Goal: Task Accomplishment & Management: Complete application form

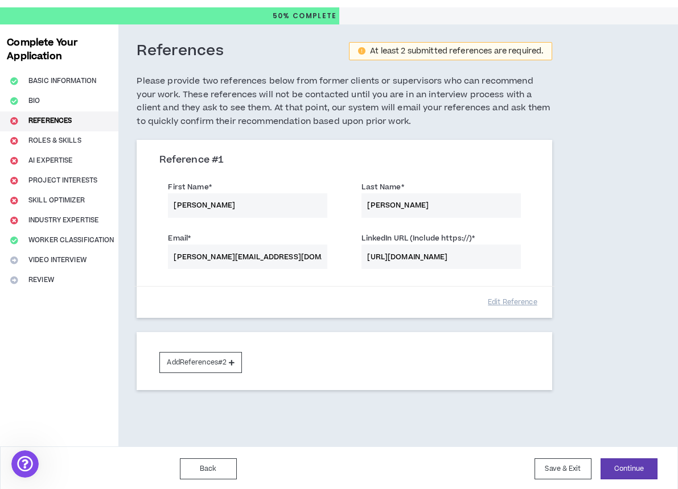
scroll to position [26, 0]
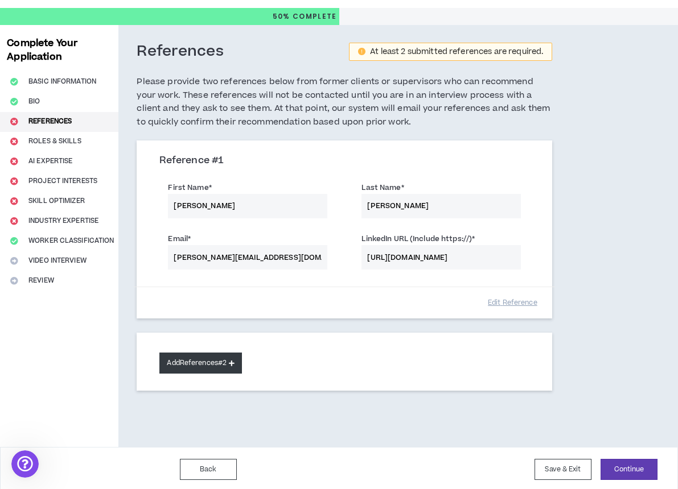
click at [229, 359] on button "Add References #2" at bounding box center [200, 363] width 82 height 21
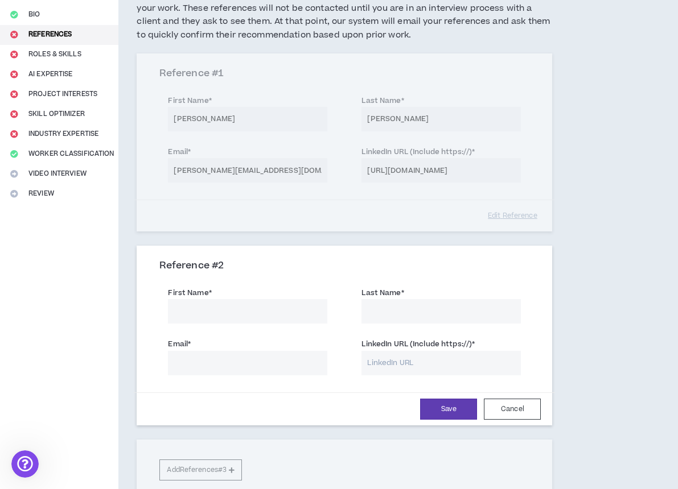
scroll to position [136, 0]
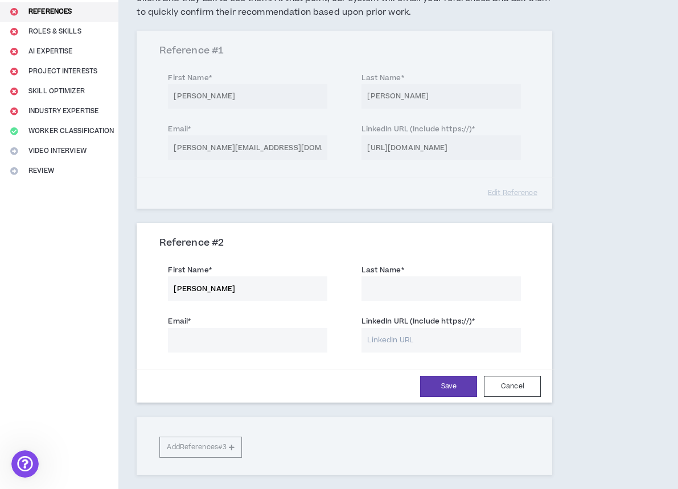
type input "[PERSON_NAME]"
paste input "[EMAIL_ADDRESS][DOMAIN_NAME]"
type input "[EMAIL_ADDRESS][DOMAIN_NAME]"
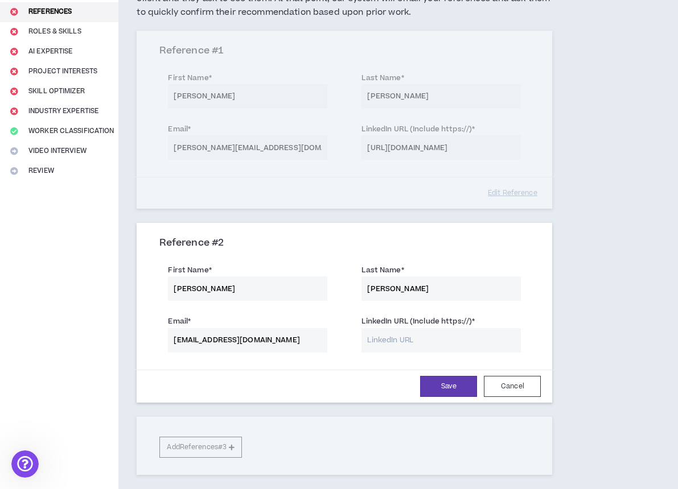
click at [379, 337] on input "LinkedIn URL (Include https://) *" at bounding box center [440, 340] width 159 height 24
paste input "[DOMAIN_NAME][URL][PERSON_NAME]"
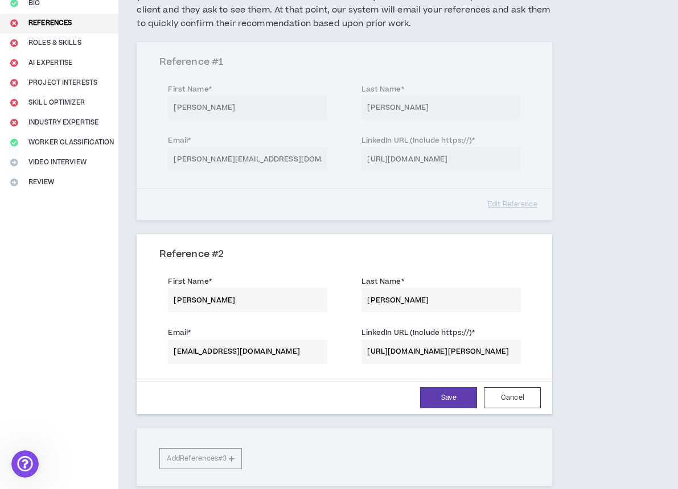
scroll to position [135, 0]
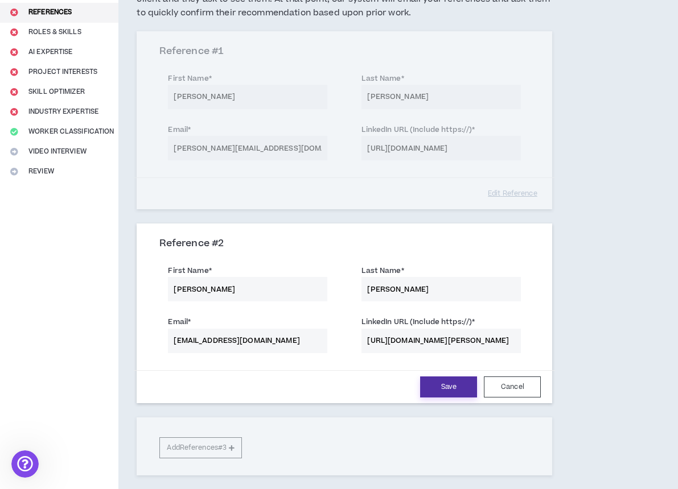
type input "[URL][DOMAIN_NAME][PERSON_NAME]"
click at [442, 383] on button "Save" at bounding box center [448, 387] width 57 height 21
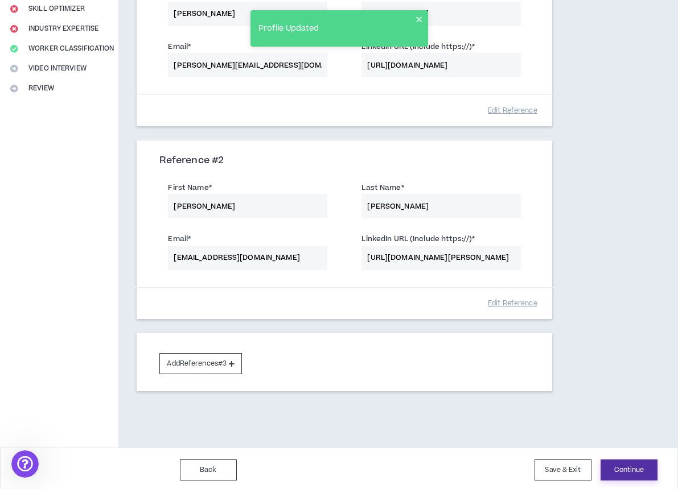
scroll to position [218, 0]
click at [629, 470] on button "Continue" at bounding box center [628, 470] width 57 height 21
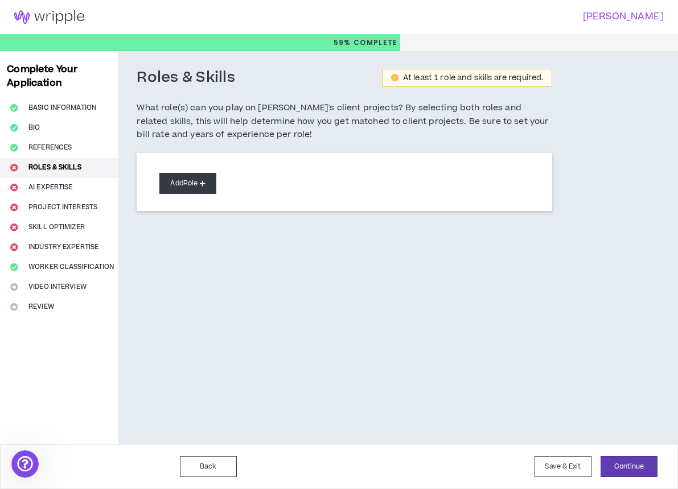
click at [200, 187] on button "Add Role" at bounding box center [187, 183] width 57 height 21
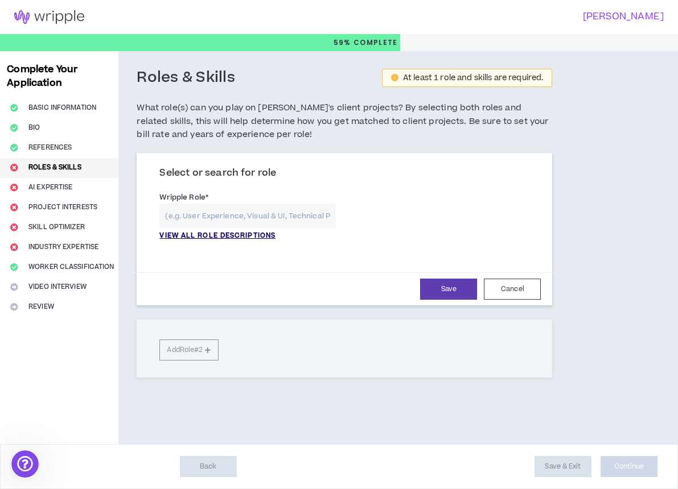
click at [202, 234] on p "VIEW ALL ROLE DESCRIPTIONS" at bounding box center [217, 236] width 116 height 10
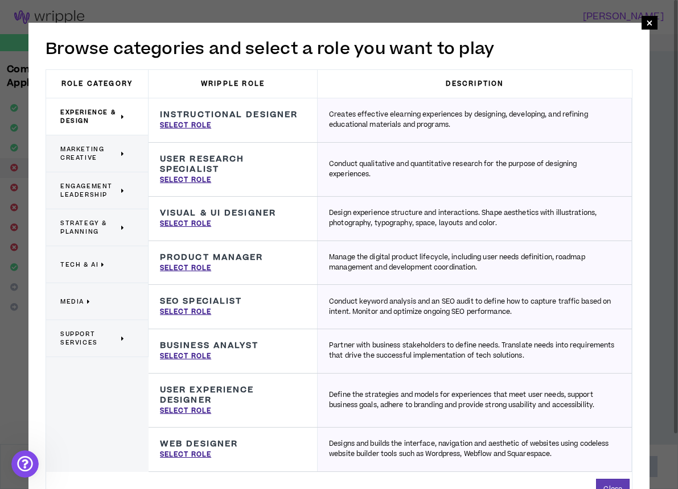
click at [93, 163] on p "Marketing Creative" at bounding box center [92, 153] width 65 height 25
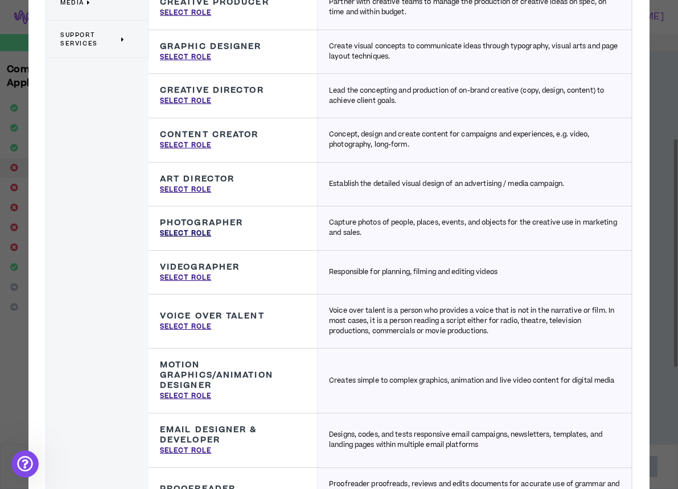
click at [203, 230] on p "Select Role" at bounding box center [185, 234] width 51 height 10
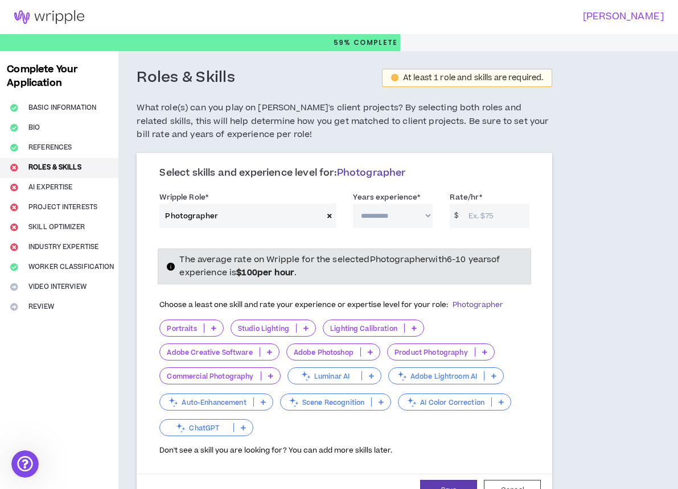
type input "Photographer"
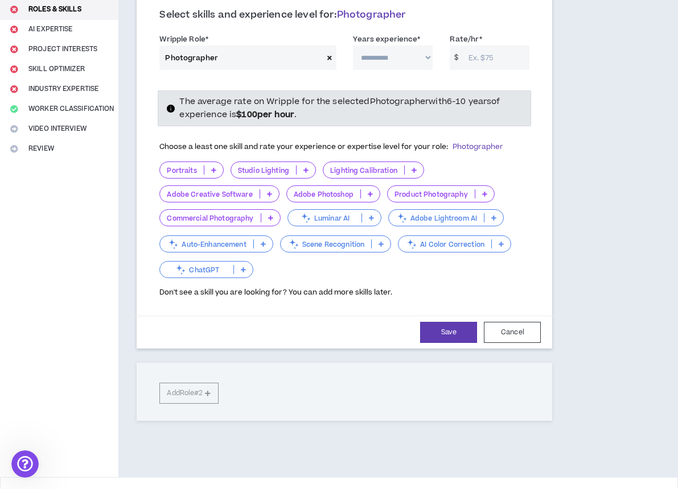
scroll to position [153, 0]
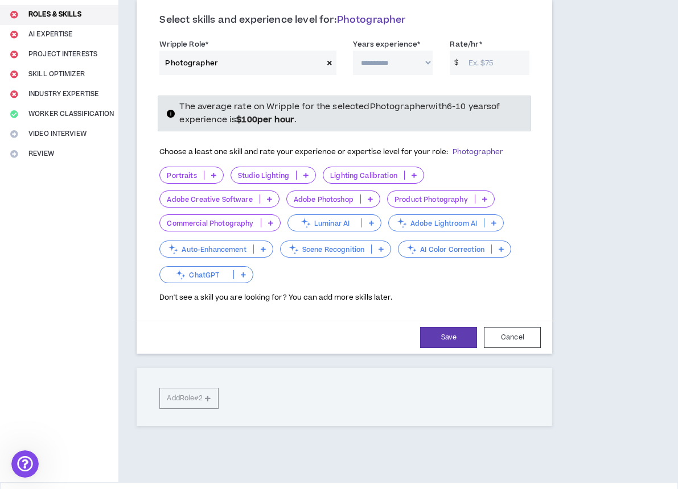
click at [248, 219] on p "Commercial Photography" at bounding box center [210, 223] width 100 height 9
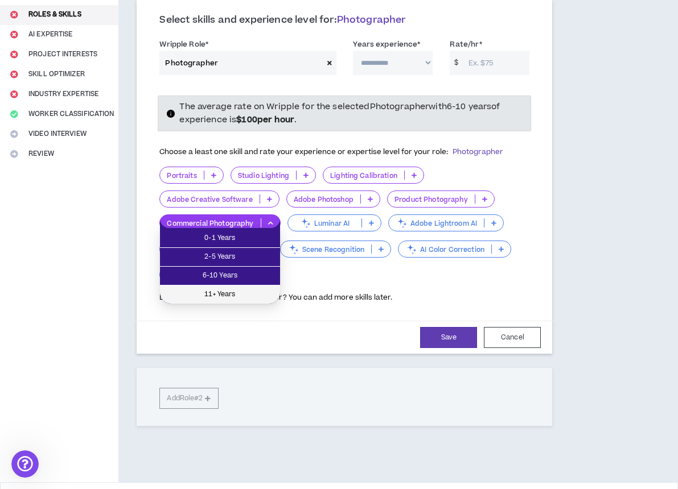
click at [232, 289] on span "11+ Years" at bounding box center [220, 294] width 106 height 13
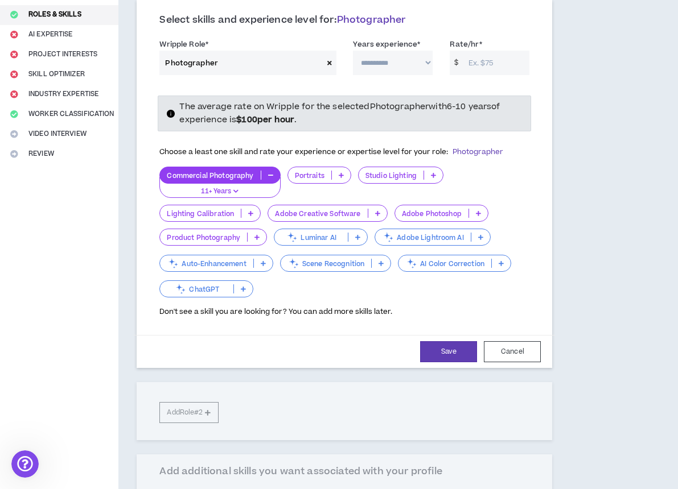
click at [418, 210] on p "Adobe Photoshop" at bounding box center [431, 213] width 73 height 9
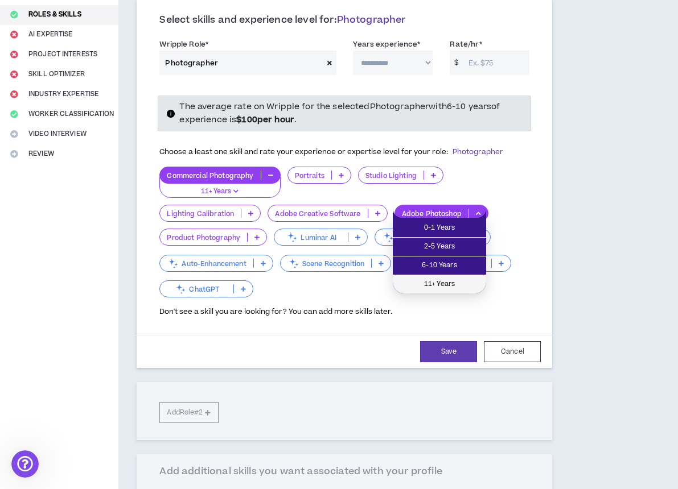
click at [421, 280] on span "11+ Years" at bounding box center [439, 284] width 80 height 13
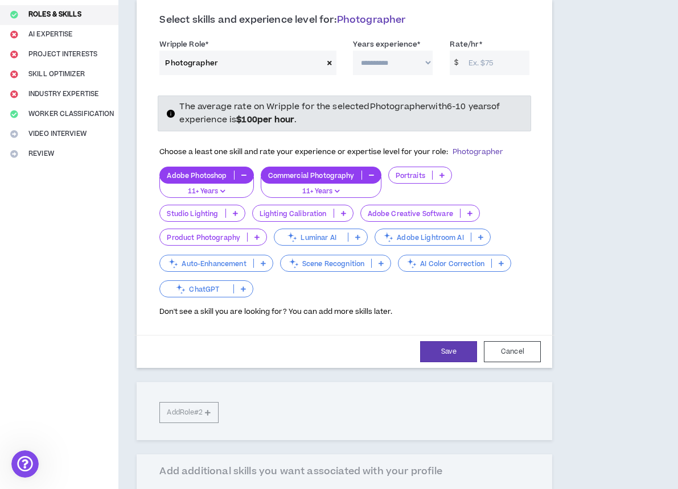
click at [236, 211] on icon at bounding box center [235, 214] width 5 height 6
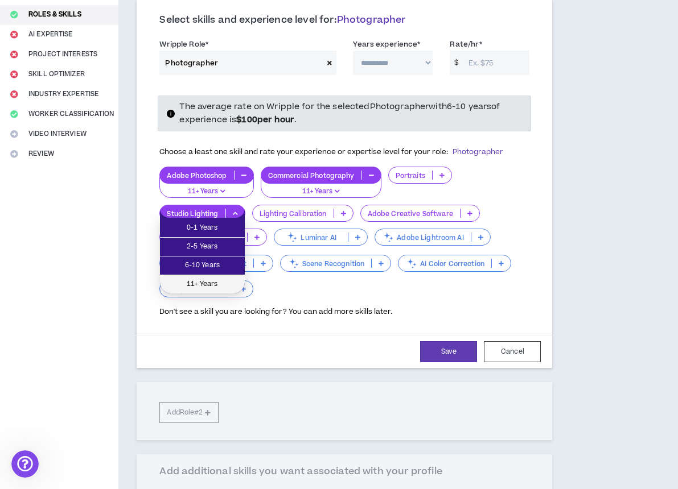
click at [214, 279] on span "11+ Years" at bounding box center [202, 284] width 71 height 13
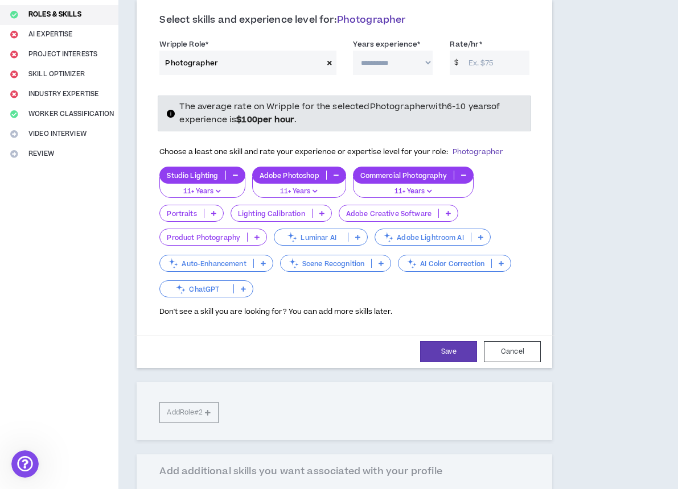
click at [227, 237] on p "Product Photography" at bounding box center [203, 237] width 87 height 9
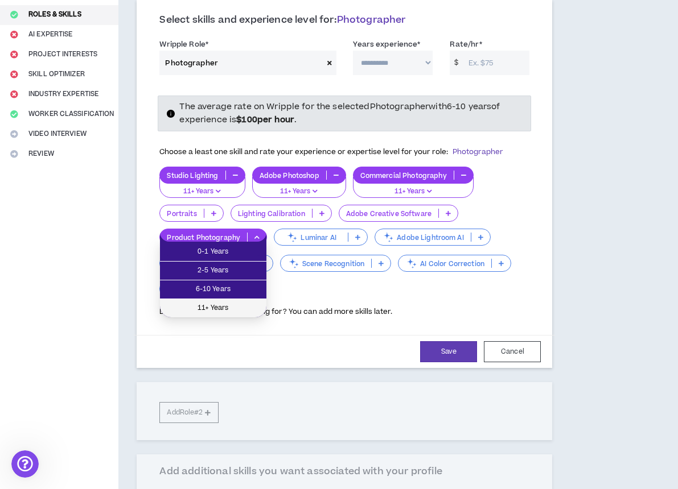
click at [218, 304] on span "11+ Years" at bounding box center [213, 308] width 93 height 13
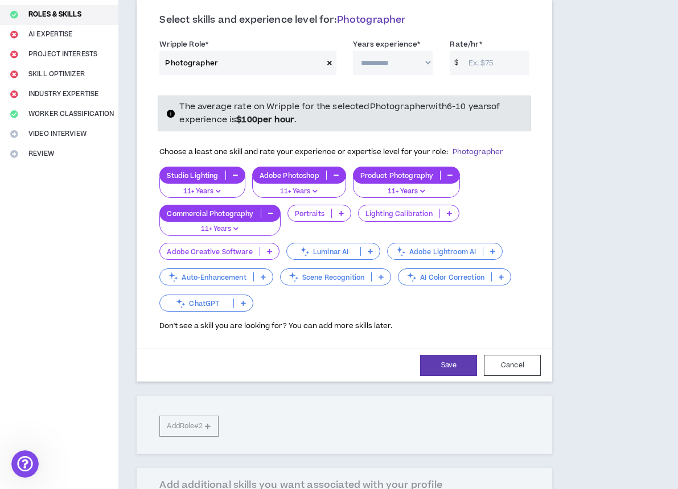
click at [311, 216] on div "Portraits" at bounding box center [319, 213] width 64 height 17
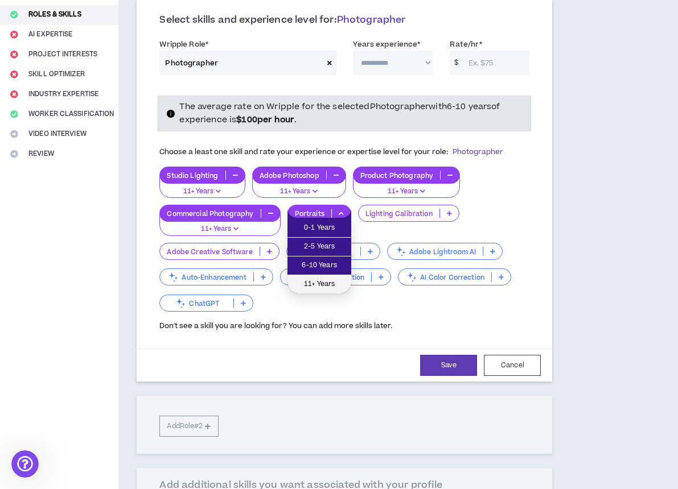
click at [308, 280] on span "11+ Years" at bounding box center [319, 284] width 50 height 13
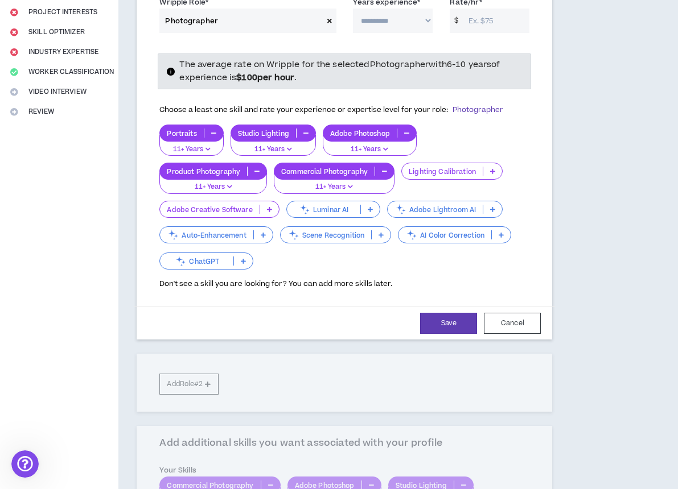
scroll to position [214, 0]
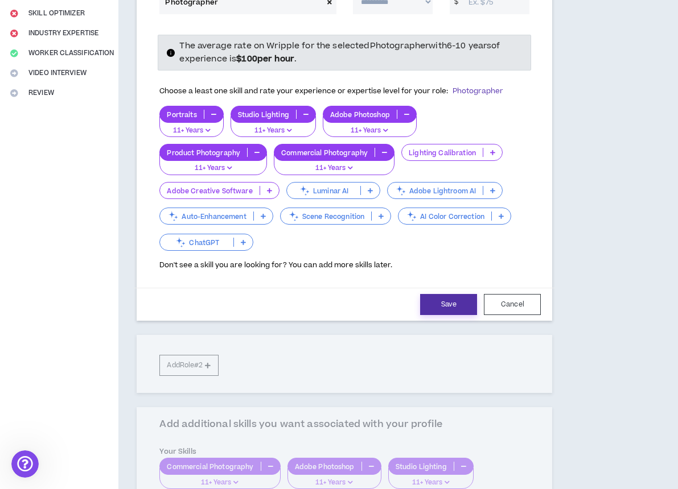
click at [433, 296] on button "Save" at bounding box center [448, 304] width 57 height 21
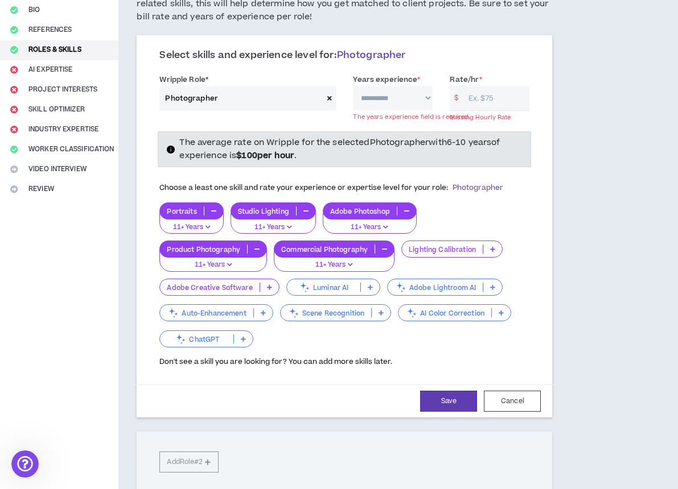
scroll to position [115, 0]
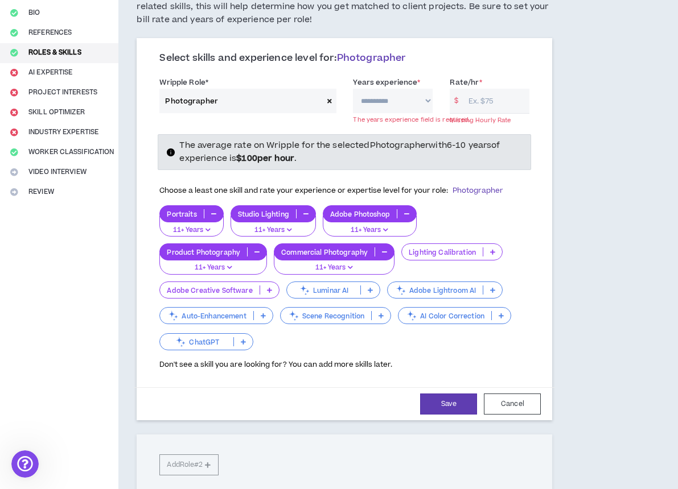
select select "***"
click at [476, 101] on input "Rate/hr *" at bounding box center [496, 101] width 67 height 24
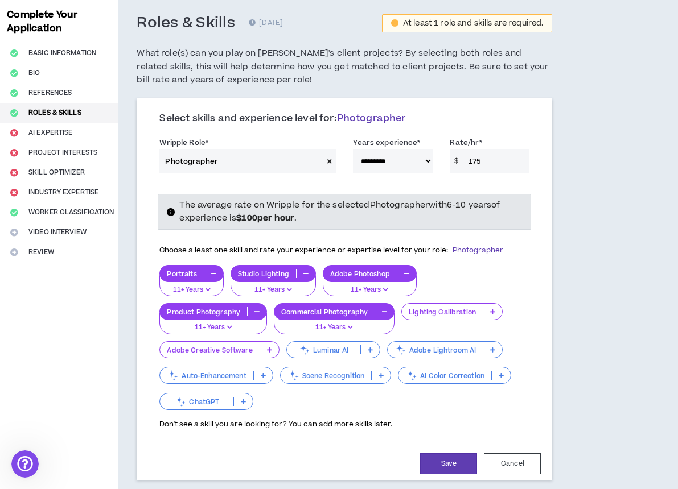
scroll to position [55, 0]
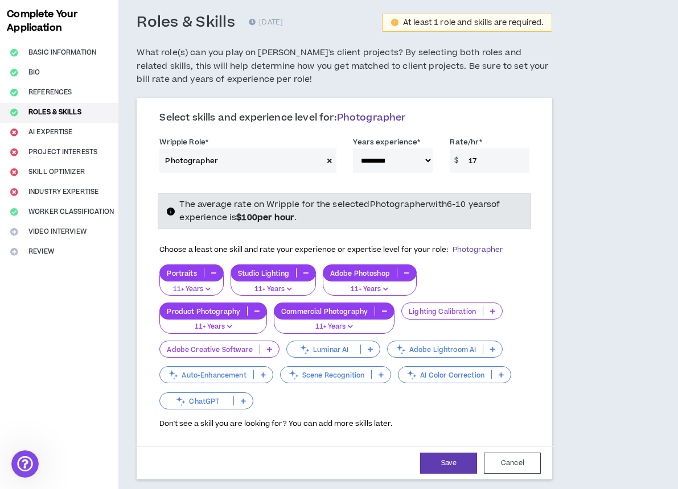
type input "1"
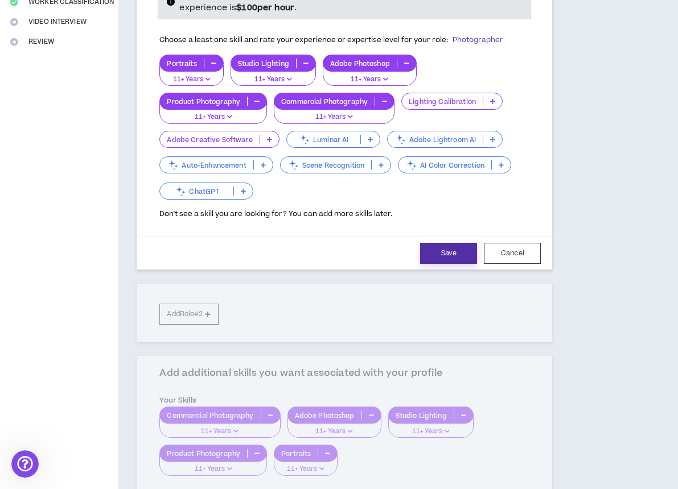
type input "200"
click at [444, 253] on button "Save" at bounding box center [448, 253] width 57 height 21
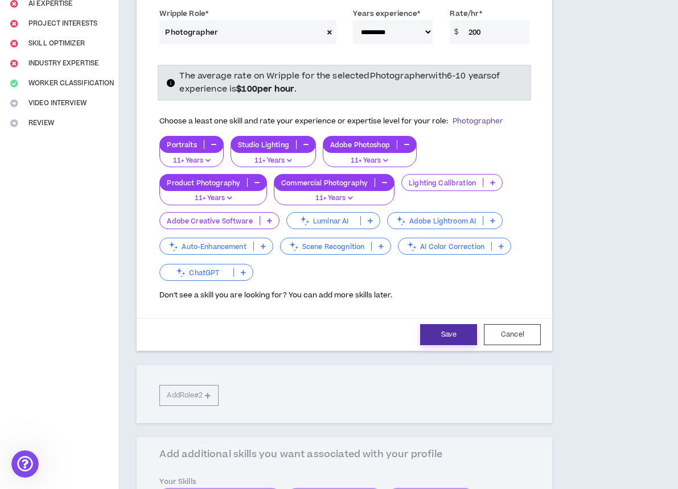
select select "***"
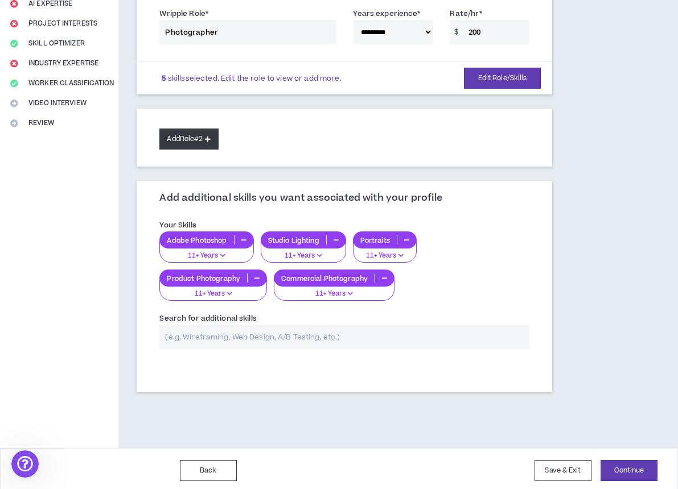
click at [193, 142] on button "Add Role #2" at bounding box center [188, 139] width 59 height 21
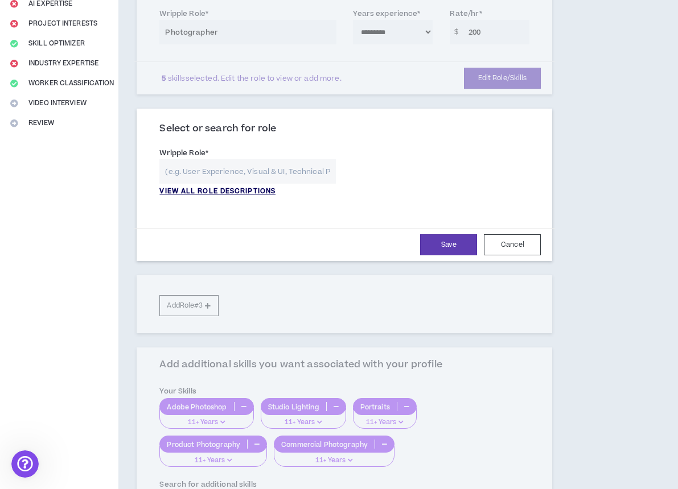
click at [196, 188] on p "VIEW ALL ROLE DESCRIPTIONS" at bounding box center [217, 192] width 116 height 10
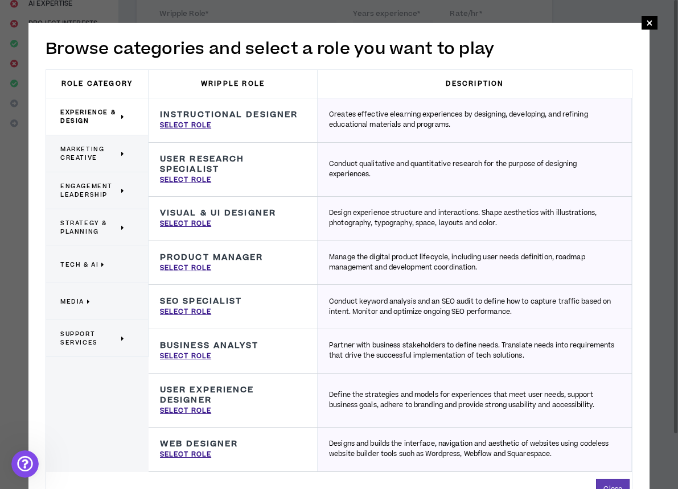
click at [101, 158] on span "Marketing Creative" at bounding box center [89, 153] width 58 height 17
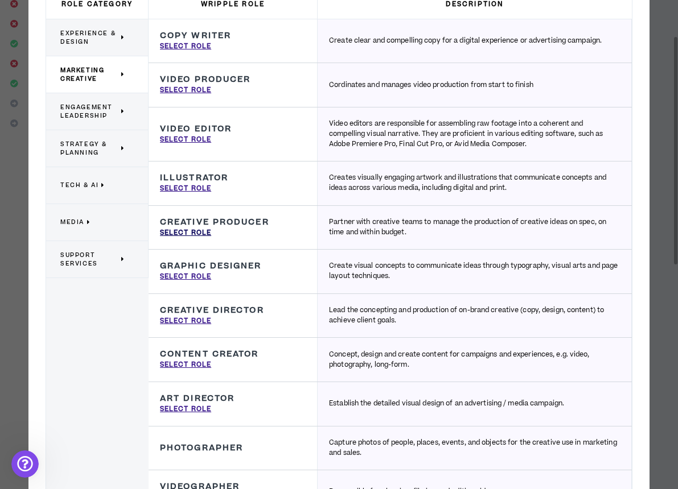
click at [207, 229] on p "Select Role" at bounding box center [185, 233] width 51 height 10
type input "Creative Producer"
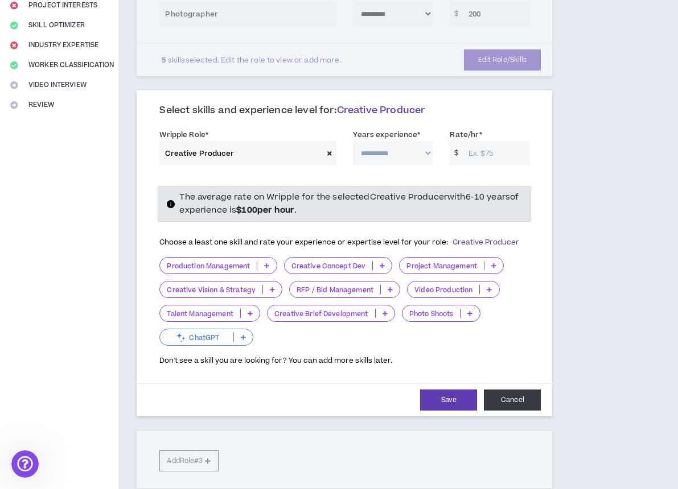
click at [505, 393] on button "Cancel" at bounding box center [512, 400] width 57 height 21
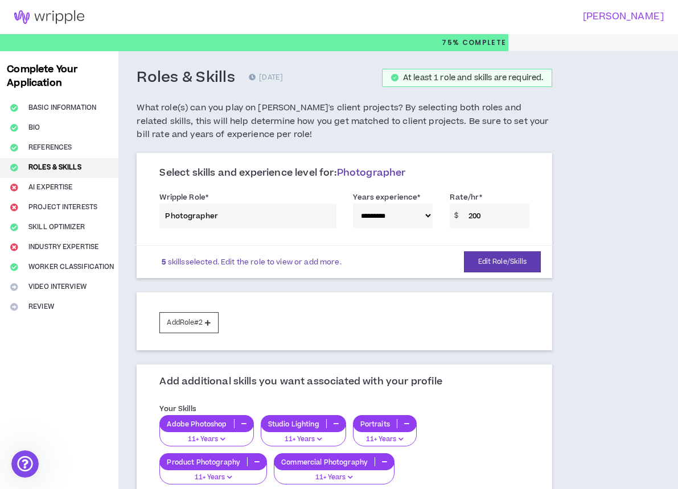
scroll to position [0, 0]
click at [183, 312] on button "Add Role #2" at bounding box center [188, 322] width 59 height 21
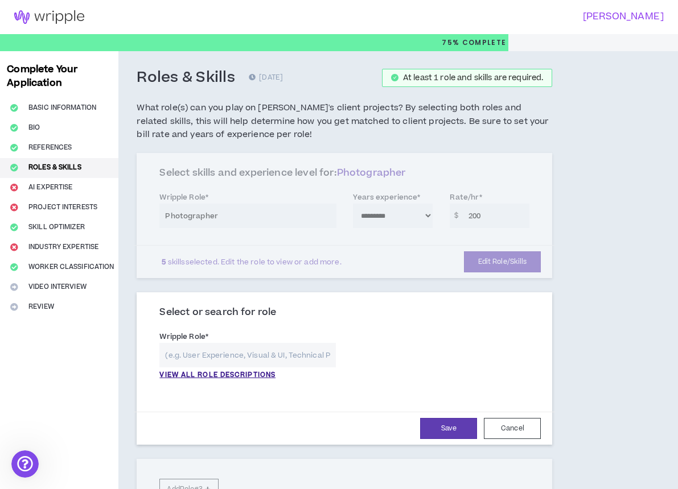
click at [195, 351] on input "text" at bounding box center [247, 355] width 176 height 24
type input "R"
type input "p"
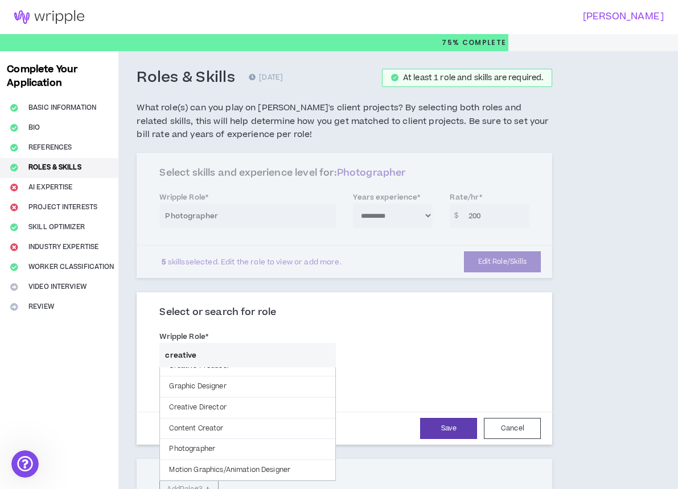
scroll to position [79, 0]
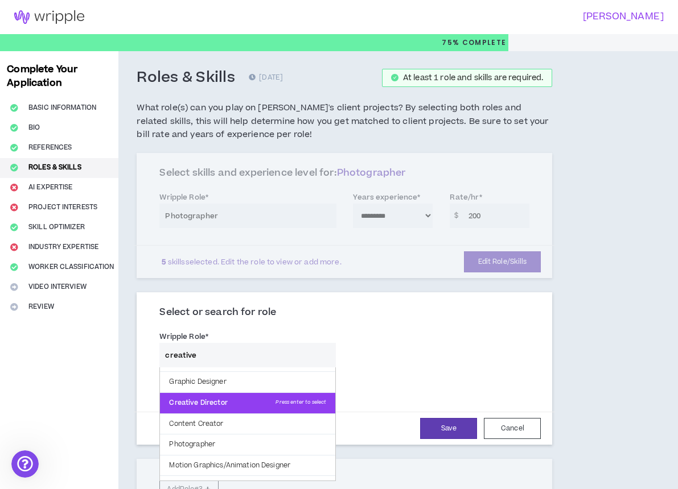
click at [191, 396] on p "Creative Director Press enter to select" at bounding box center [247, 403] width 175 height 20
type input "Creative Director"
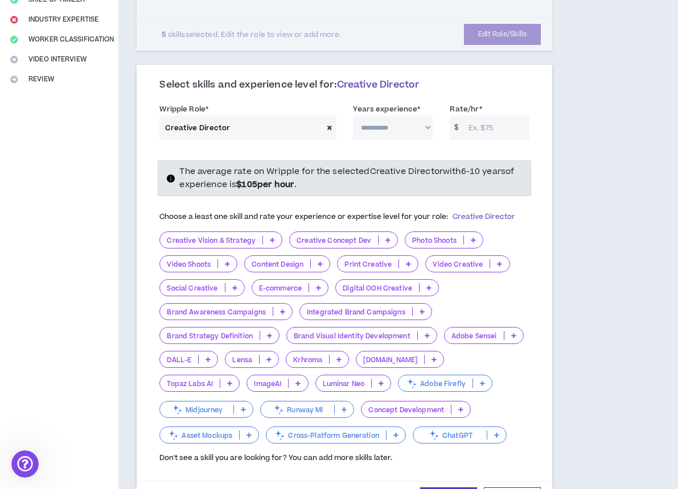
scroll to position [229, 0]
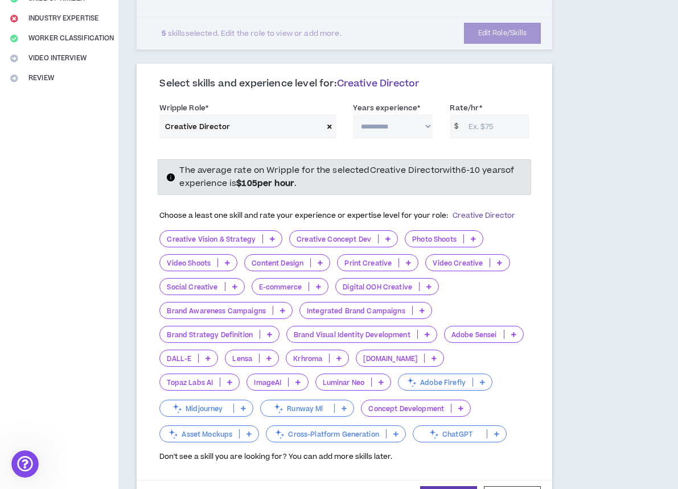
click at [273, 264] on p "Content Design" at bounding box center [277, 263] width 65 height 9
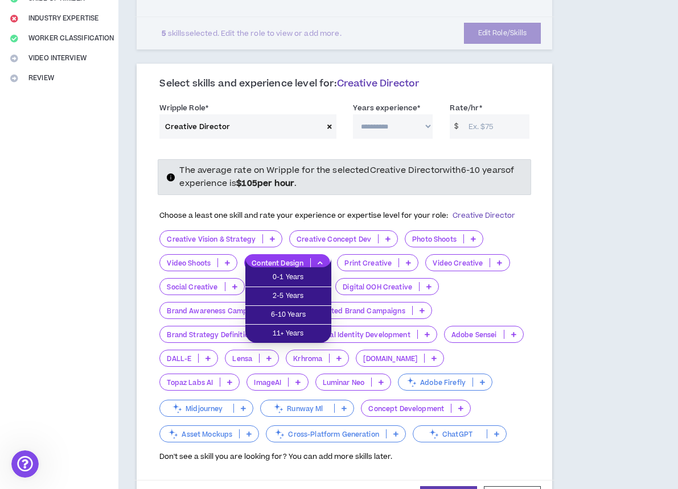
click at [273, 264] on p "Content Design" at bounding box center [277, 263] width 65 height 9
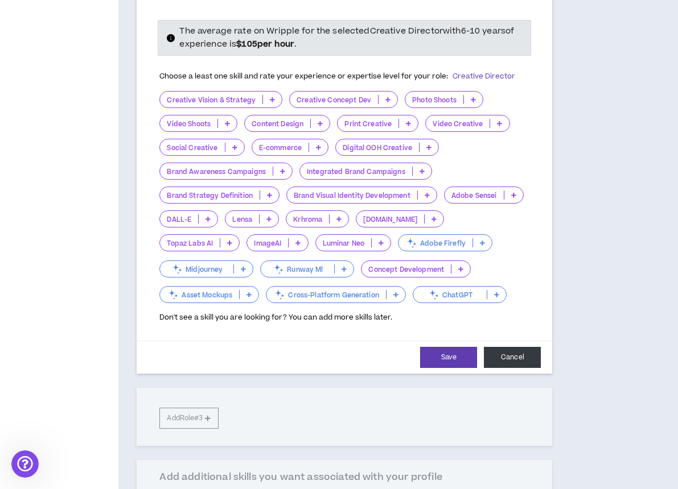
click at [491, 352] on button "Cancel" at bounding box center [512, 357] width 57 height 21
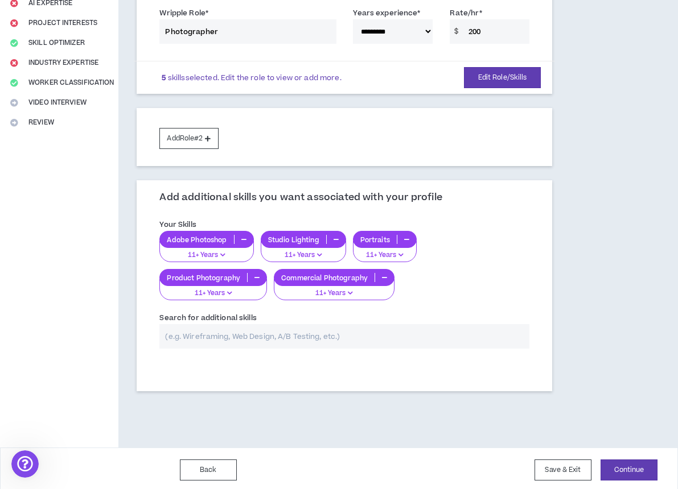
scroll to position [184, 0]
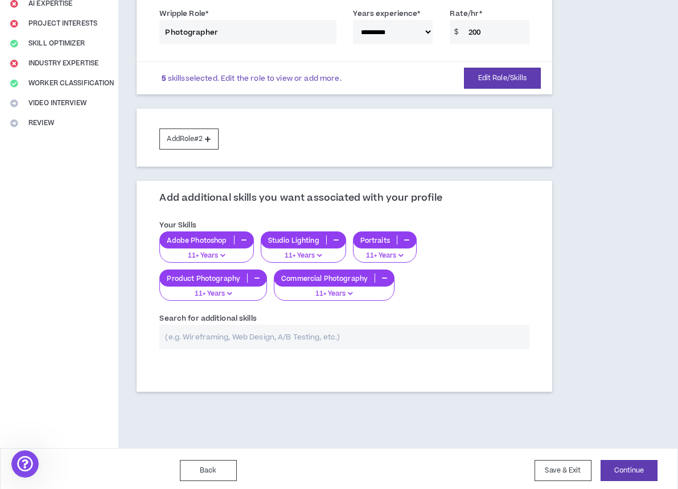
click at [325, 336] on input "text" at bounding box center [344, 337] width 370 height 24
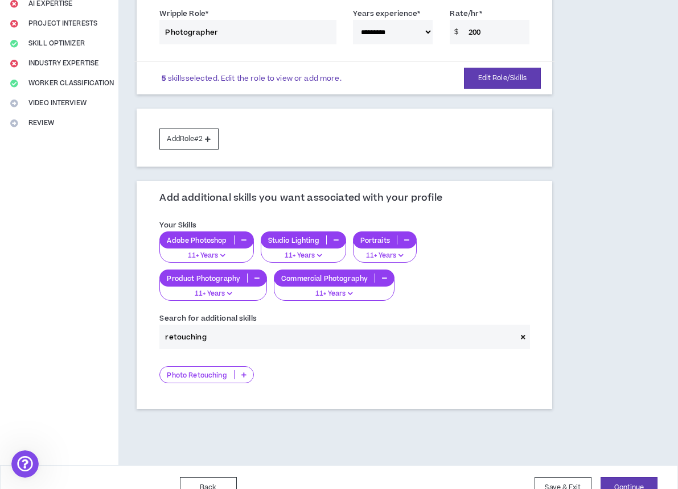
click at [183, 371] on p "Photo Retouching" at bounding box center [196, 375] width 73 height 9
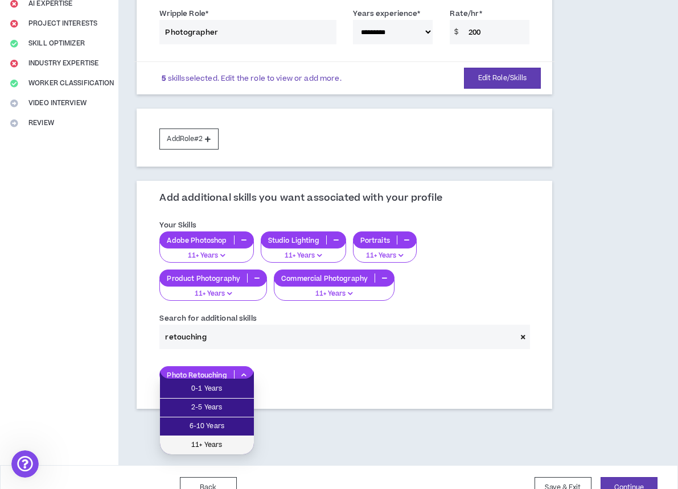
click at [192, 440] on span "11+ Years" at bounding box center [207, 445] width 80 height 13
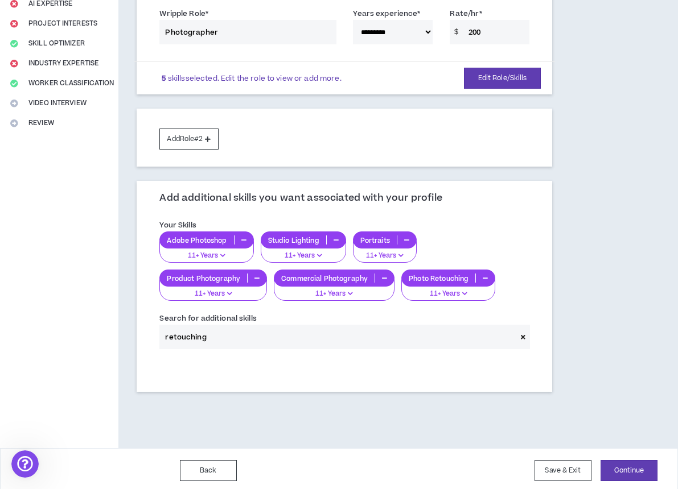
click at [218, 339] on input "retouching" at bounding box center [337, 337] width 357 height 24
type input "r"
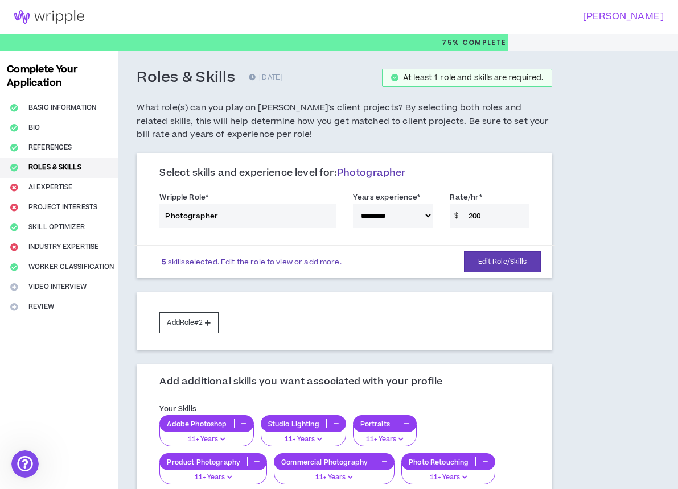
scroll to position [0, 0]
type input "e-com"
click at [481, 258] on button "Edit Role/Skills" at bounding box center [502, 261] width 77 height 21
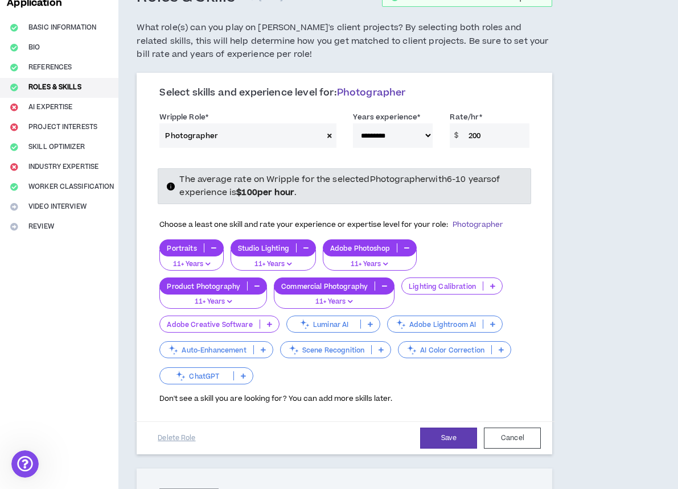
scroll to position [89, 0]
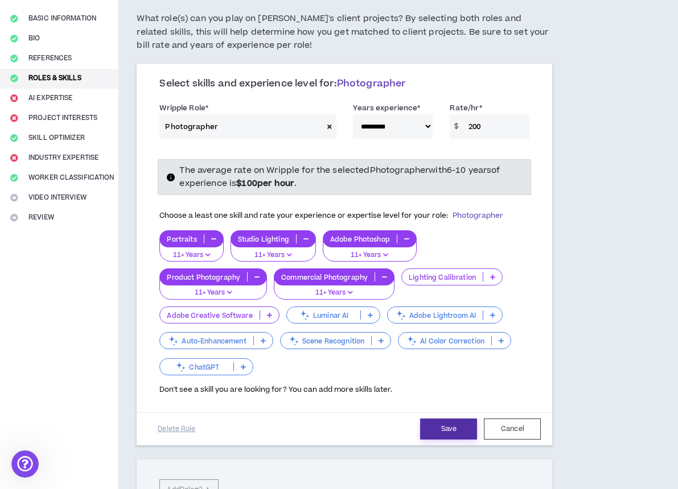
click at [452, 419] on button "Save" at bounding box center [448, 429] width 57 height 21
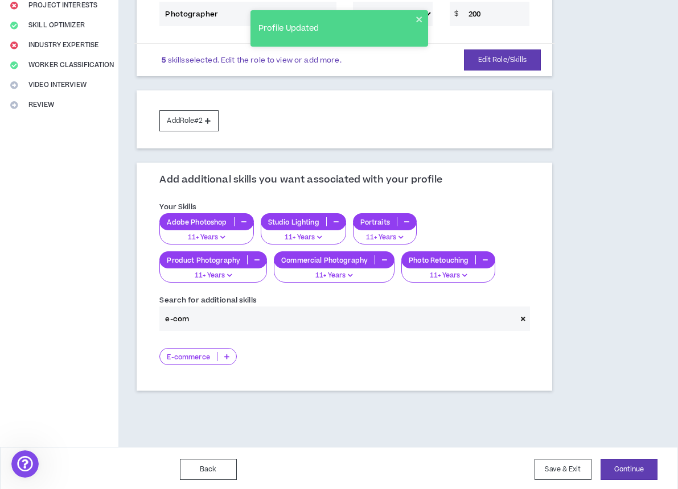
scroll to position [201, 0]
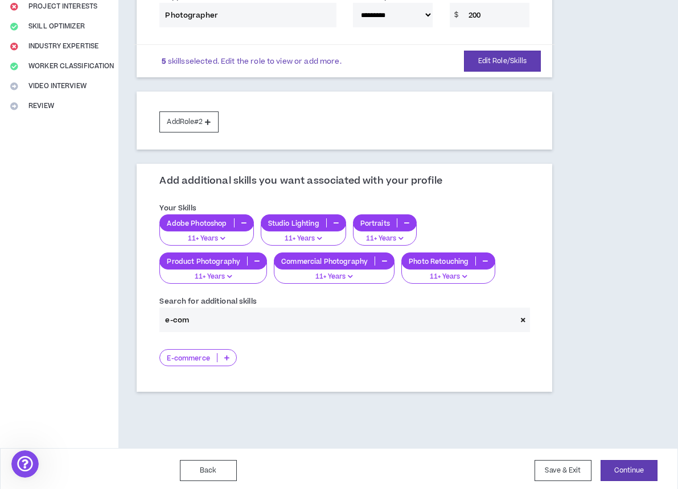
click at [202, 354] on p "E-commerce" at bounding box center [188, 358] width 56 height 9
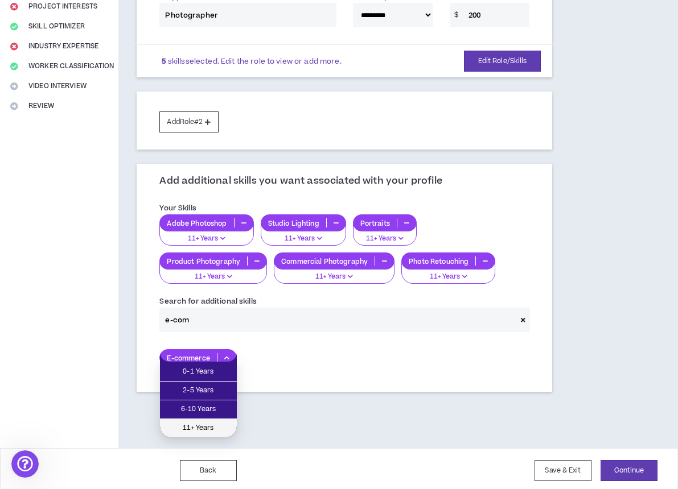
click at [193, 425] on span "11+ Years" at bounding box center [198, 428] width 63 height 13
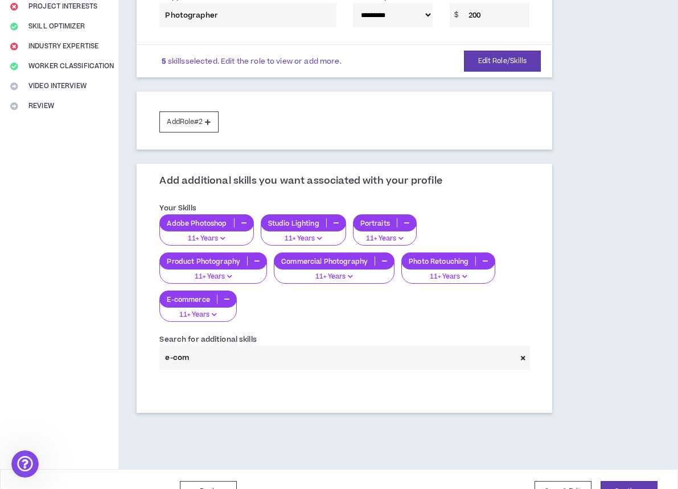
click at [306, 348] on input "e-com" at bounding box center [337, 358] width 357 height 24
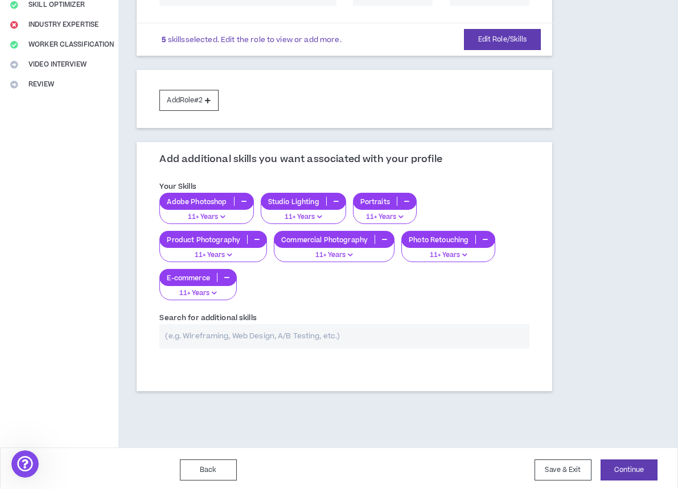
scroll to position [222, 0]
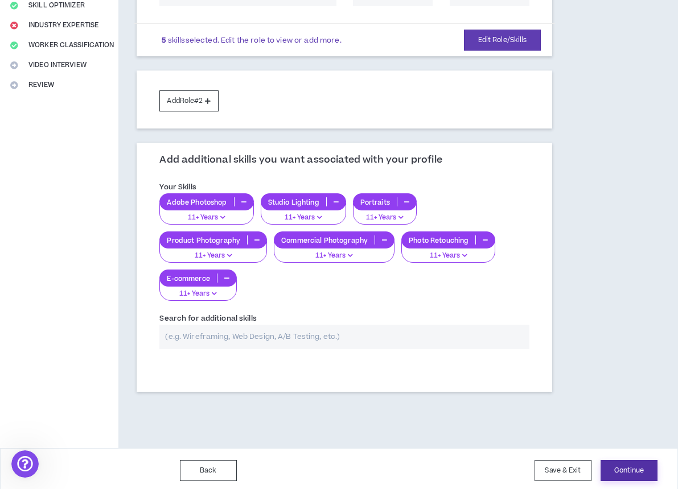
click at [626, 465] on button "Continue" at bounding box center [628, 470] width 57 height 21
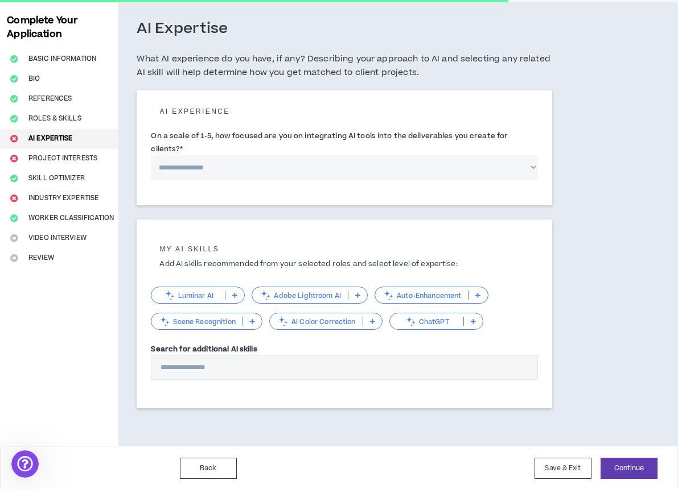
scroll to position [48, 0]
click at [280, 361] on input "Search for additional AI skills" at bounding box center [344, 368] width 387 height 24
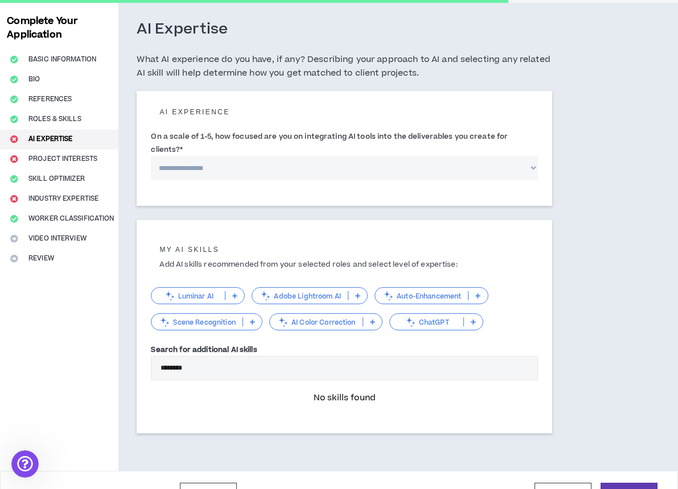
type input "********"
drag, startPoint x: 220, startPoint y: 360, endPoint x: 163, endPoint y: 364, distance: 56.5
click at [163, 364] on input "********" at bounding box center [344, 368] width 387 height 24
drag, startPoint x: 208, startPoint y: 369, endPoint x: 118, endPoint y: 369, distance: 89.3
click at [118, 369] on div "**********" at bounding box center [344, 237] width 452 height 468
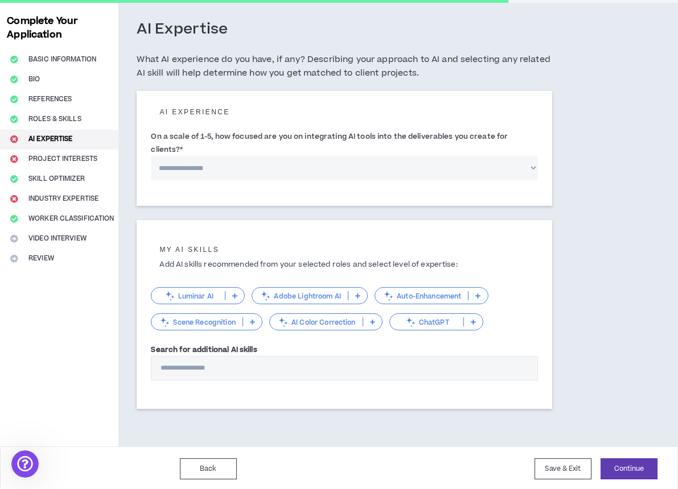
select select "*"
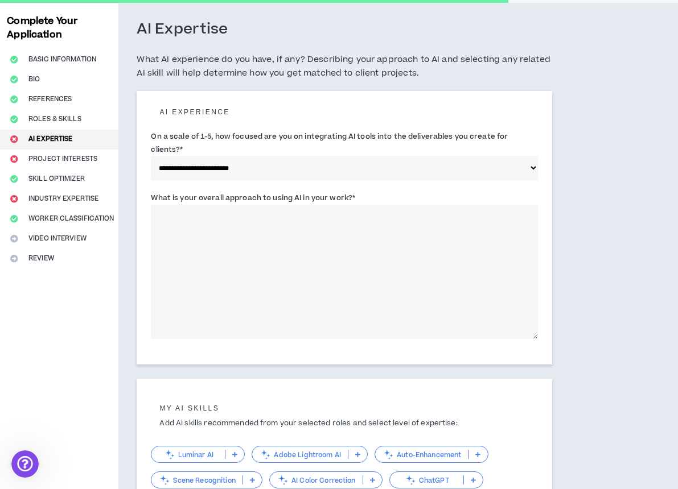
click at [216, 209] on textarea "What is your overall approach to using AI in your work? *" at bounding box center [344, 272] width 387 height 134
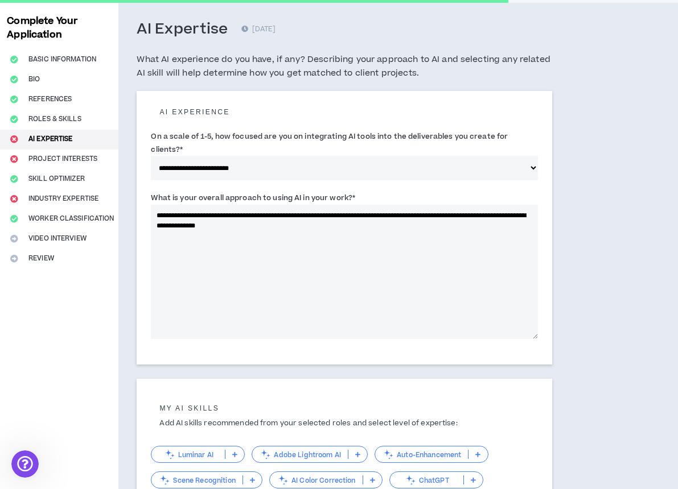
click at [417, 213] on textarea "**********" at bounding box center [344, 272] width 387 height 134
click at [451, 214] on textarea "**********" at bounding box center [344, 272] width 387 height 134
click at [325, 224] on textarea "**********" at bounding box center [344, 272] width 387 height 134
click at [488, 226] on textarea "**********" at bounding box center [344, 272] width 387 height 134
click at [254, 241] on textarea "**********" at bounding box center [344, 272] width 387 height 134
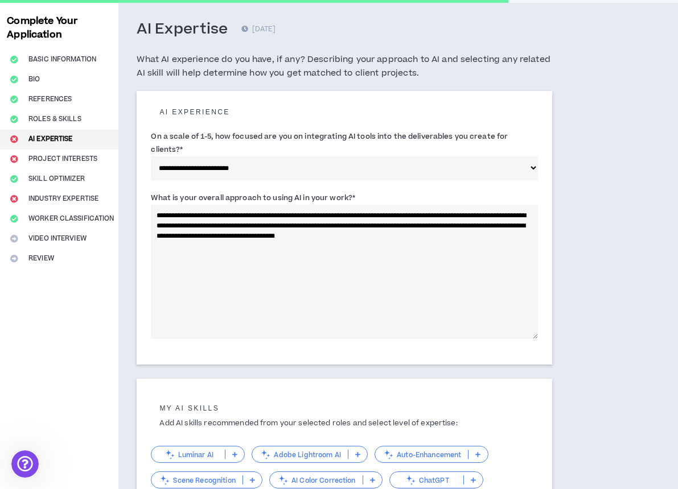
click at [449, 215] on textarea "**********" at bounding box center [344, 272] width 387 height 134
click at [446, 215] on textarea "**********" at bounding box center [344, 272] width 387 height 134
click at [424, 214] on textarea "**********" at bounding box center [344, 272] width 387 height 134
click at [443, 214] on textarea "**********" at bounding box center [344, 272] width 387 height 134
click at [499, 213] on textarea "**********" at bounding box center [344, 272] width 387 height 134
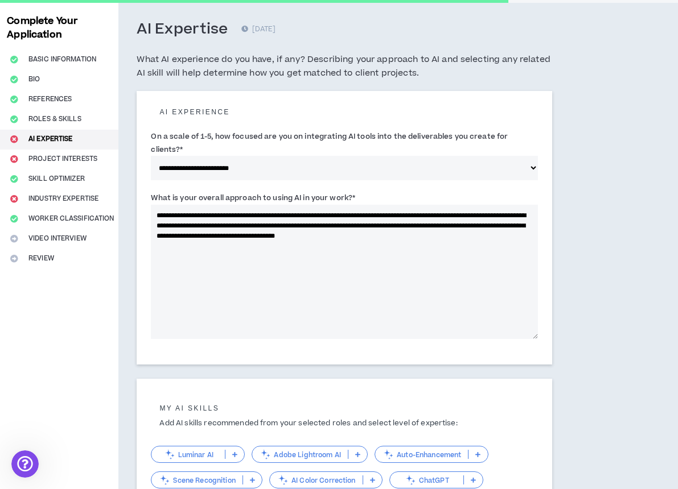
click at [494, 215] on textarea "**********" at bounding box center [344, 272] width 387 height 134
click at [237, 234] on textarea "**********" at bounding box center [344, 272] width 387 height 134
click at [235, 235] on textarea "**********" at bounding box center [344, 272] width 387 height 134
drag, startPoint x: 466, startPoint y: 234, endPoint x: 295, endPoint y: 234, distance: 170.7
click at [295, 234] on textarea "**********" at bounding box center [344, 272] width 387 height 134
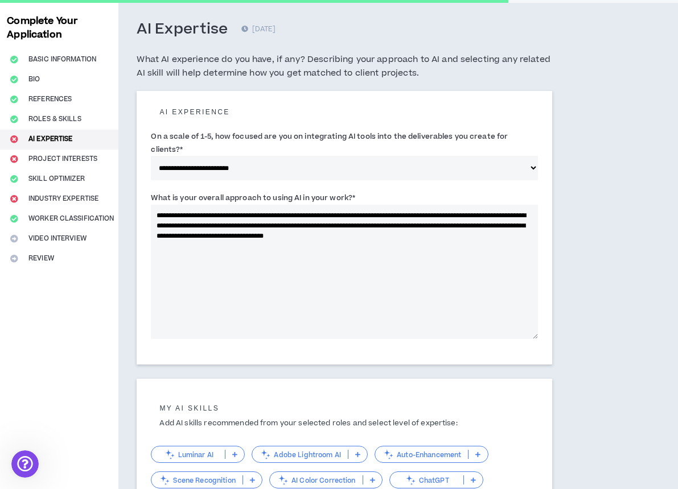
click at [386, 237] on textarea "**********" at bounding box center [344, 272] width 387 height 134
click at [465, 233] on textarea "**********" at bounding box center [344, 272] width 387 height 134
click at [363, 212] on textarea "**********" at bounding box center [344, 272] width 387 height 134
click at [368, 212] on textarea "**********" at bounding box center [344, 272] width 387 height 134
click at [381, 246] on textarea "**********" at bounding box center [344, 272] width 387 height 134
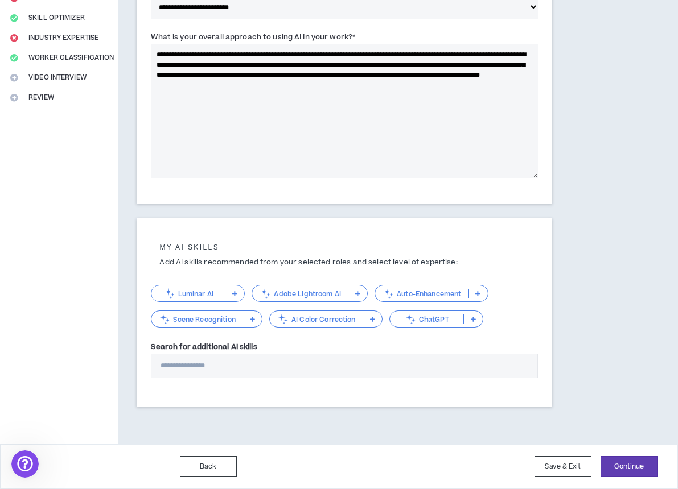
scroll to position [207, 0]
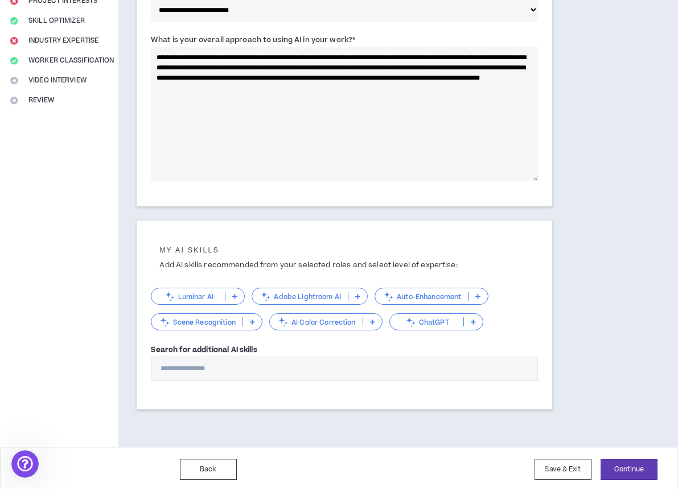
type textarea "**********"
click at [439, 318] on p "ChatGPT" at bounding box center [426, 322] width 73 height 9
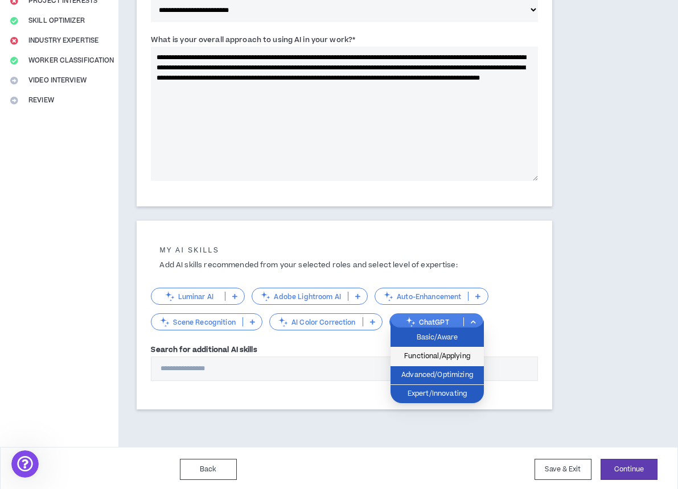
click at [435, 352] on span "Functional/Applying" at bounding box center [437, 356] width 80 height 13
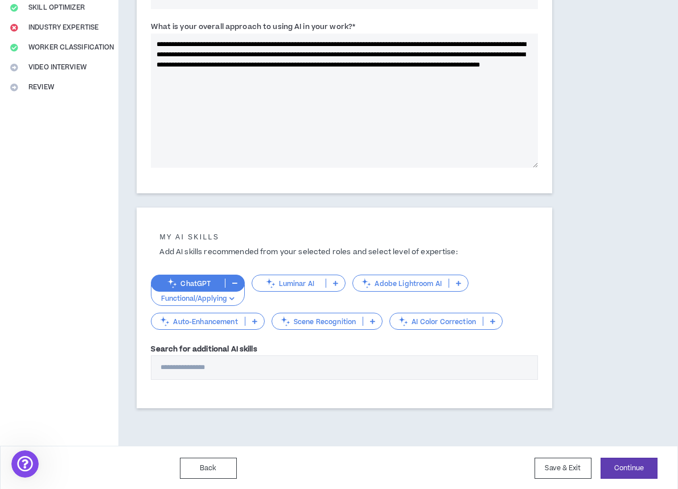
scroll to position [218, 0]
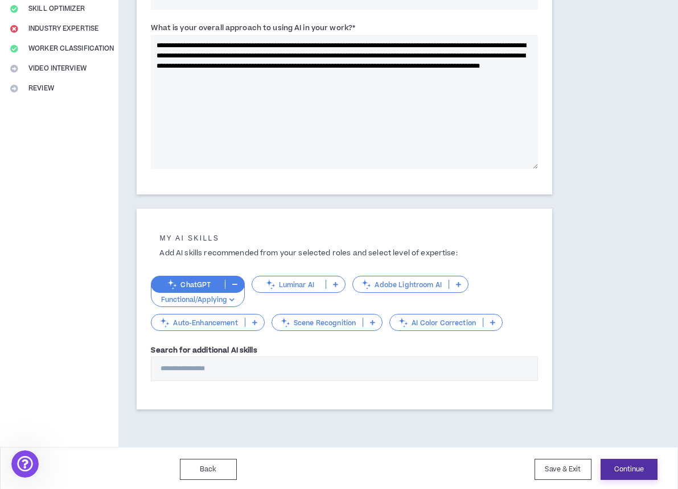
click at [624, 465] on button "Continue" at bounding box center [628, 469] width 57 height 21
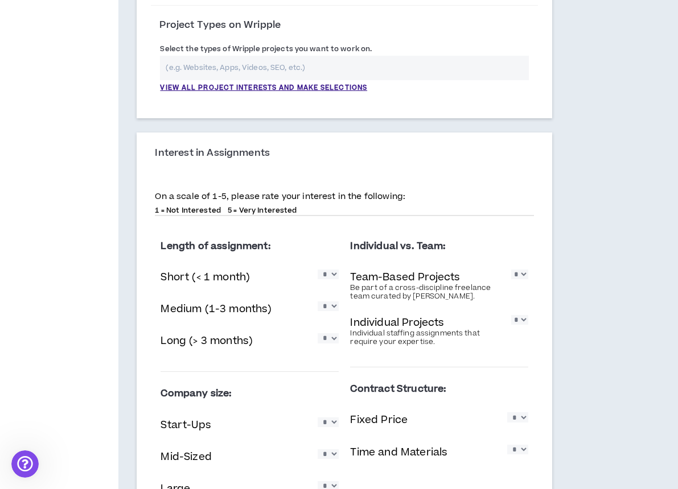
scroll to position [402, 0]
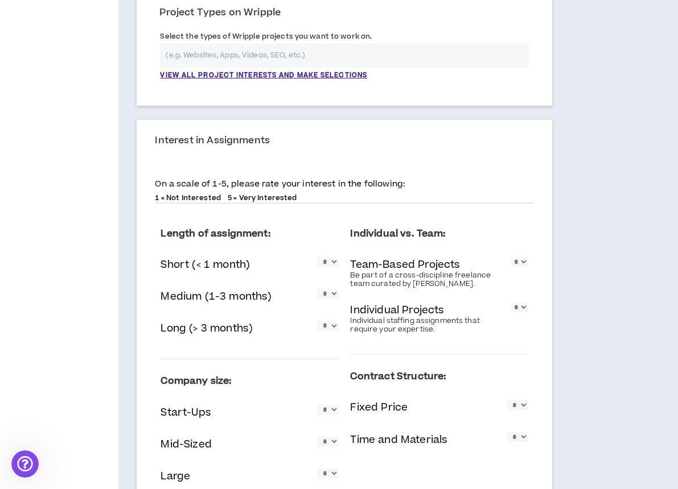
select select "*"
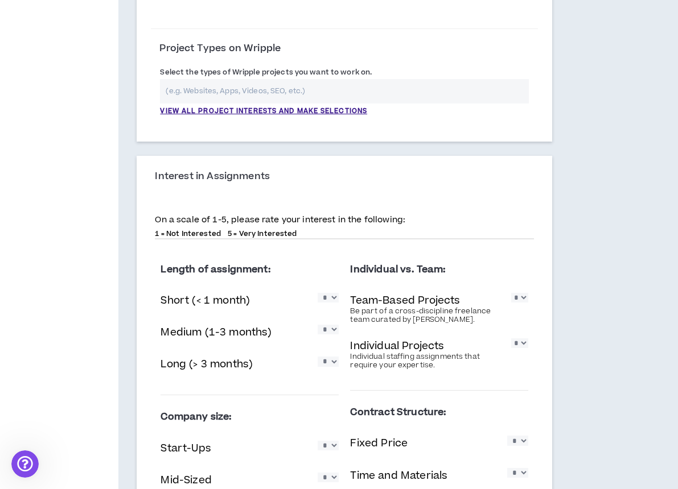
scroll to position [304, 0]
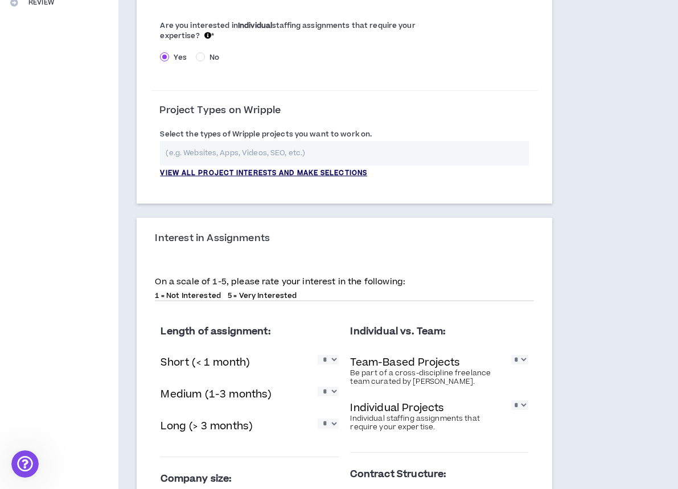
click at [278, 175] on p "View all project interests and make selections" at bounding box center [263, 173] width 207 height 10
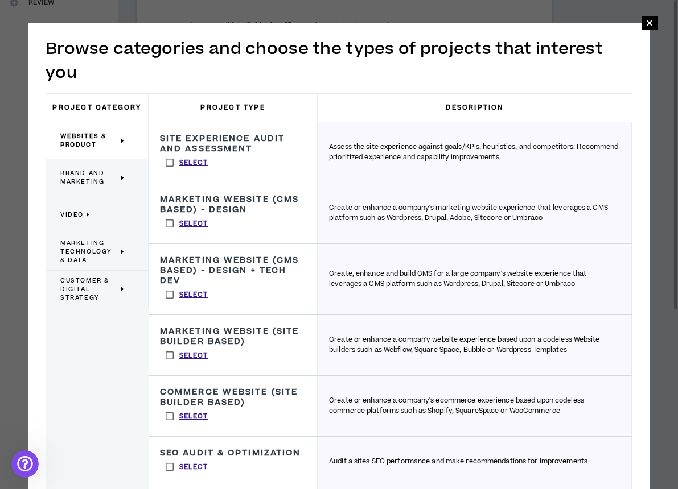
click at [94, 176] on span "Brand and Marketing" at bounding box center [89, 177] width 58 height 17
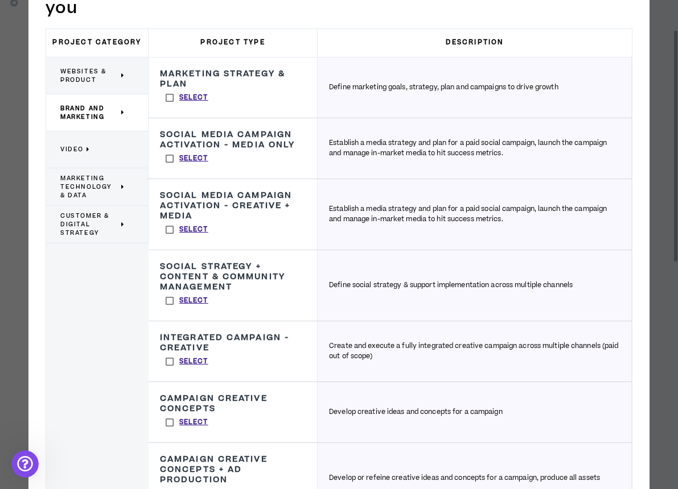
click at [92, 151] on p "Video" at bounding box center [92, 149] width 65 height 25
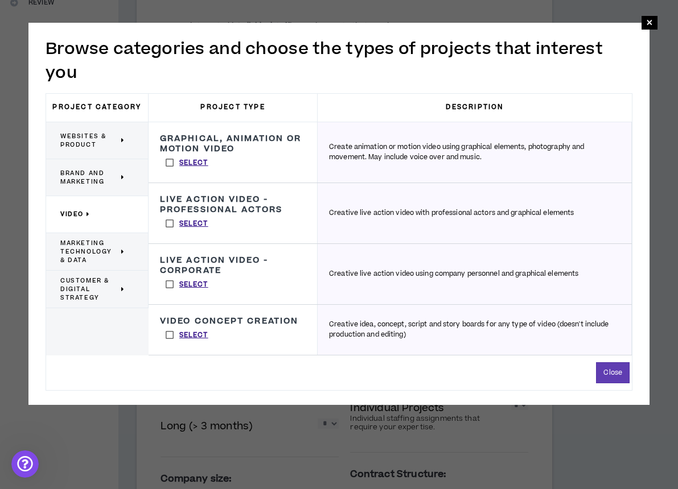
click at [84, 142] on span "Websites & Product" at bounding box center [89, 140] width 58 height 17
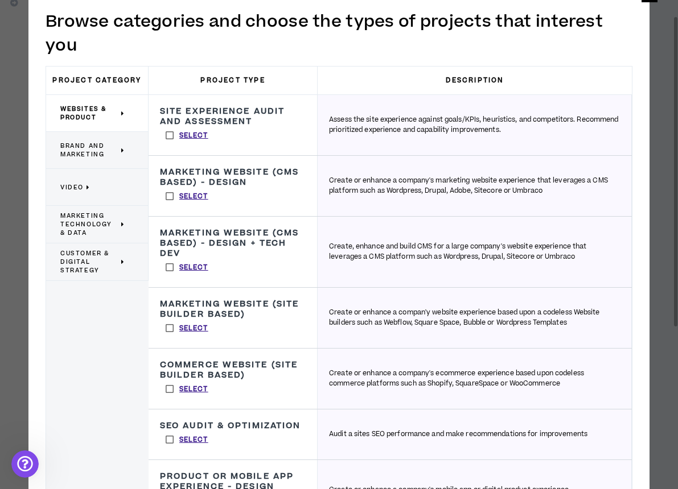
click at [101, 154] on span "Brand and Marketing" at bounding box center [89, 150] width 58 height 17
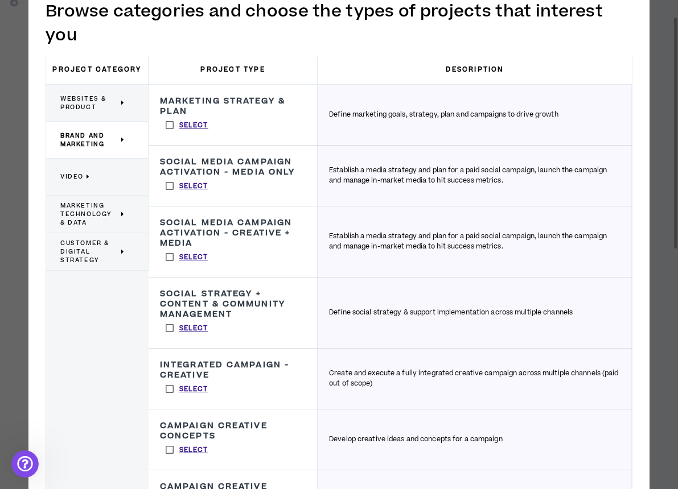
click at [91, 210] on span "Marketing Technology & Data" at bounding box center [89, 214] width 58 height 26
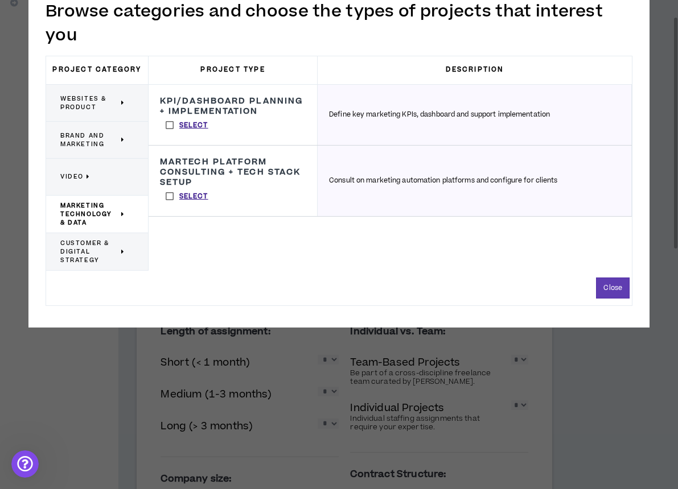
click at [84, 248] on span "Customer & Digital Strategy" at bounding box center [89, 252] width 58 height 26
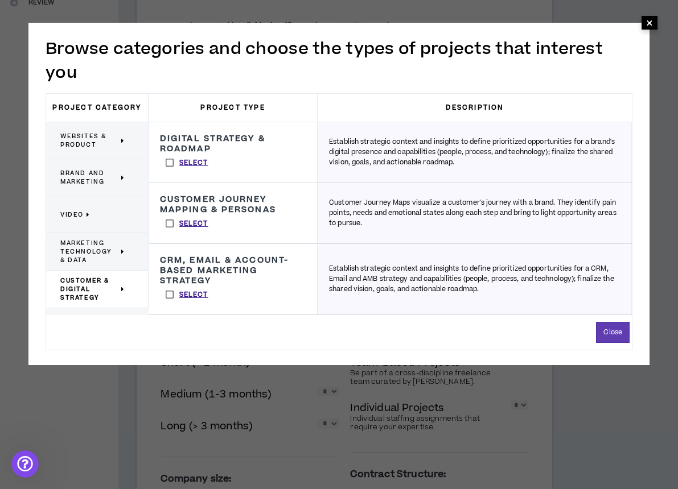
click at [652, 22] on span "×" at bounding box center [649, 23] width 7 height 14
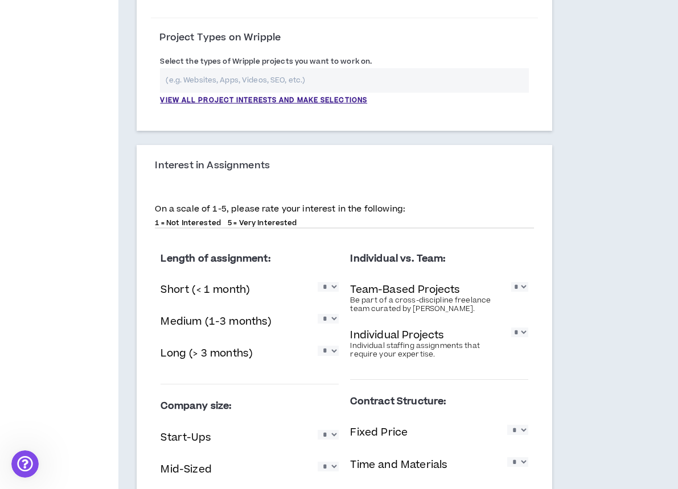
scroll to position [407, 0]
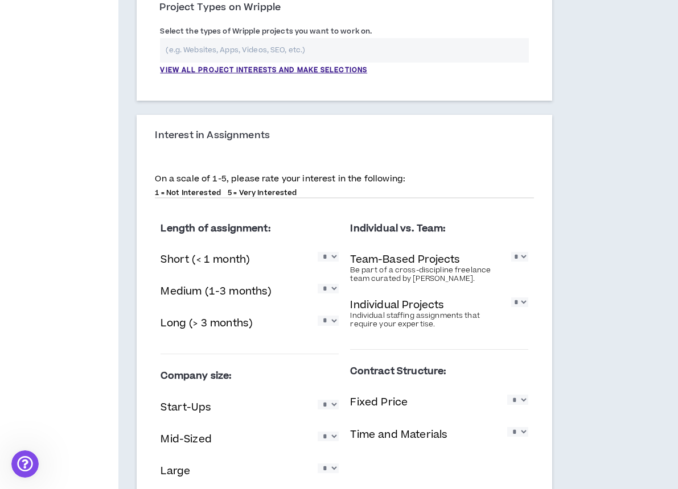
select select "*"
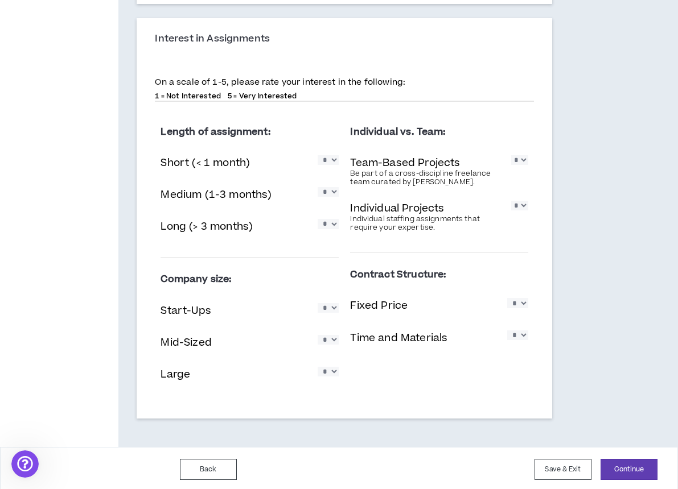
scroll to position [503, 0]
select select "*"
click at [529, 335] on div "Individual vs. Team: Team-Based Projects Be part of a cross-discipline freelanc…" at bounding box center [438, 240] width 189 height 258
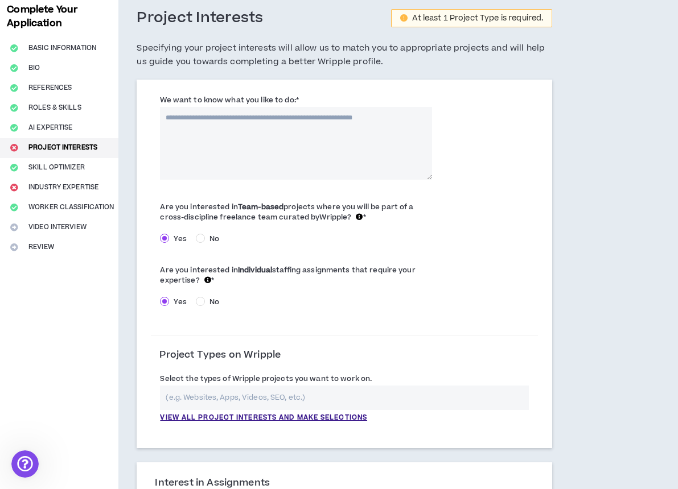
scroll to position [68, 0]
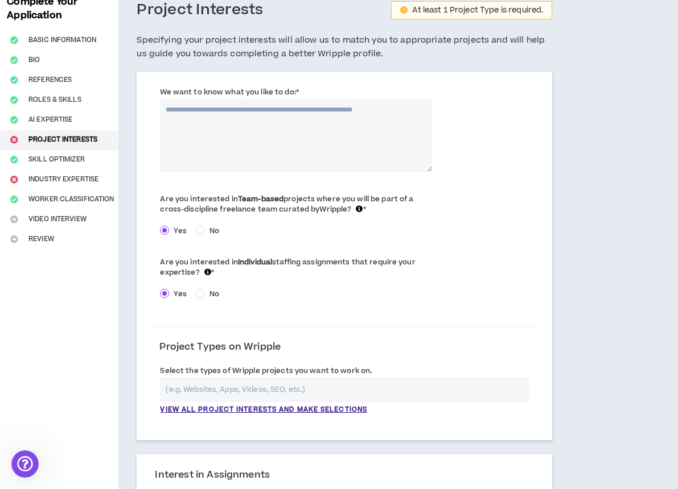
click at [299, 122] on textarea "We want to know what you like to do: *" at bounding box center [296, 135] width 272 height 73
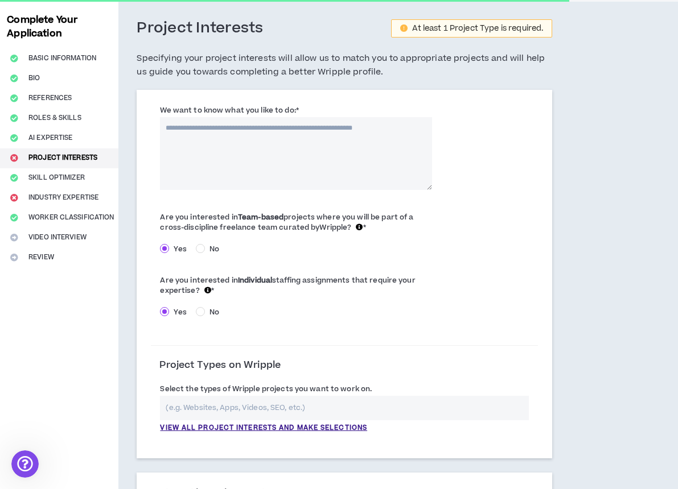
scroll to position [49, 0]
click at [315, 124] on textarea "We want to know what you like to do: *" at bounding box center [296, 153] width 272 height 73
type textarea "*"
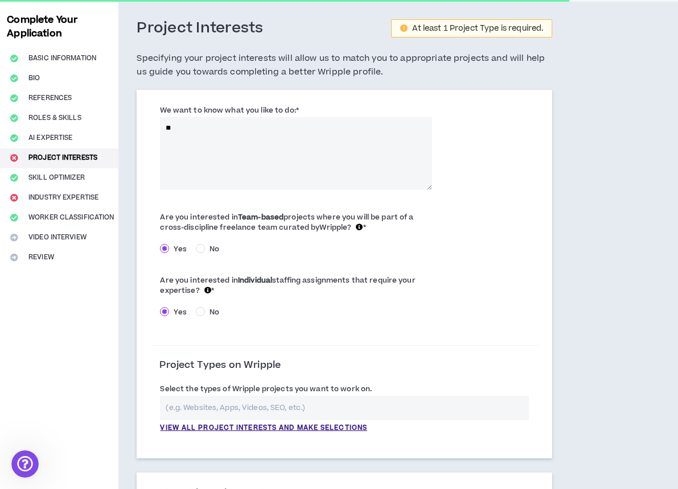
type textarea "*"
click at [183, 125] on textarea "**********" at bounding box center [296, 153] width 272 height 73
click at [168, 140] on textarea "**********" at bounding box center [296, 153] width 272 height 73
click at [247, 137] on textarea "**********" at bounding box center [296, 153] width 272 height 73
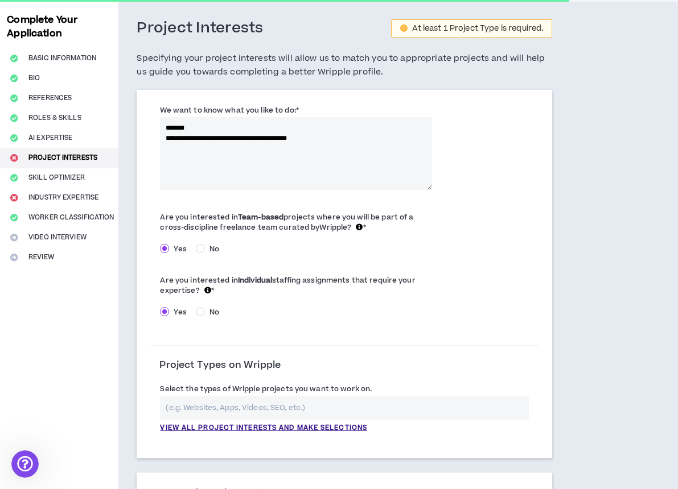
click at [296, 136] on textarea "**********" at bounding box center [296, 153] width 272 height 73
click at [349, 136] on textarea "**********" at bounding box center [296, 153] width 272 height 73
click at [406, 134] on textarea "**********" at bounding box center [296, 153] width 272 height 73
drag, startPoint x: 295, startPoint y: 139, endPoint x: 258, endPoint y: 141, distance: 37.0
click at [258, 141] on textarea "**********" at bounding box center [296, 153] width 272 height 73
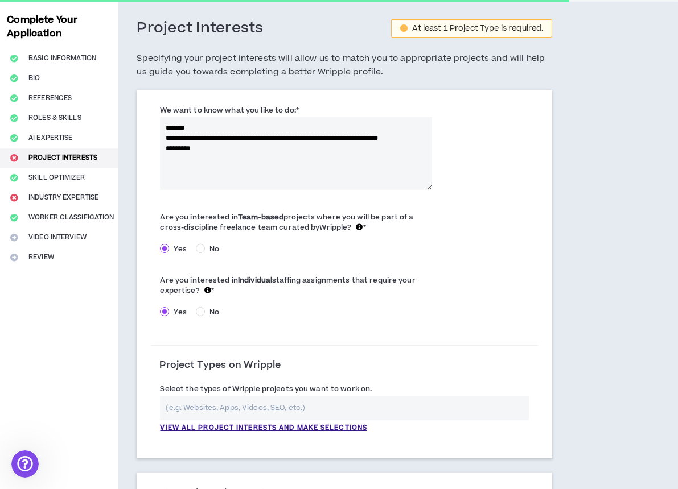
click at [212, 155] on textarea "**********" at bounding box center [296, 153] width 272 height 73
click at [211, 151] on textarea "**********" at bounding box center [296, 153] width 272 height 73
click at [201, 129] on textarea "**********" at bounding box center [296, 153] width 272 height 73
click at [170, 141] on textarea "**********" at bounding box center [296, 153] width 272 height 73
click at [300, 158] on textarea "**********" at bounding box center [296, 153] width 272 height 73
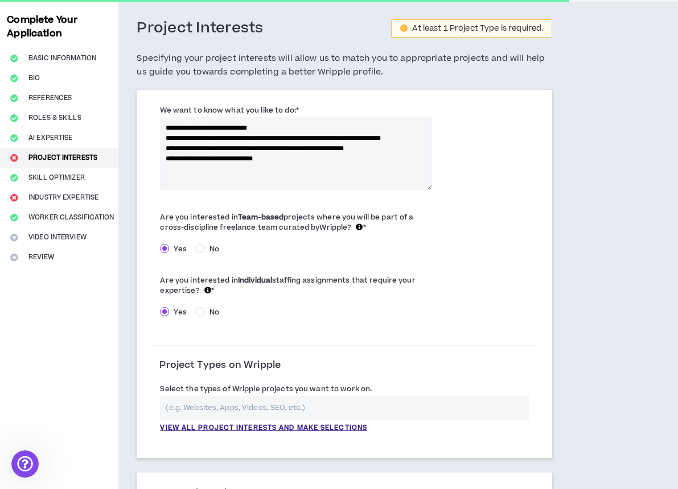
click at [223, 146] on textarea "**********" at bounding box center [296, 153] width 272 height 73
click at [278, 167] on textarea "**********" at bounding box center [296, 153] width 272 height 73
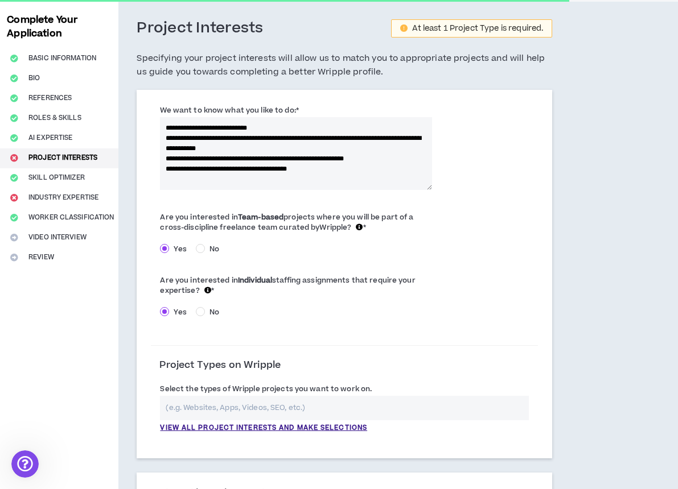
click at [166, 135] on textarea "**********" at bounding box center [296, 153] width 272 height 73
click at [167, 155] on textarea "**********" at bounding box center [296, 153] width 272 height 73
click at [328, 168] on textarea "**********" at bounding box center [296, 153] width 272 height 73
click at [214, 156] on textarea "**********" at bounding box center [296, 153] width 272 height 73
click at [166, 167] on textarea "**********" at bounding box center [296, 153] width 272 height 73
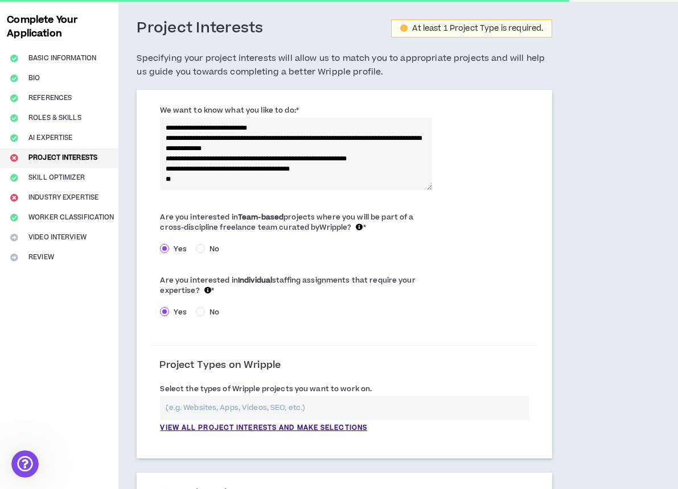
click at [174, 175] on textarea "**********" at bounding box center [296, 153] width 272 height 73
drag, startPoint x: 188, startPoint y: 168, endPoint x: 169, endPoint y: 168, distance: 19.4
click at [169, 168] on textarea "**********" at bounding box center [296, 153] width 272 height 73
click at [178, 179] on textarea "**********" at bounding box center [296, 153] width 272 height 73
click at [175, 179] on textarea "**********" at bounding box center [296, 153] width 272 height 73
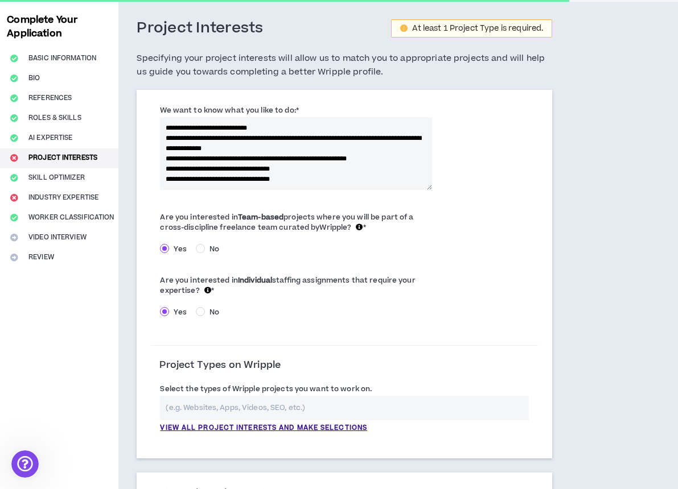
click at [312, 176] on textarea "**********" at bounding box center [296, 153] width 272 height 73
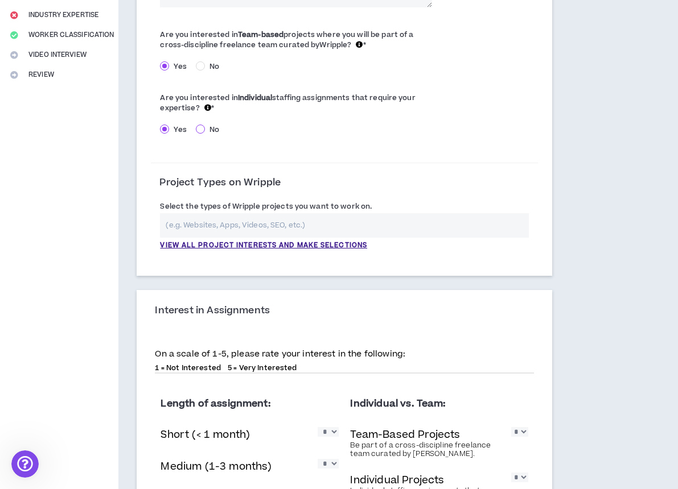
scroll to position [237, 0]
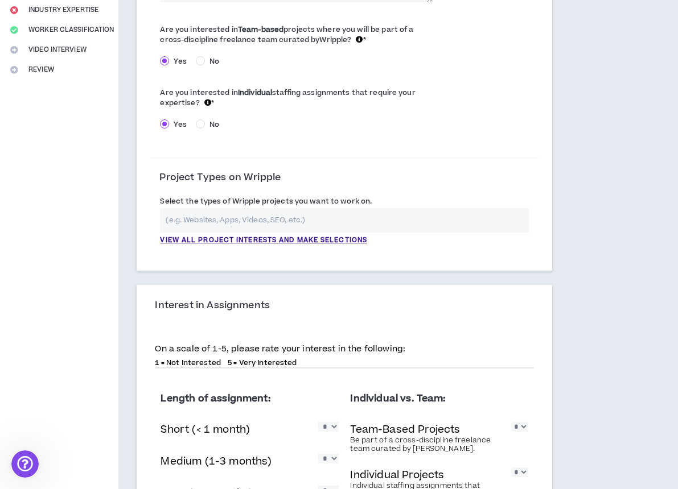
type textarea "**********"
click at [206, 225] on input "text" at bounding box center [344, 220] width 369 height 24
type input "photography"
click at [195, 240] on p "View all project interests and make selections" at bounding box center [263, 241] width 207 height 10
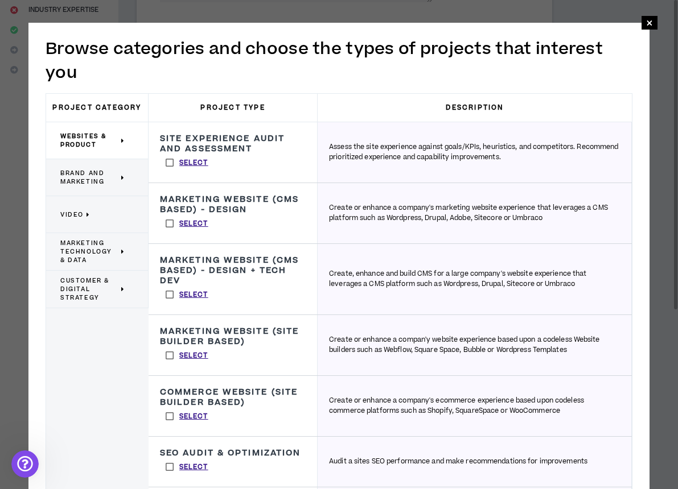
click at [117, 180] on span "Brand and Marketing" at bounding box center [89, 177] width 58 height 17
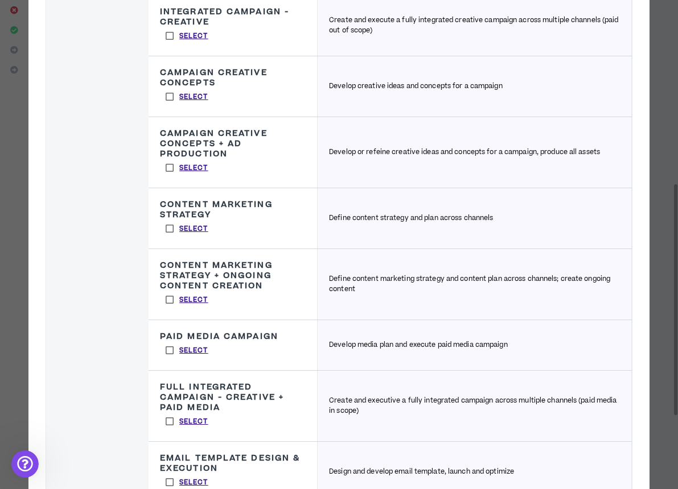
click at [172, 105] on label "Select" at bounding box center [187, 96] width 54 height 17
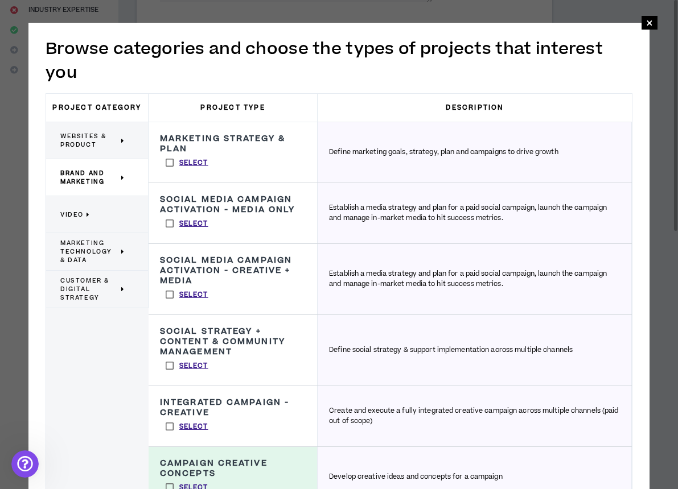
click at [83, 292] on span "Customer & Digital Strategy" at bounding box center [89, 289] width 58 height 26
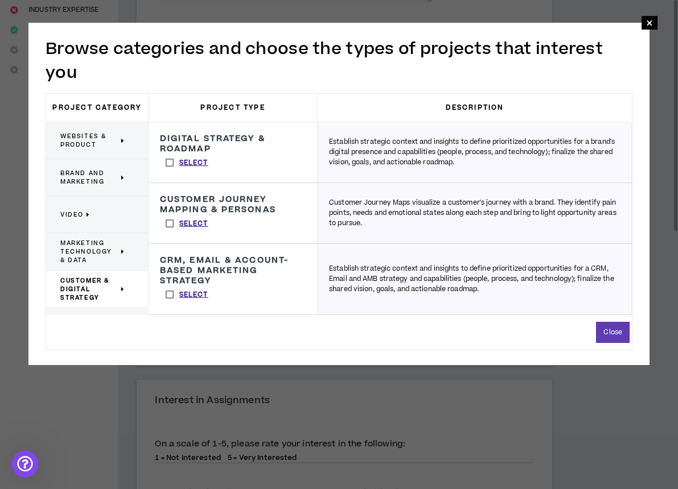
click at [89, 141] on span "Websites & Product" at bounding box center [89, 140] width 58 height 17
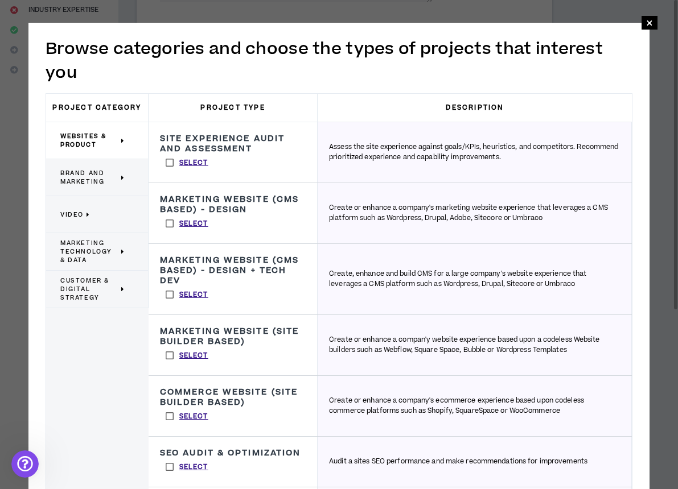
click at [104, 181] on span "Brand and Marketing" at bounding box center [89, 177] width 58 height 17
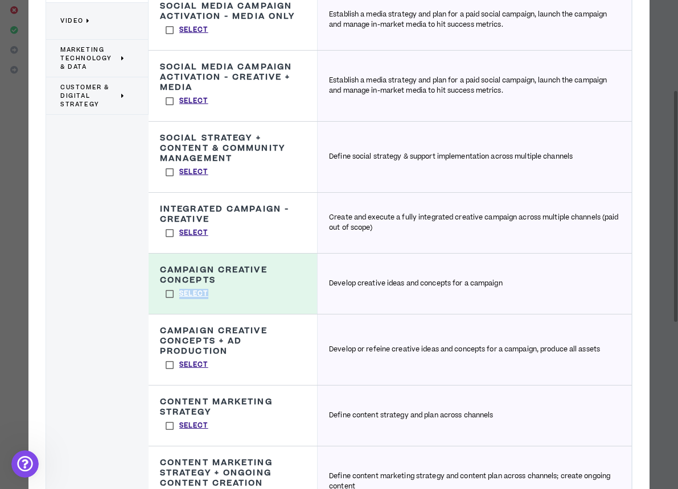
click at [180, 303] on label "Select" at bounding box center [187, 294] width 54 height 17
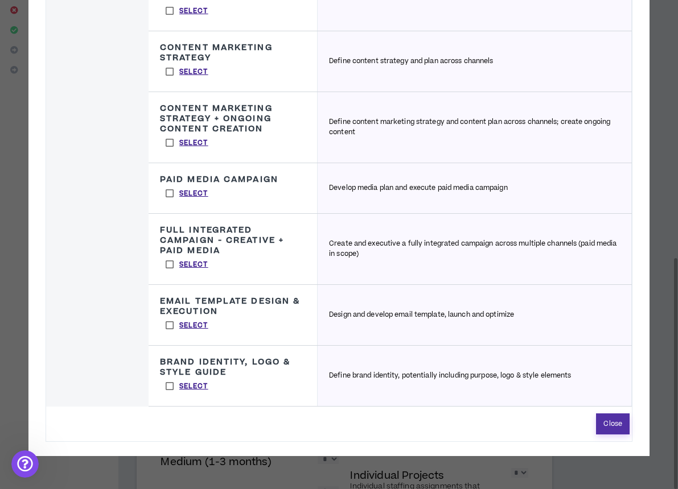
click at [599, 435] on button "Close" at bounding box center [613, 424] width 34 height 21
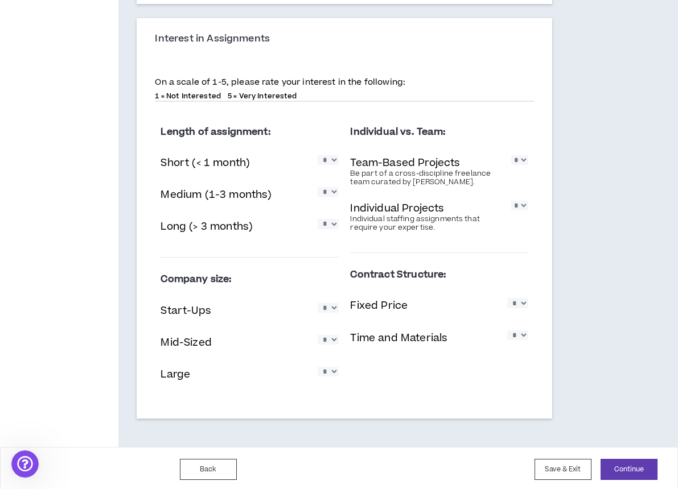
scroll to position [504, 0]
select select "*"
click at [625, 470] on button "Continue" at bounding box center [628, 470] width 57 height 21
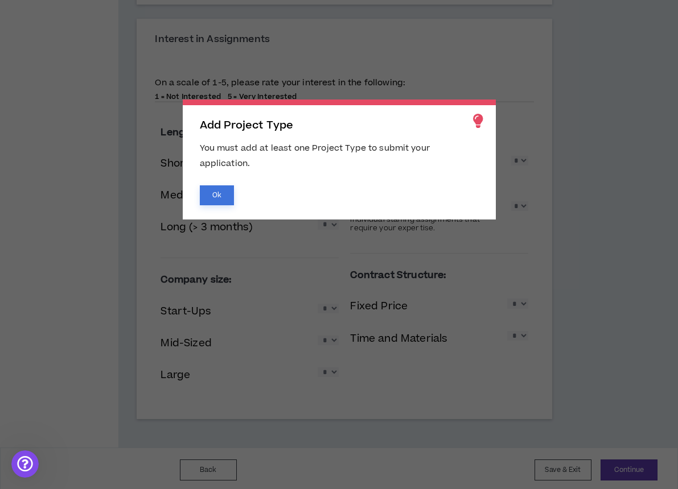
click at [216, 196] on button "Ok" at bounding box center [217, 195] width 34 height 20
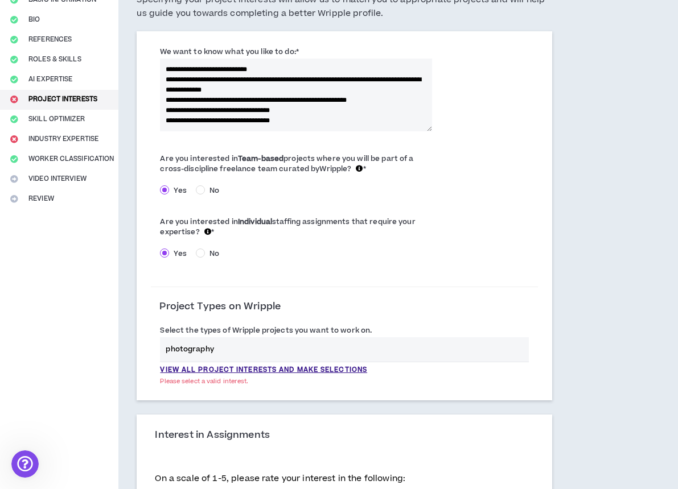
scroll to position [135, 0]
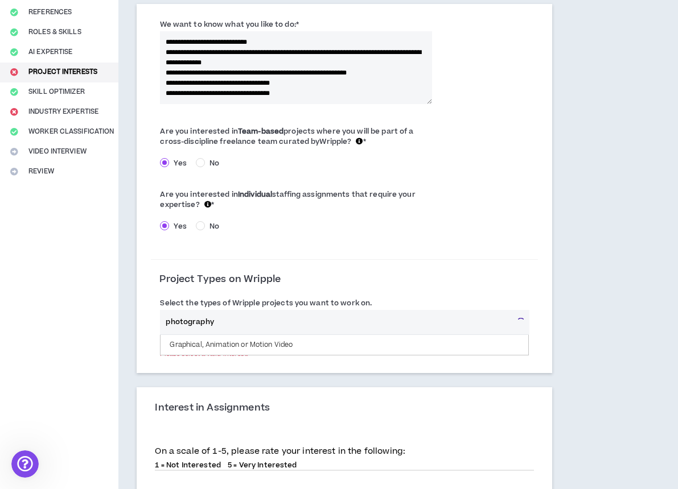
click at [217, 322] on input "photography" at bounding box center [336, 322] width 352 height 24
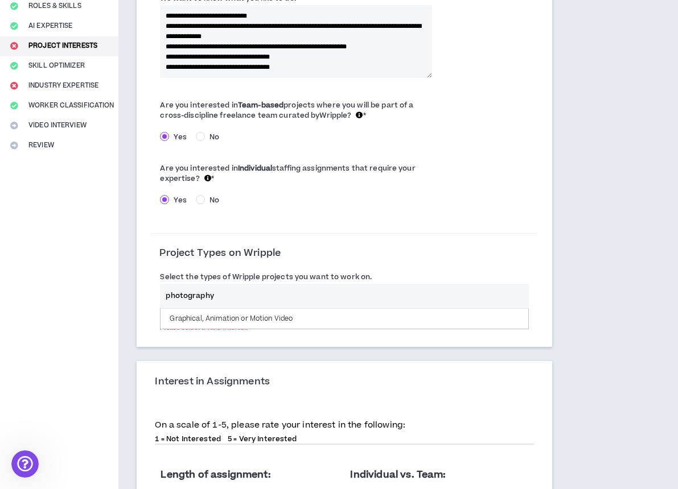
scroll to position [238, 0]
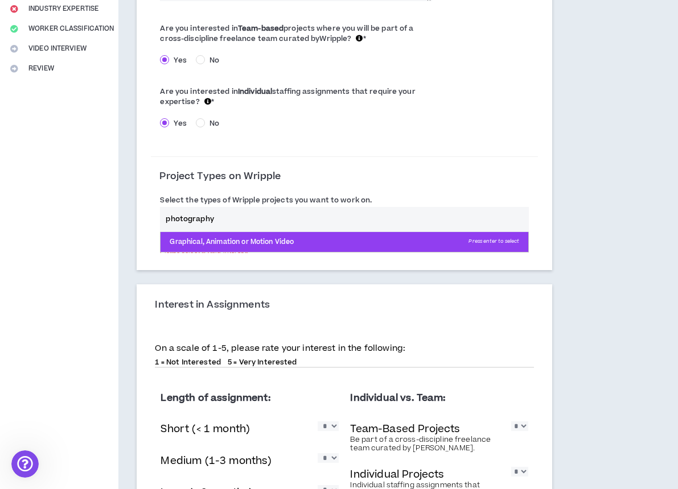
click at [228, 238] on p "Graphical, Animation or Motion Video Press enter to select" at bounding box center [344, 242] width 368 height 20
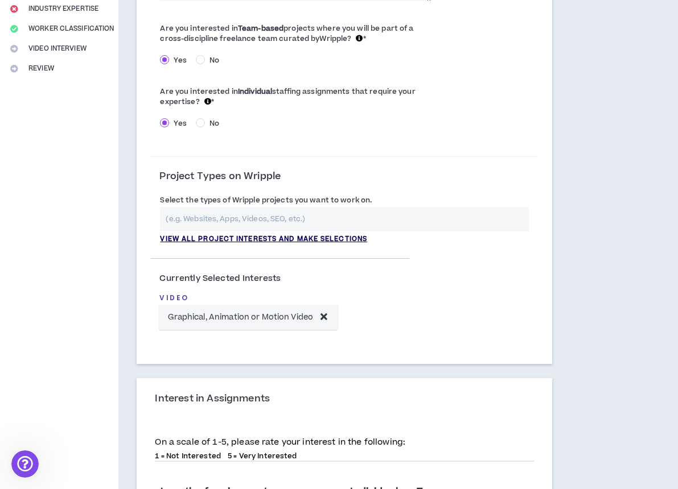
click at [228, 238] on p "View all project interests and make selections" at bounding box center [263, 239] width 207 height 10
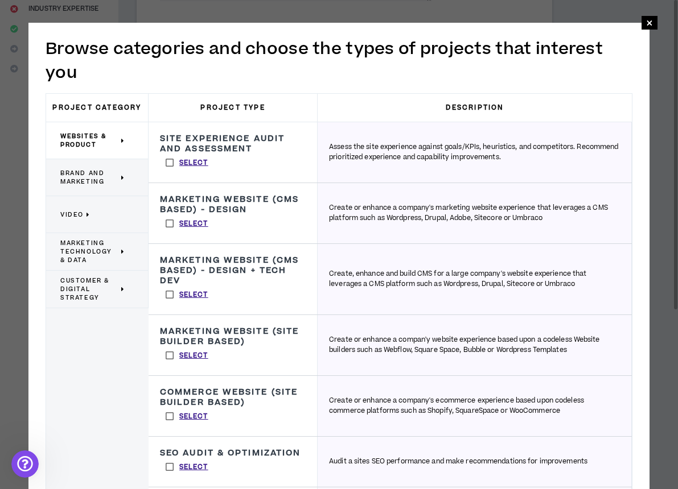
click at [80, 211] on span "Video" at bounding box center [71, 215] width 23 height 9
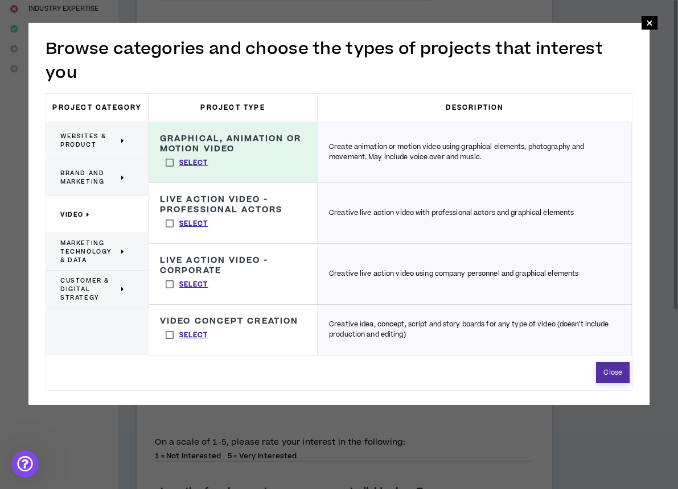
click at [606, 381] on button "Close" at bounding box center [613, 372] width 34 height 21
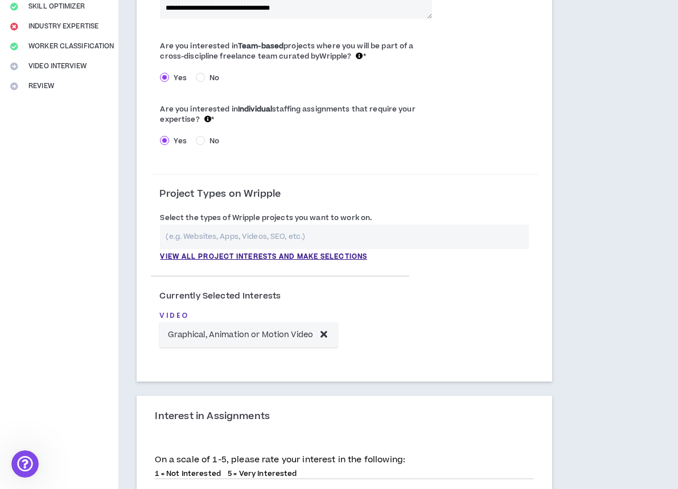
scroll to position [218, 0]
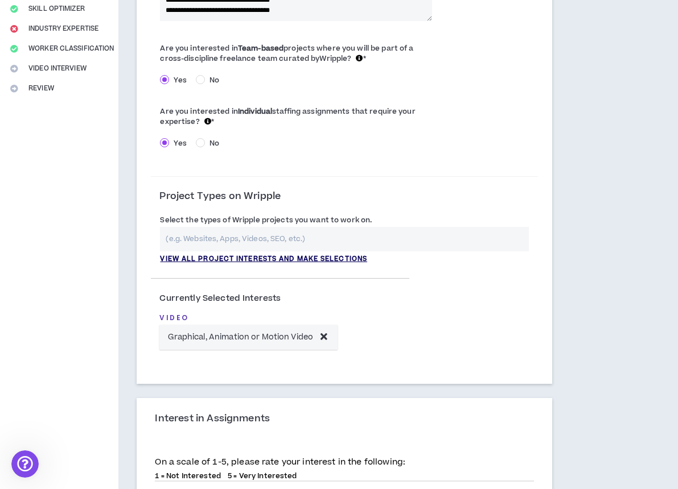
click at [295, 254] on p "View all project interests and make selections" at bounding box center [263, 259] width 207 height 10
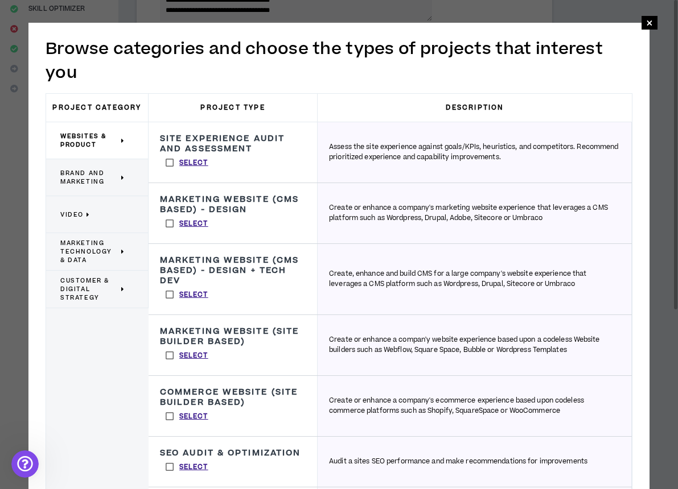
click at [113, 146] on span "Websites & Product" at bounding box center [89, 140] width 58 height 17
click at [113, 141] on span "Websites & Product" at bounding box center [89, 140] width 58 height 17
click at [90, 140] on span "Websites & Product" at bounding box center [89, 140] width 58 height 17
click at [90, 173] on span "Brand and Marketing" at bounding box center [89, 177] width 58 height 17
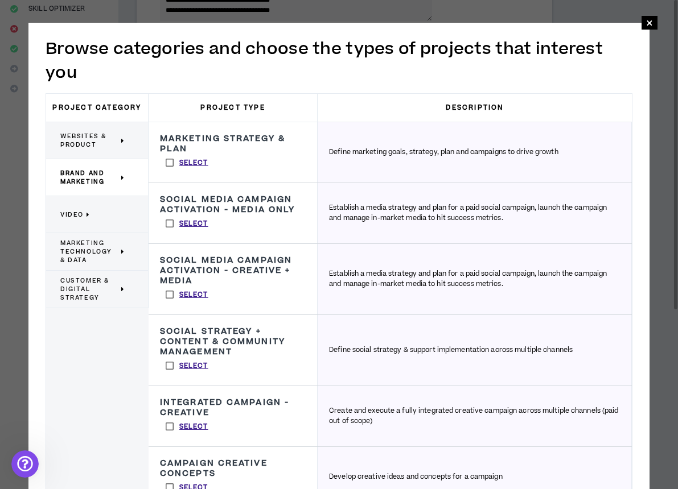
click at [87, 205] on p "Video" at bounding box center [92, 214] width 65 height 25
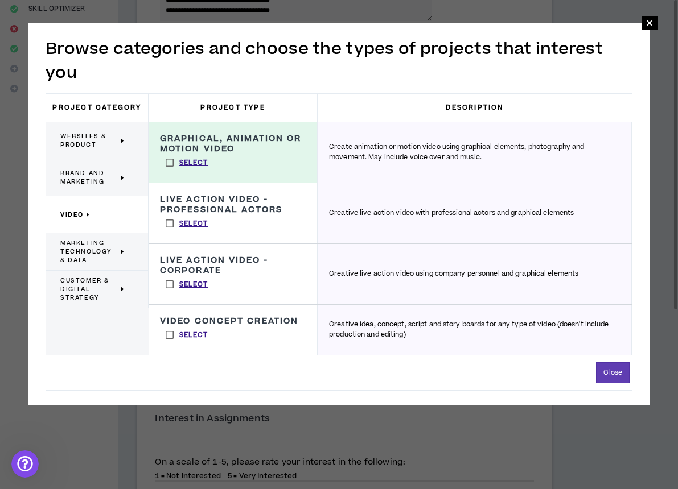
click at [170, 165] on label "Select" at bounding box center [187, 162] width 54 height 17
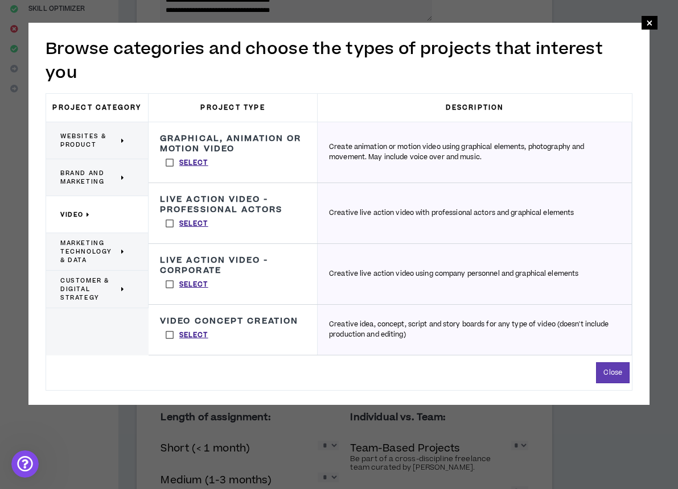
click at [170, 165] on label "Select" at bounding box center [187, 162] width 54 height 17
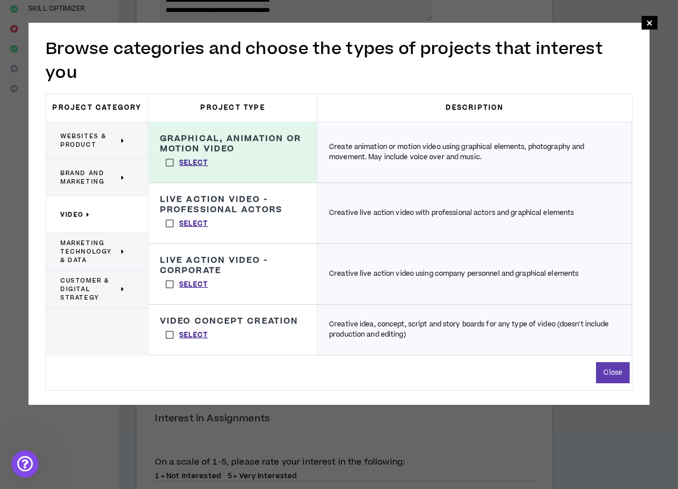
click at [170, 165] on label "Select" at bounding box center [187, 162] width 54 height 17
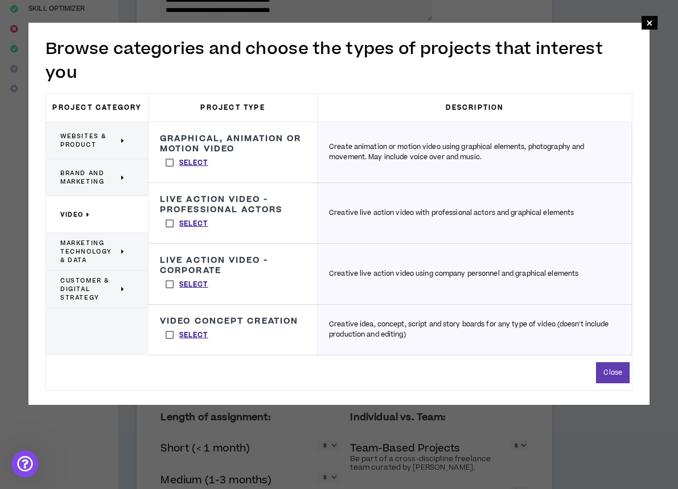
click at [170, 165] on label "Select" at bounding box center [187, 162] width 54 height 17
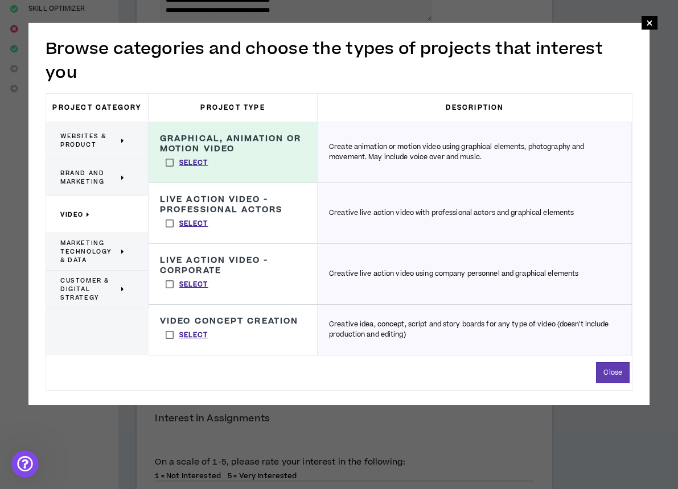
click at [86, 240] on span "Marketing Technology & Data" at bounding box center [89, 252] width 58 height 26
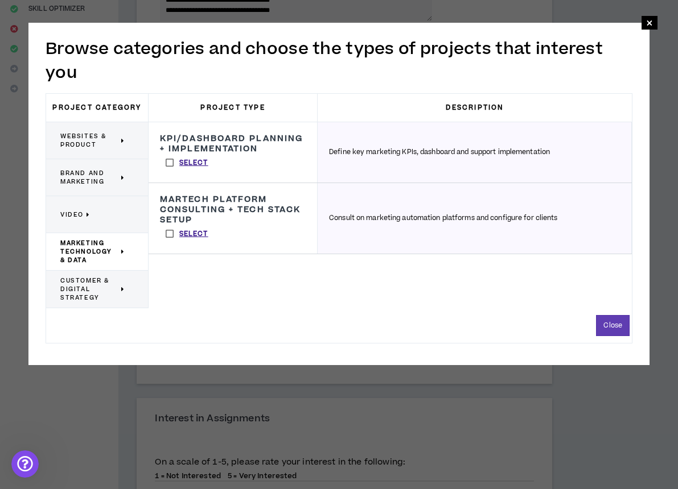
click at [81, 147] on span "Websites & Product" at bounding box center [89, 140] width 58 height 17
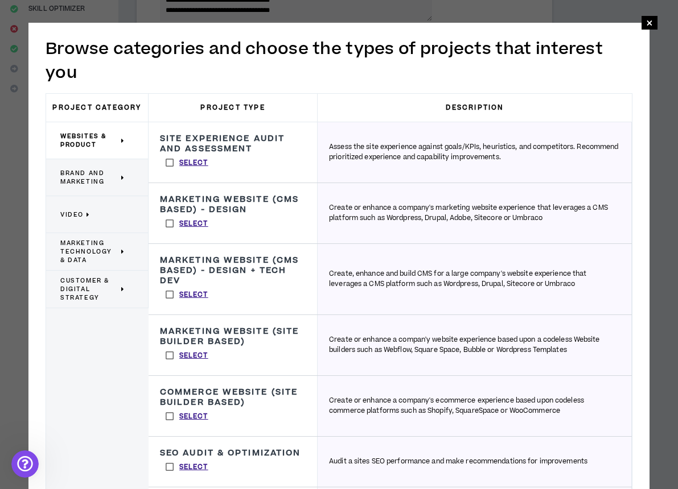
click at [77, 248] on span "Marketing Technology & Data" at bounding box center [89, 252] width 58 height 26
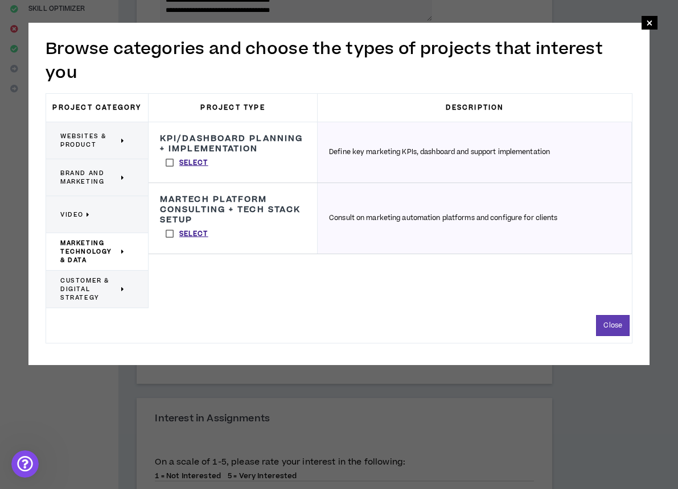
click at [91, 183] on span "Brand and Marketing" at bounding box center [89, 177] width 58 height 17
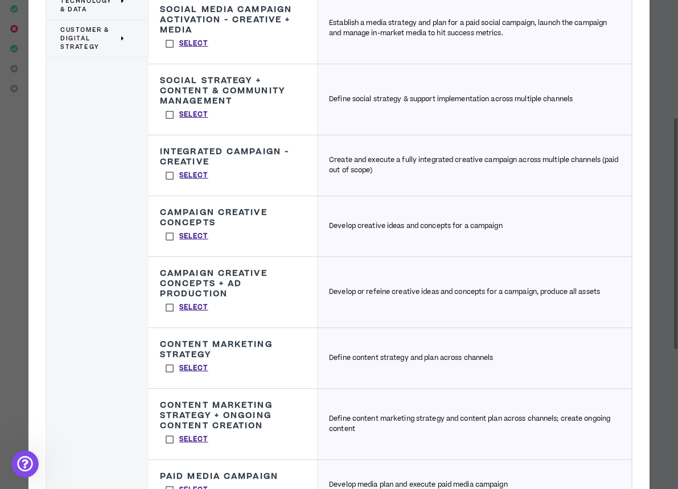
click at [167, 243] on label "Select" at bounding box center [187, 236] width 54 height 17
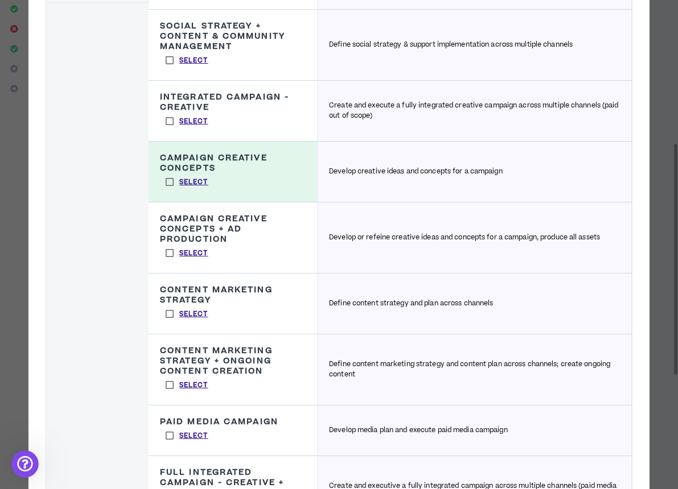
click at [170, 262] on label "Select" at bounding box center [187, 253] width 54 height 17
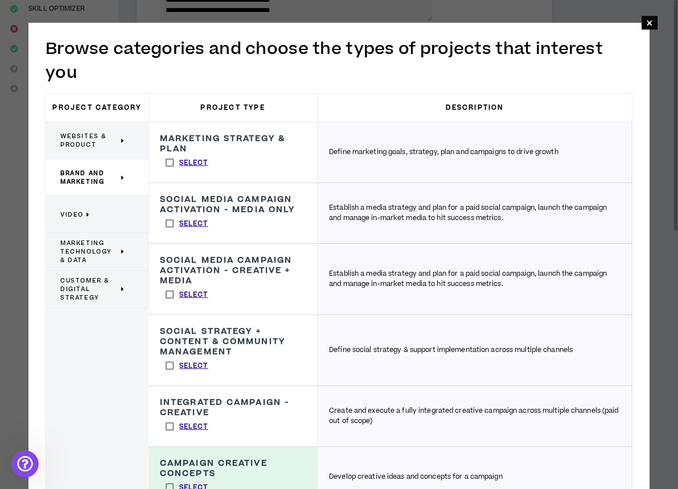
click at [109, 113] on h3 "Project Category" at bounding box center [97, 108] width 102 height 28
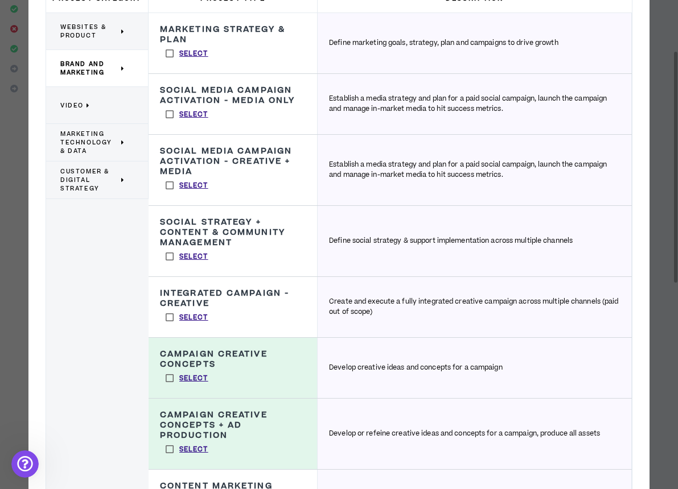
click at [170, 326] on label "Select" at bounding box center [187, 317] width 54 height 17
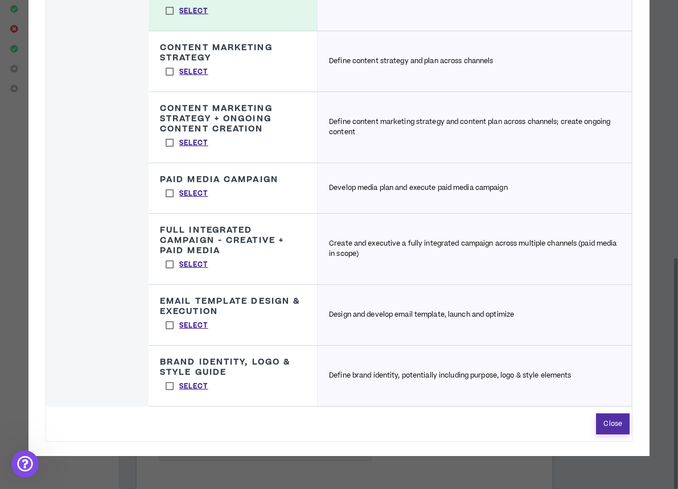
click at [605, 428] on button "Close" at bounding box center [613, 424] width 34 height 21
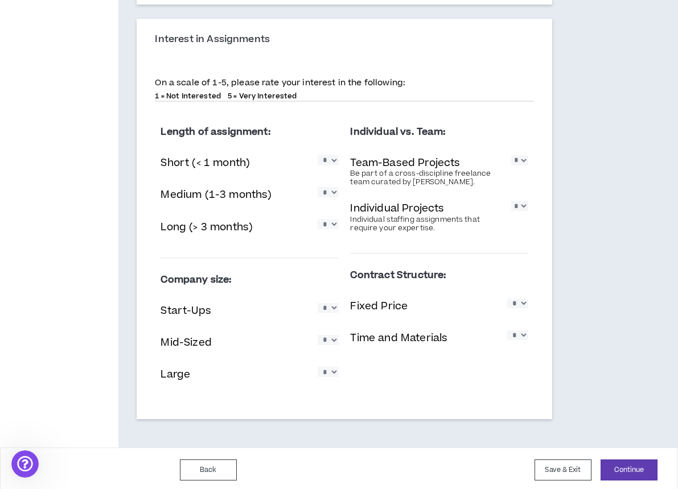
scroll to position [708, 0]
click at [614, 468] on button "Continue" at bounding box center [628, 470] width 57 height 21
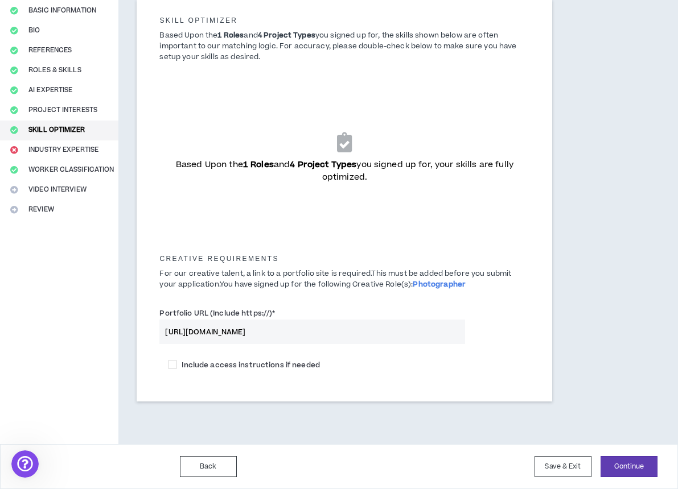
scroll to position [97, 0]
click at [633, 458] on button "Continue" at bounding box center [628, 467] width 57 height 21
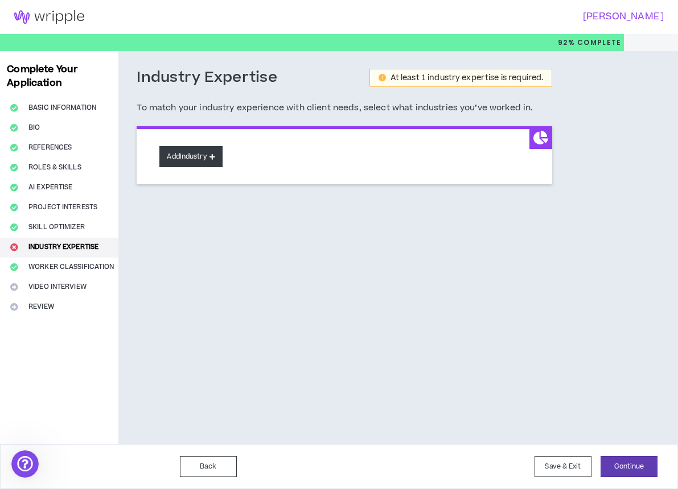
click at [202, 156] on button "Add Industry" at bounding box center [190, 156] width 63 height 21
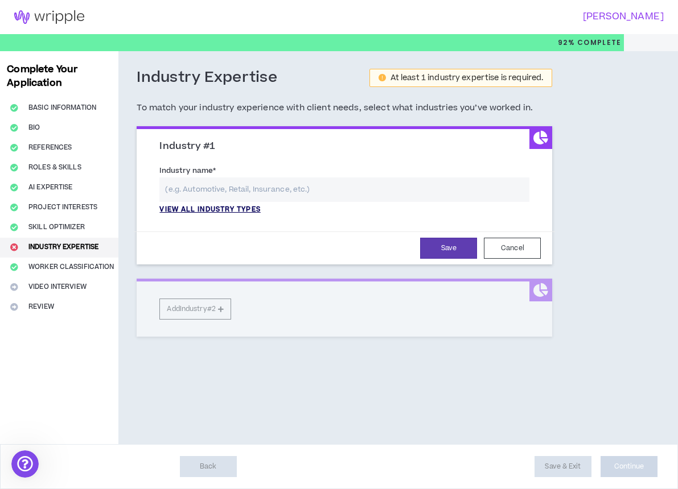
click at [206, 209] on p "View all industry types" at bounding box center [209, 210] width 101 height 10
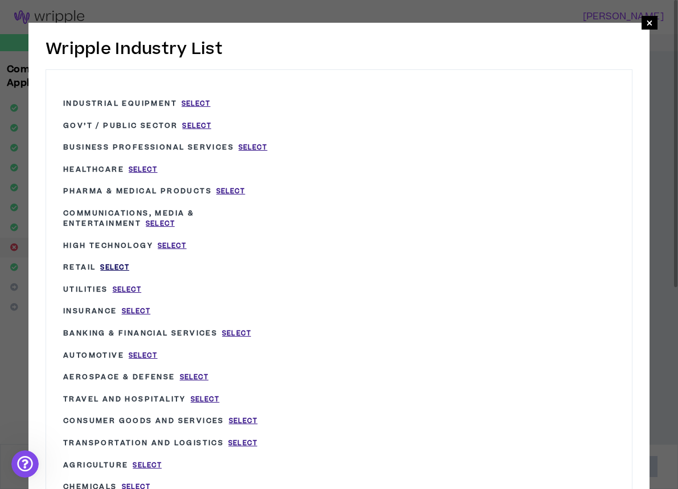
click at [123, 265] on span "Select" at bounding box center [114, 268] width 29 height 10
type input "Retail"
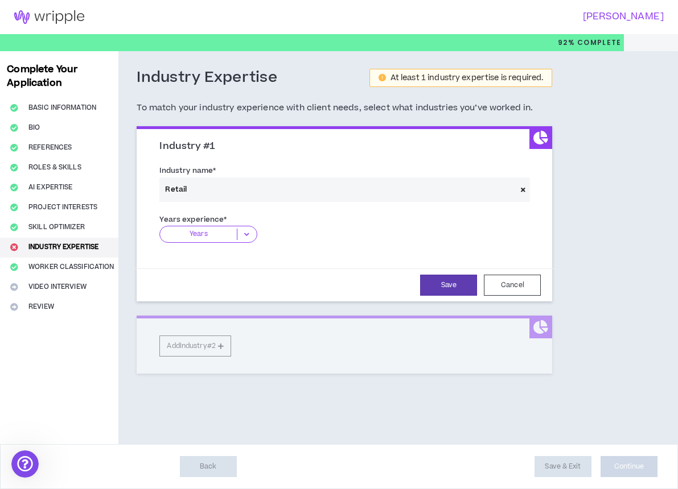
click at [245, 233] on icon at bounding box center [246, 234] width 19 height 11
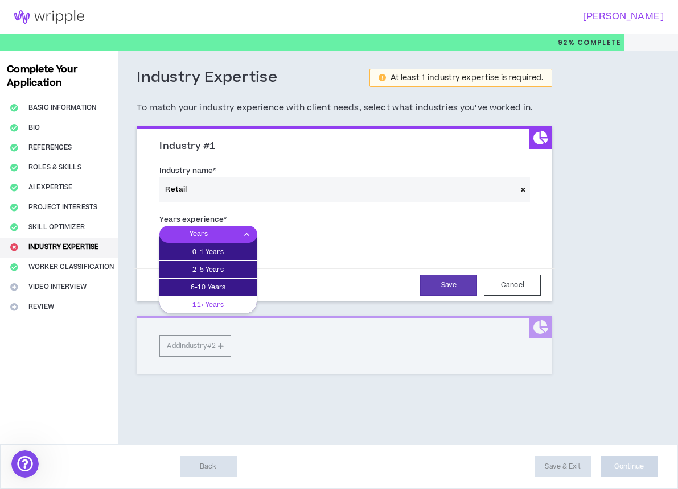
click at [208, 303] on p "11+ Years" at bounding box center [207, 305] width 97 height 13
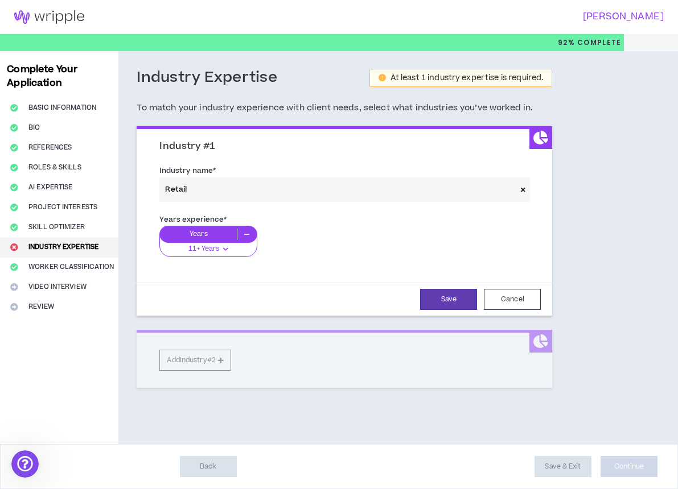
click at [200, 358] on div "Industry #1 Industry name * Retail Years experience * Years 11+ Years 0-1 Years…" at bounding box center [344, 257] width 415 height 262
click at [449, 298] on button "Save" at bounding box center [448, 299] width 57 height 21
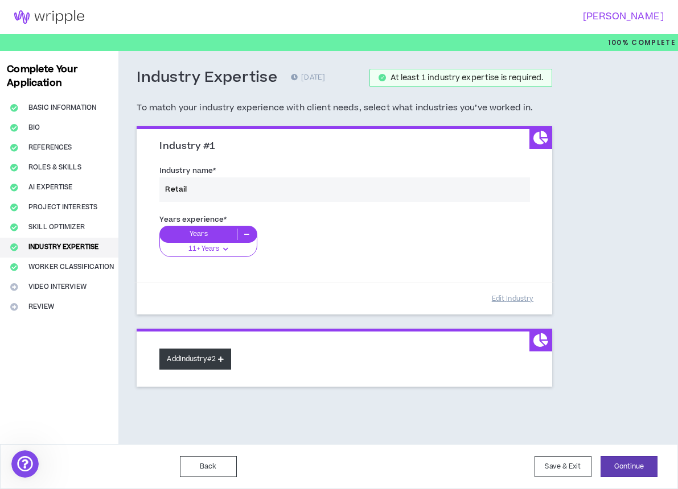
click at [210, 354] on button "Add Industry #2" at bounding box center [195, 359] width 72 height 21
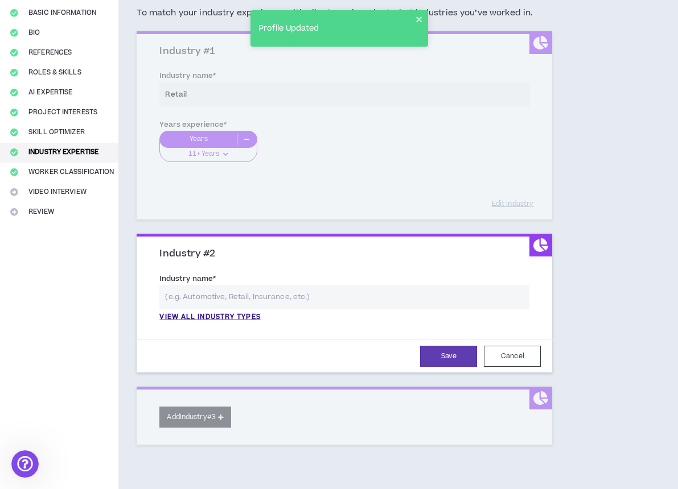
scroll to position [127, 0]
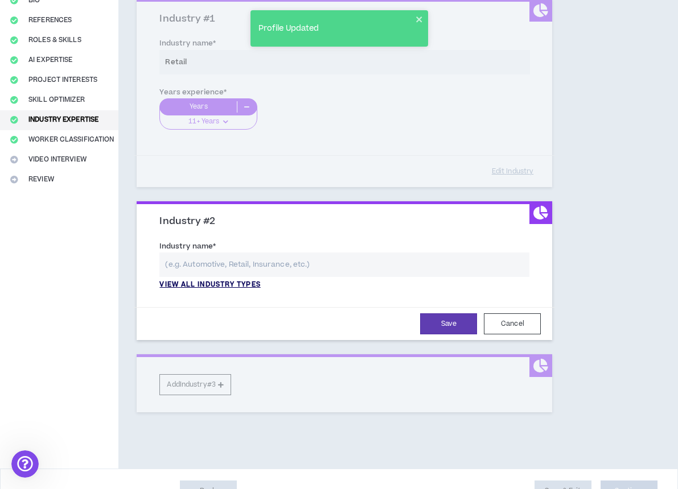
click at [216, 283] on p "View all industry types" at bounding box center [209, 285] width 101 height 10
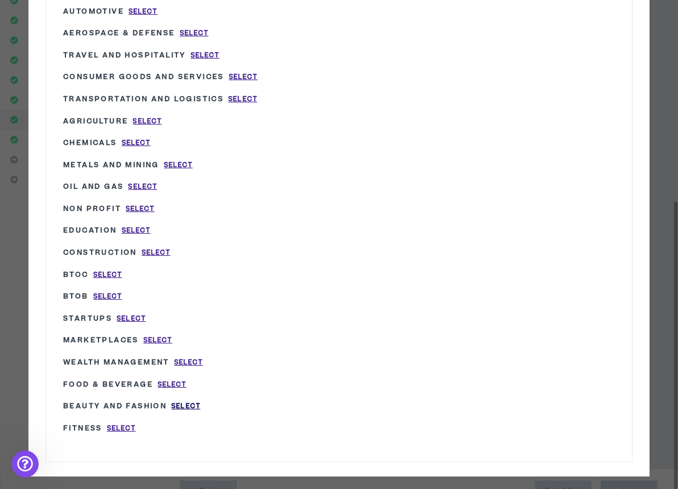
click at [200, 402] on span "Select" at bounding box center [185, 407] width 29 height 10
type input "Beauty and Fashion"
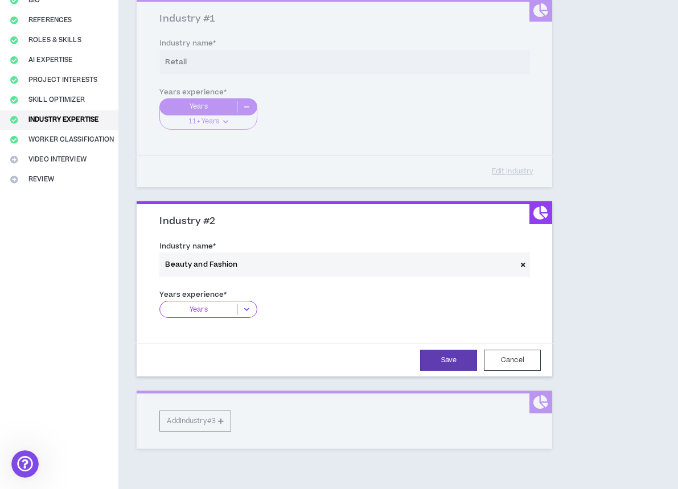
click at [222, 308] on p "Years" at bounding box center [198, 309] width 77 height 11
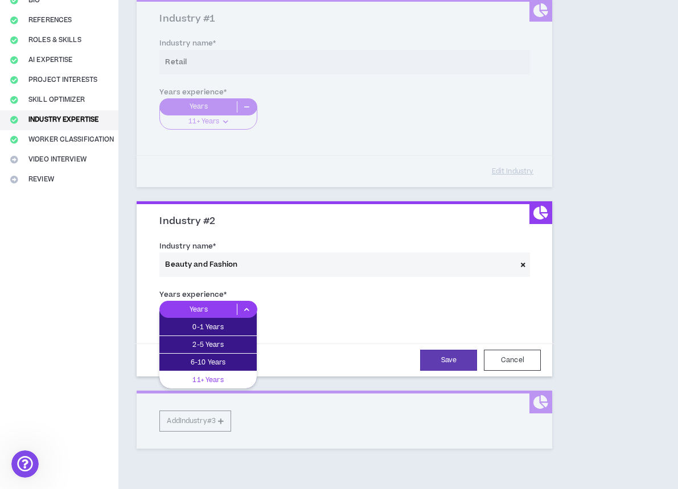
click at [211, 374] on p "11+ Years" at bounding box center [207, 380] width 97 height 13
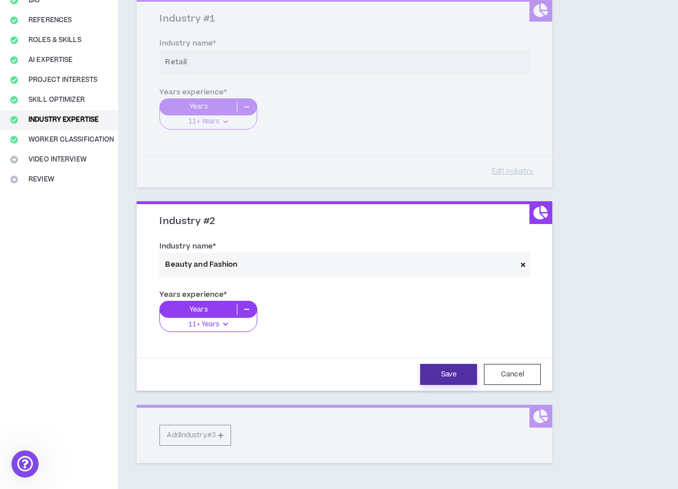
click at [459, 372] on button "Save" at bounding box center [448, 374] width 57 height 21
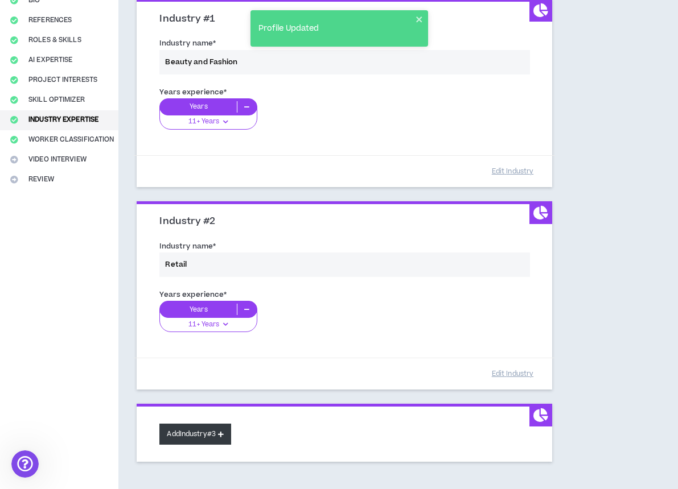
click at [213, 432] on button "Add Industry #3" at bounding box center [195, 434] width 72 height 21
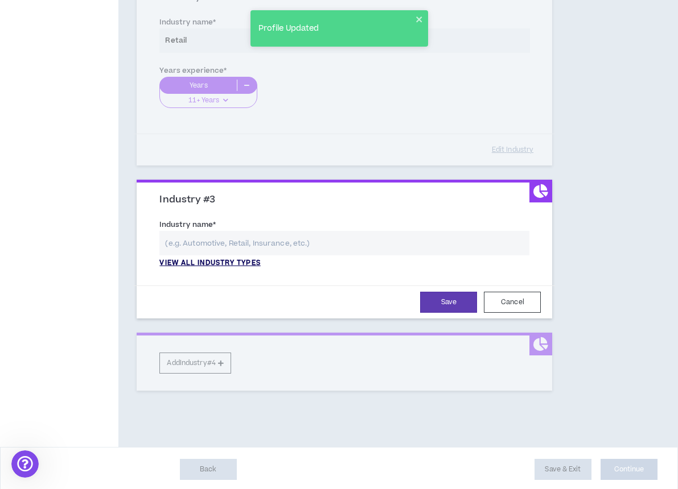
scroll to position [351, 0]
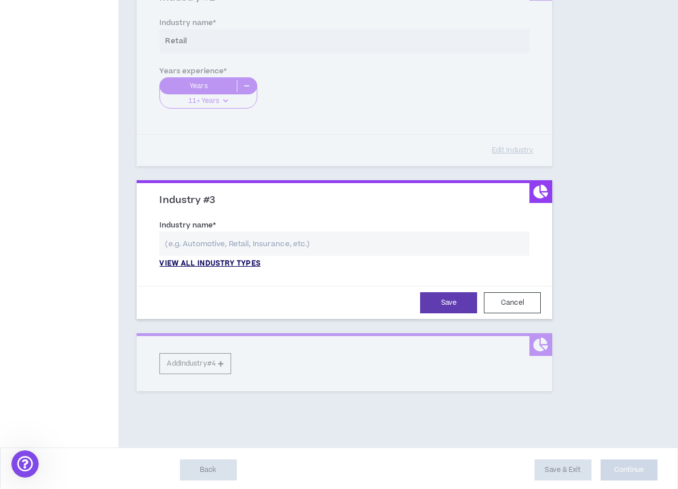
click at [211, 259] on p "View all industry types" at bounding box center [209, 264] width 101 height 10
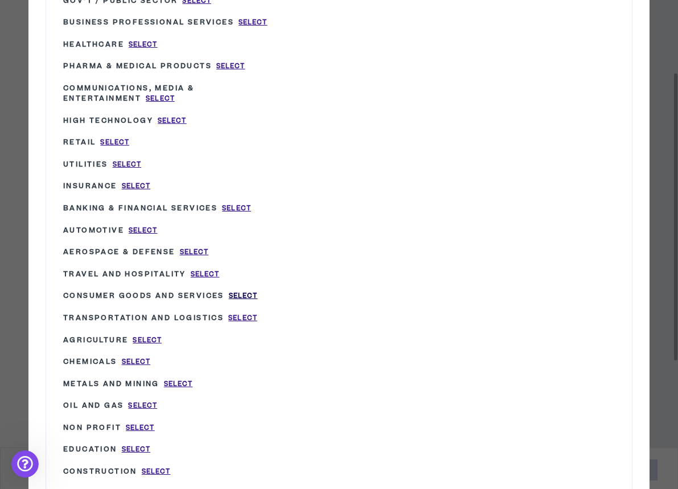
click at [258, 291] on span "Select" at bounding box center [243, 296] width 29 height 10
type input "Consumer Goods and Services"
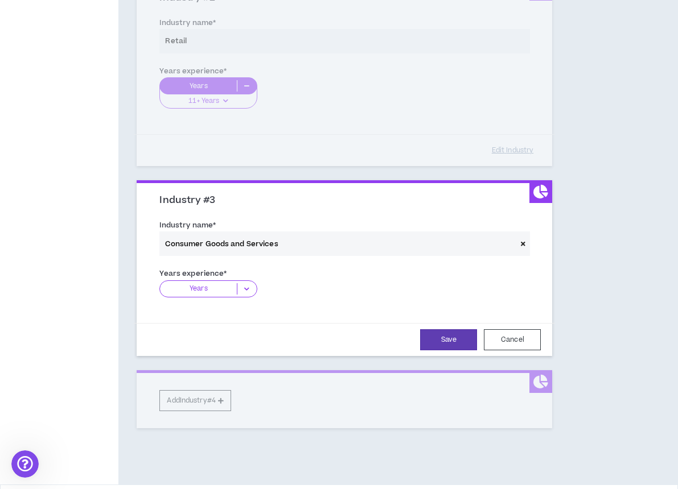
click at [237, 284] on div at bounding box center [237, 288] width 1 height 11
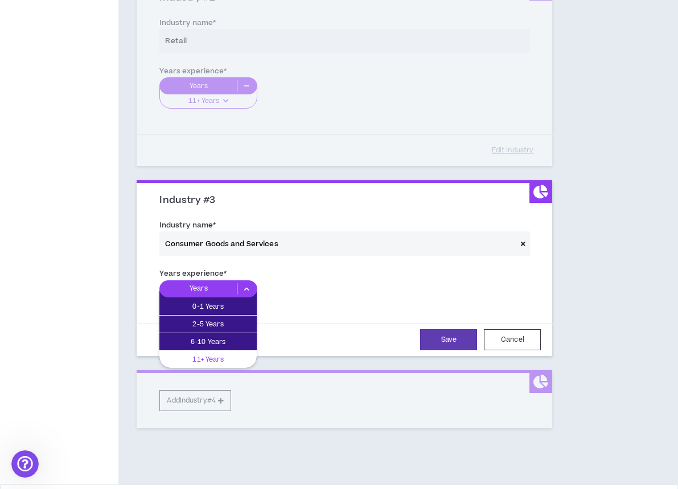
click at [214, 353] on p "11+ Years" at bounding box center [207, 359] width 97 height 13
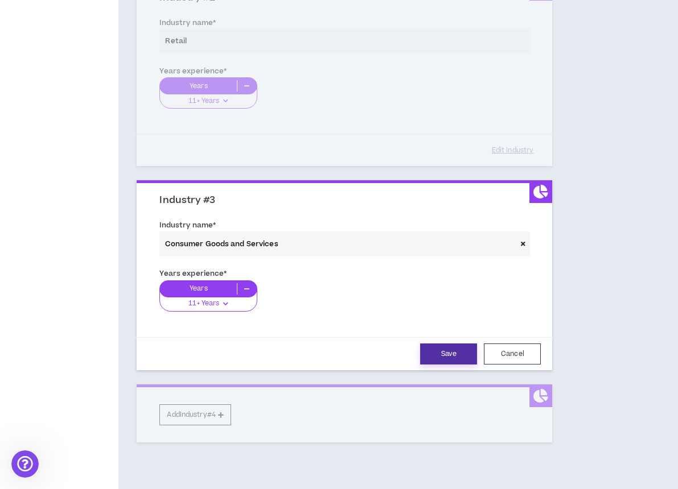
click at [442, 352] on button "Save" at bounding box center [448, 354] width 57 height 21
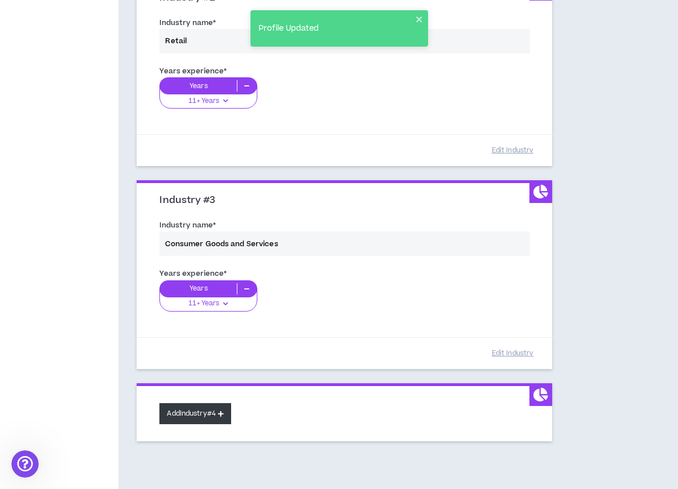
click at [216, 407] on button "Add Industry #4" at bounding box center [195, 413] width 72 height 21
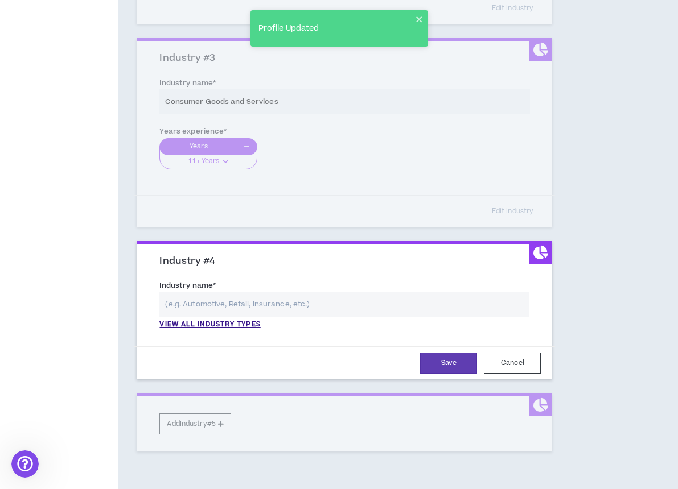
scroll to position [494, 0]
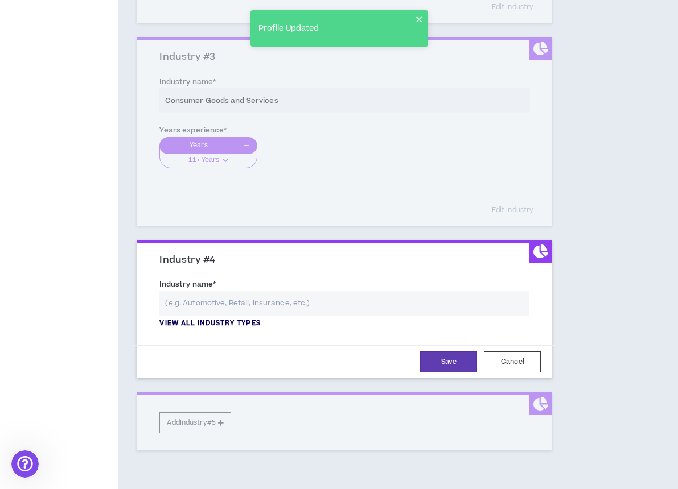
click at [218, 320] on p "View all industry types" at bounding box center [209, 324] width 101 height 10
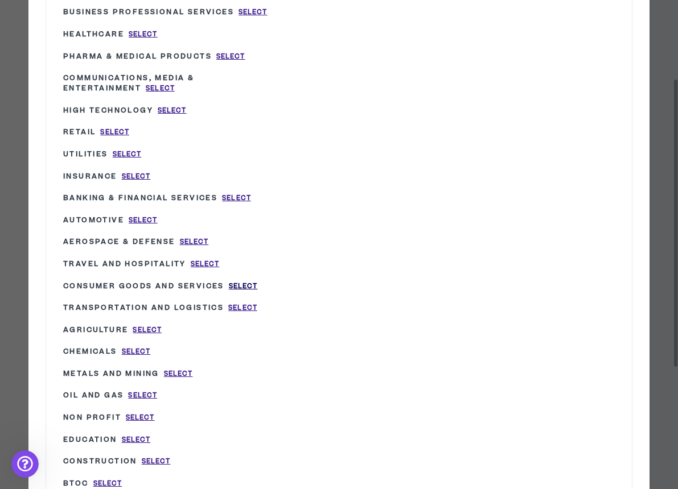
click at [255, 282] on span "Select" at bounding box center [243, 287] width 29 height 10
type input "Consumer Goods and Services"
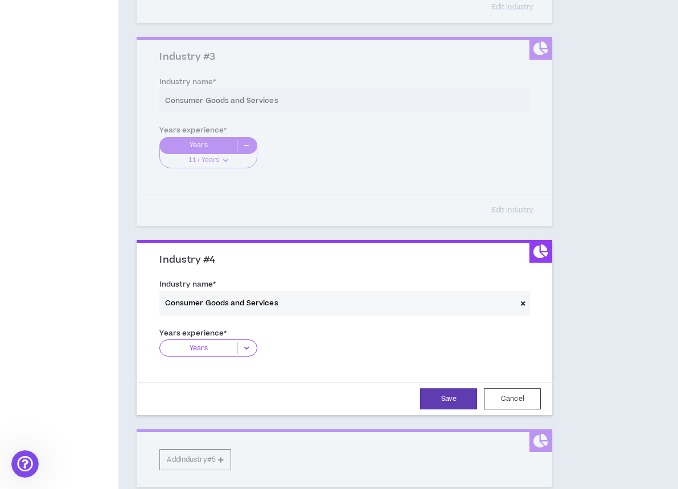
click at [524, 300] on icon at bounding box center [523, 303] width 5 height 6
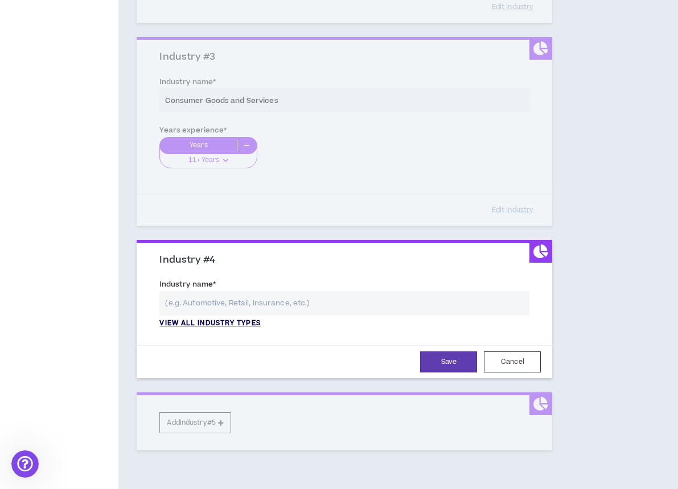
click at [237, 319] on p "View all industry types" at bounding box center [209, 324] width 101 height 10
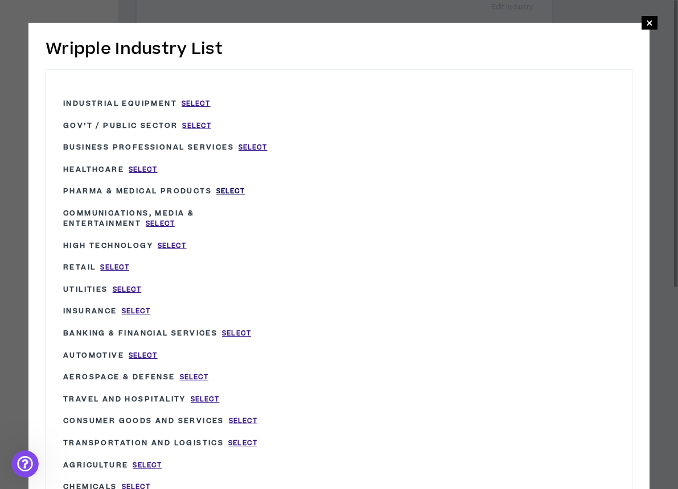
click at [245, 190] on span "Select" at bounding box center [230, 192] width 29 height 10
type input "Pharma & Medical Products"
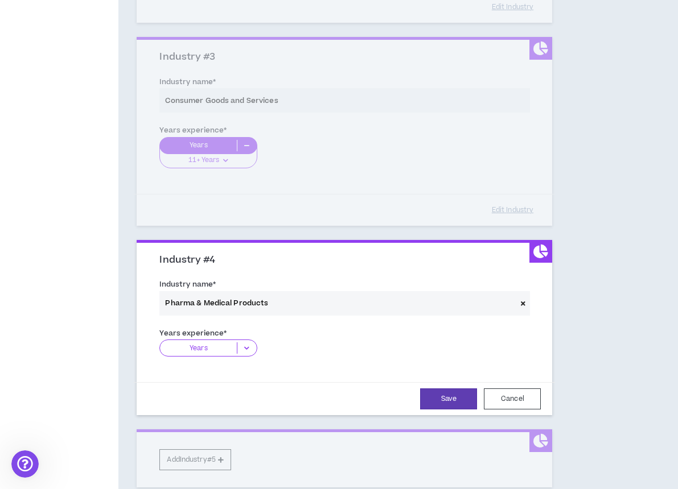
click at [237, 342] on icon at bounding box center [246, 347] width 19 height 11
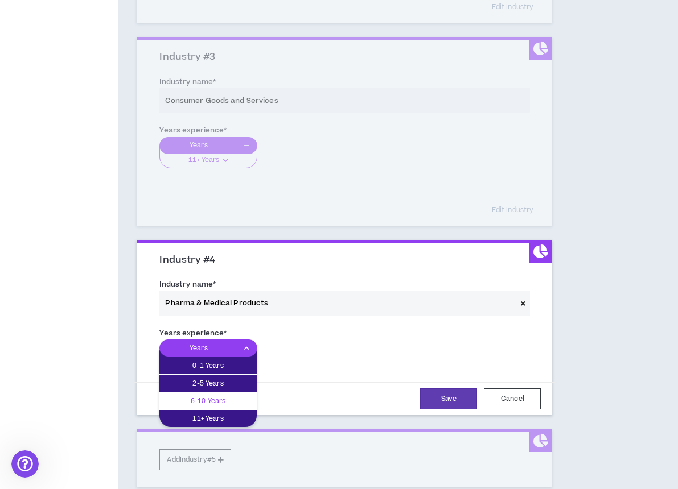
click at [226, 398] on p "6-10 Years" at bounding box center [207, 401] width 97 height 13
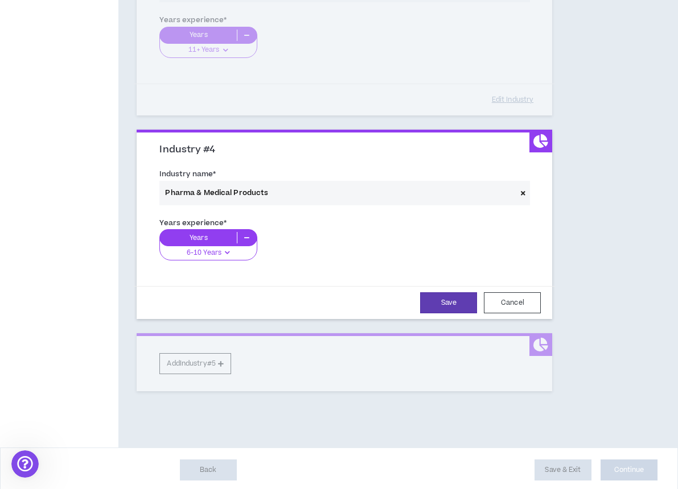
scroll to position [604, 0]
click at [450, 305] on button "Save" at bounding box center [448, 303] width 57 height 21
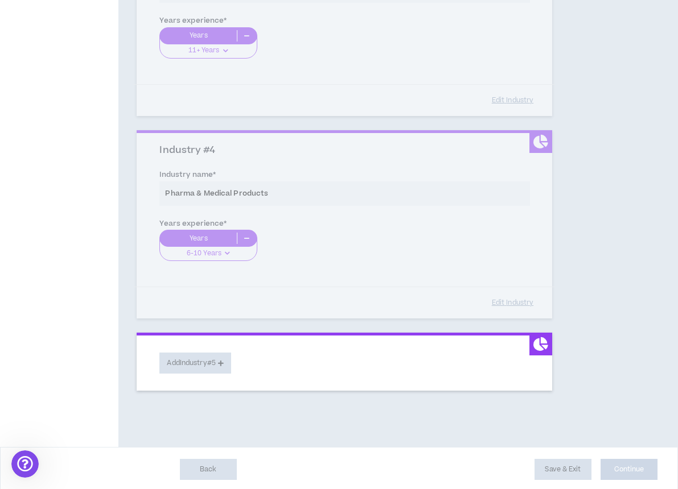
scroll to position [603, 0]
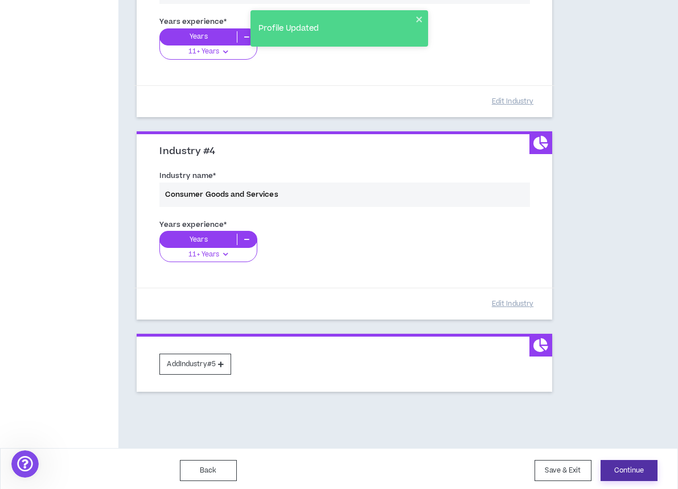
click at [626, 464] on button "Continue" at bounding box center [628, 470] width 57 height 21
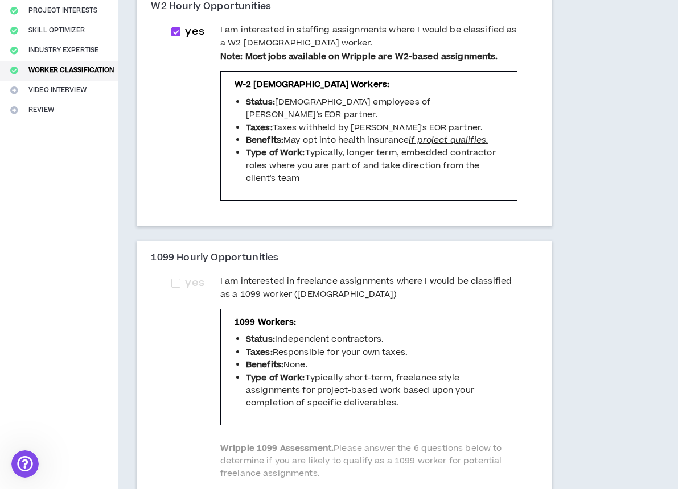
scroll to position [257, 0]
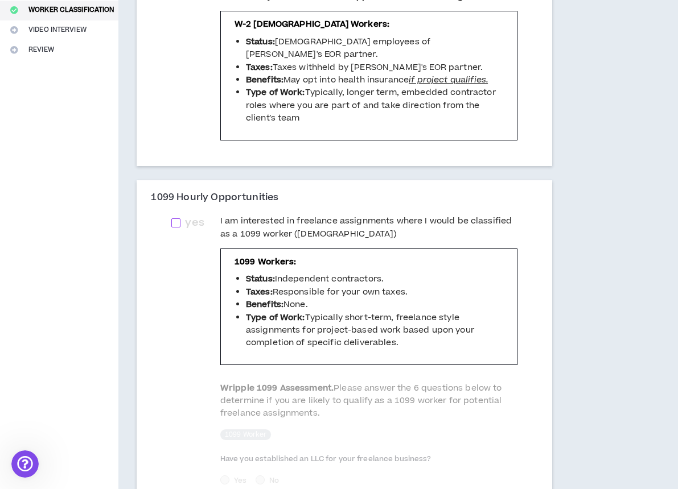
click at [180, 218] on span at bounding box center [175, 222] width 9 height 9
checkbox input "****"
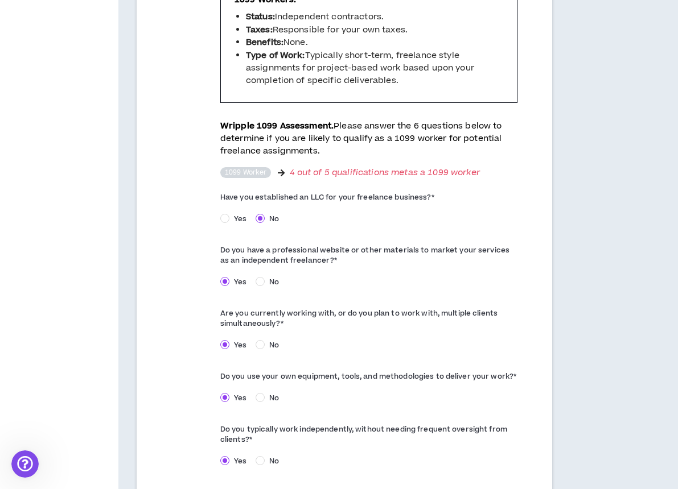
scroll to position [513, 0]
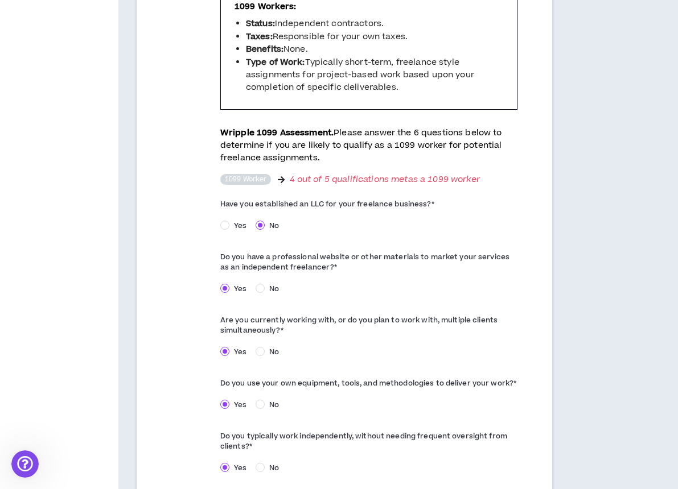
click at [249, 174] on sup "1099 Worker" at bounding box center [245, 179] width 51 height 11
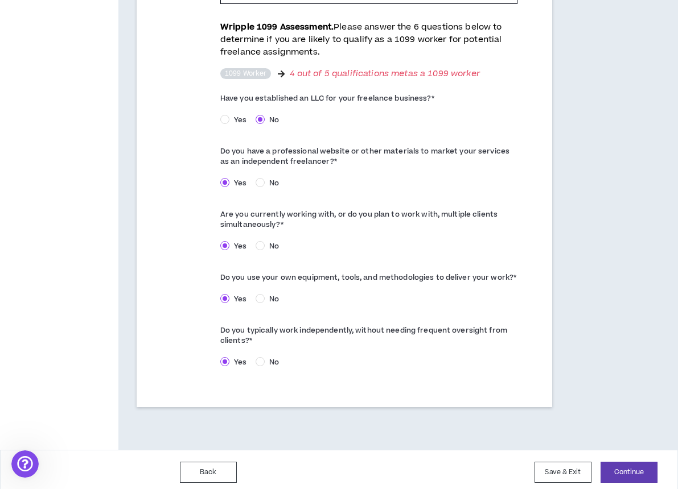
scroll to position [617, 0]
click at [624, 464] on button "Continue" at bounding box center [628, 473] width 57 height 21
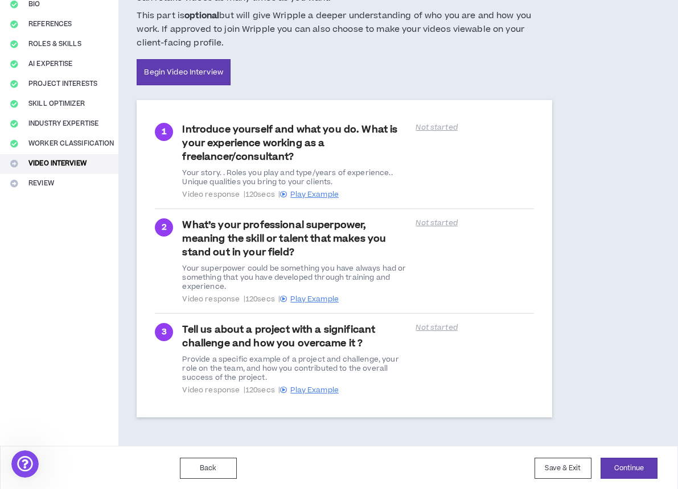
scroll to position [122, 0]
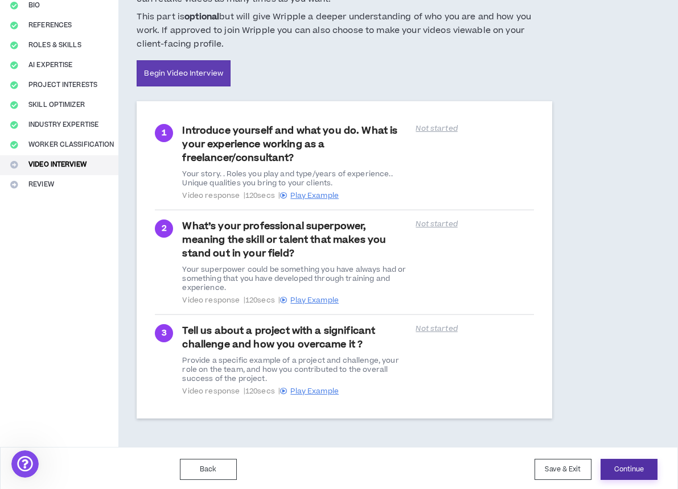
click at [622, 468] on button "Continue" at bounding box center [628, 469] width 57 height 21
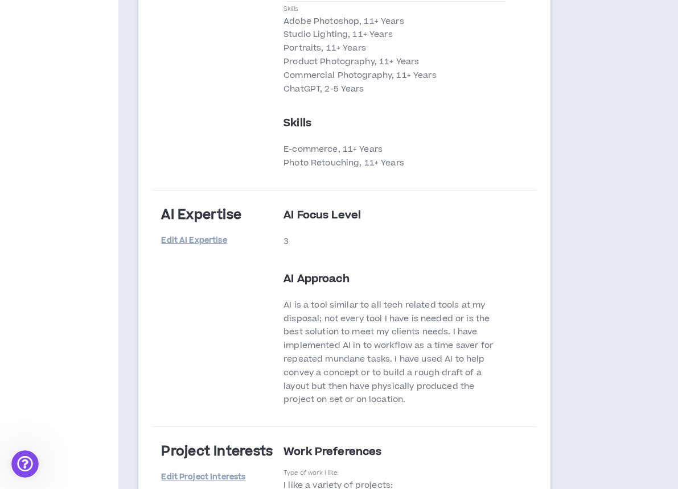
scroll to position [1558, 0]
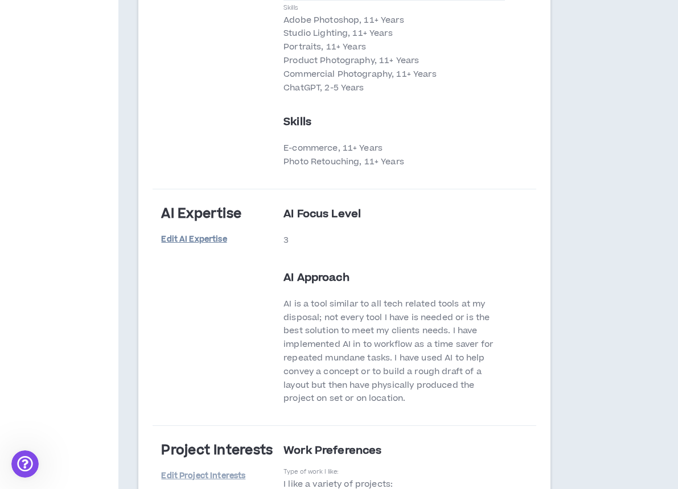
click at [184, 237] on link "Edit AI Expertise" at bounding box center [193, 240] width 65 height 20
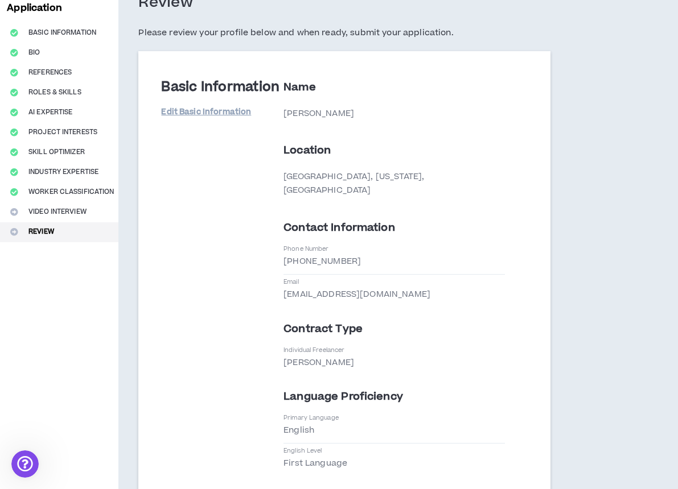
select select "*"
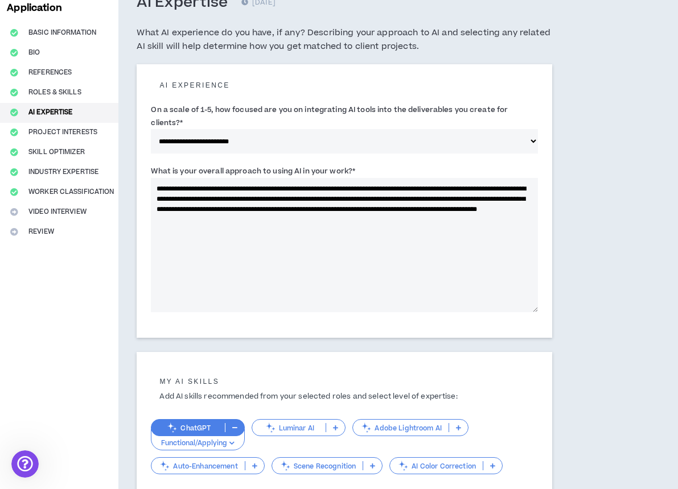
scroll to position [0, 0]
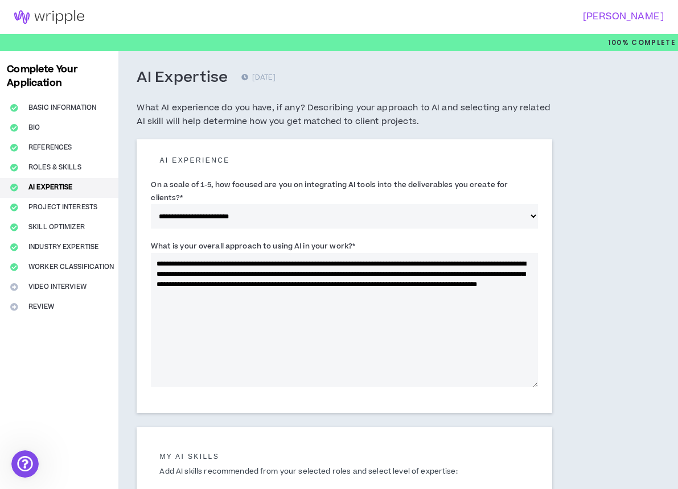
click at [251, 270] on textarea "**********" at bounding box center [344, 320] width 387 height 134
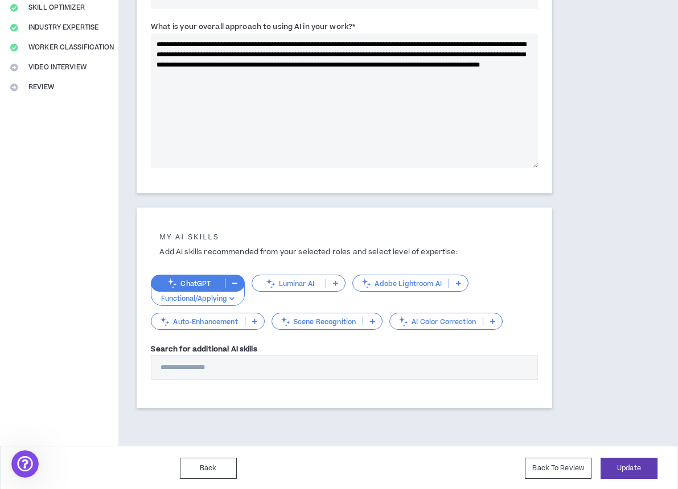
scroll to position [218, 0]
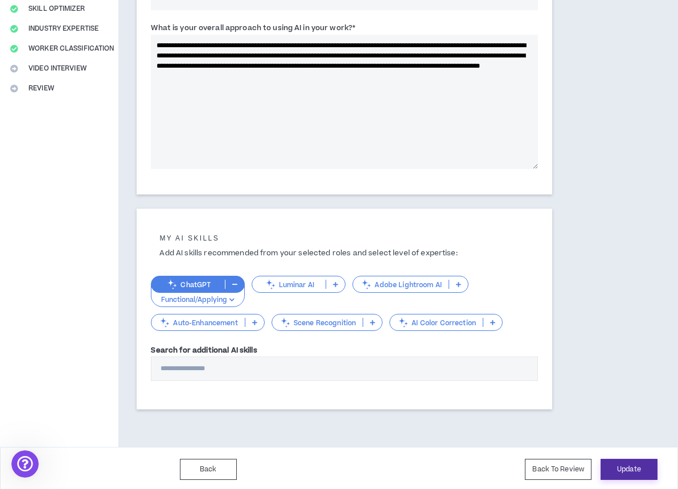
type textarea "**********"
click at [634, 465] on button "Update" at bounding box center [628, 469] width 57 height 21
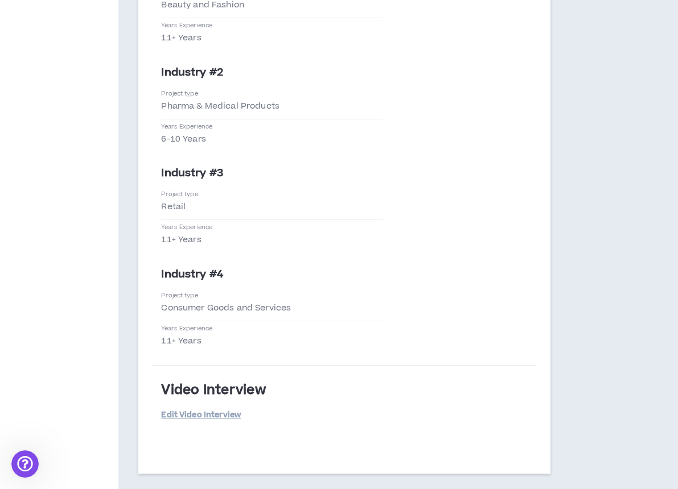
scroll to position [2379, 0]
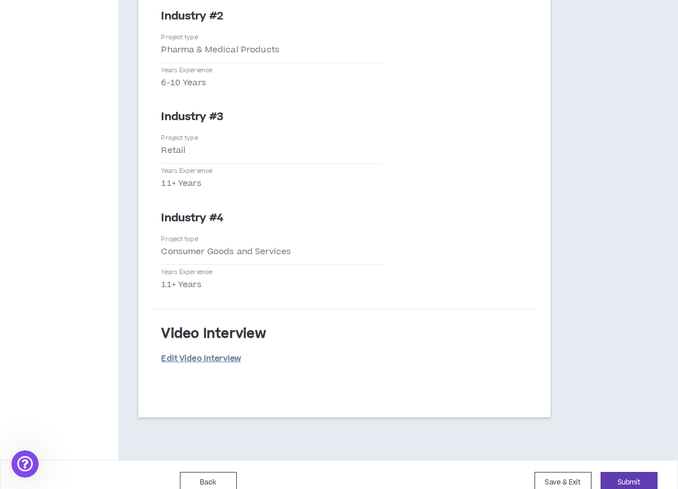
click at [213, 349] on link "Edit Video Interview" at bounding box center [201, 359] width 80 height 20
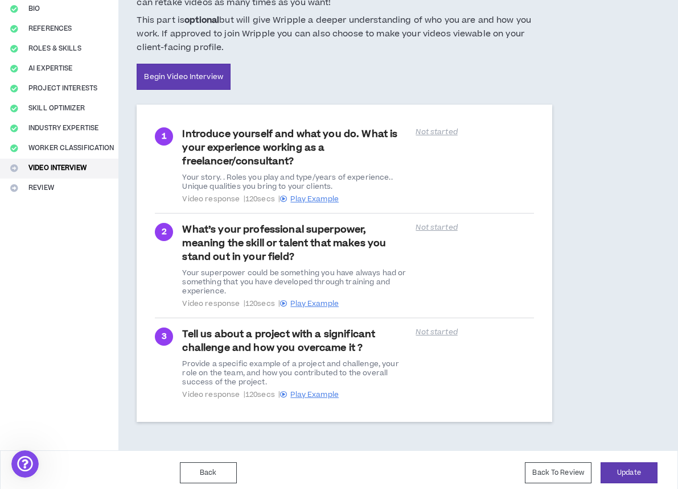
scroll to position [121, 0]
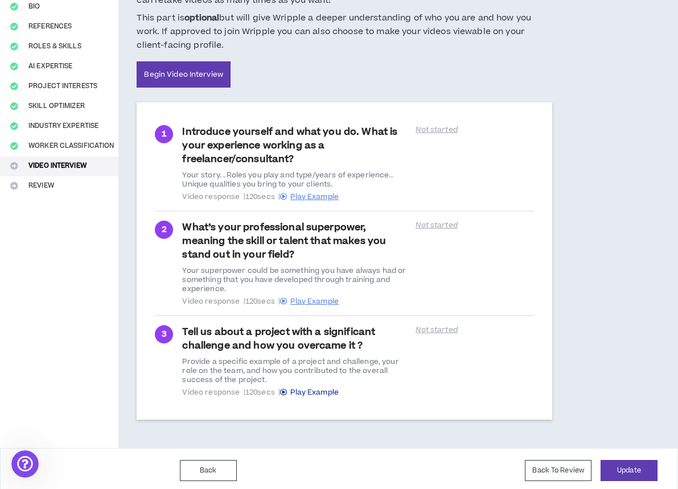
click at [309, 390] on span "Play Example" at bounding box center [314, 392] width 48 height 10
click at [287, 389] on icon at bounding box center [283, 392] width 7 height 7
click at [308, 300] on span "Play Example" at bounding box center [314, 301] width 48 height 10
click at [311, 196] on span "Play Example" at bounding box center [314, 197] width 48 height 10
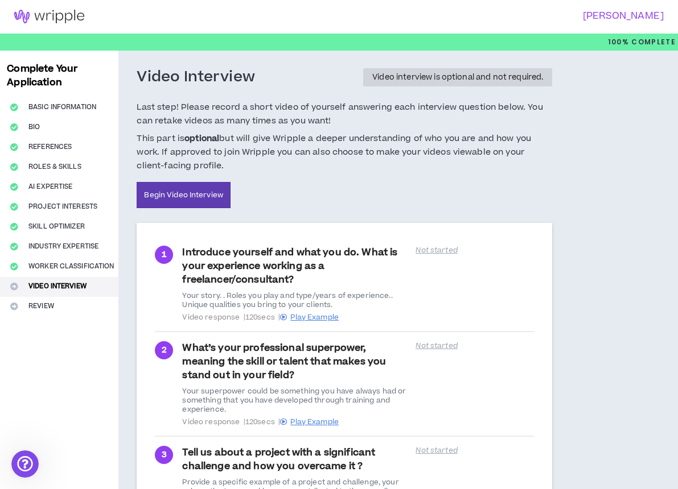
scroll to position [1, 0]
click at [324, 314] on span "Play Example" at bounding box center [314, 317] width 48 height 10
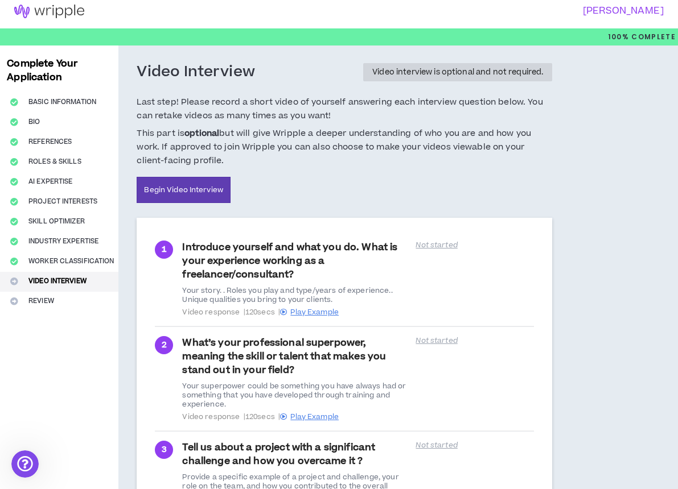
scroll to position [6, 0]
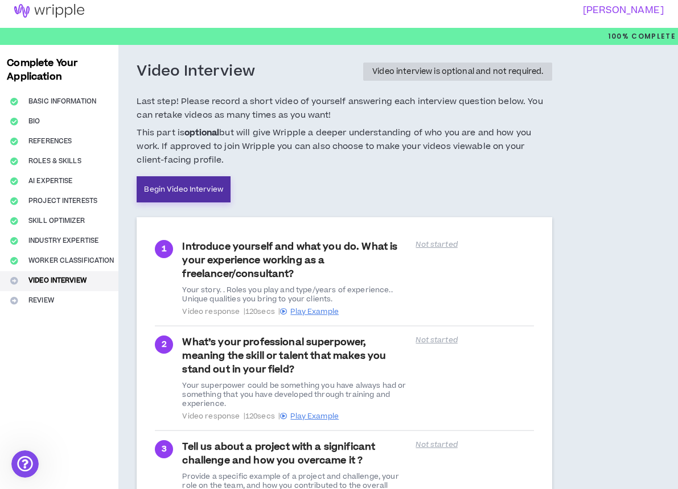
click at [191, 196] on link "Begin Video Interview" at bounding box center [184, 189] width 94 height 26
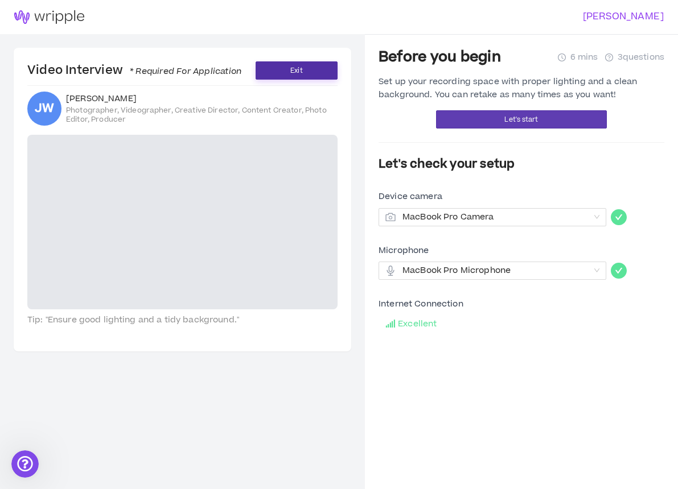
click at [301, 73] on span "Exit" at bounding box center [296, 70] width 12 height 11
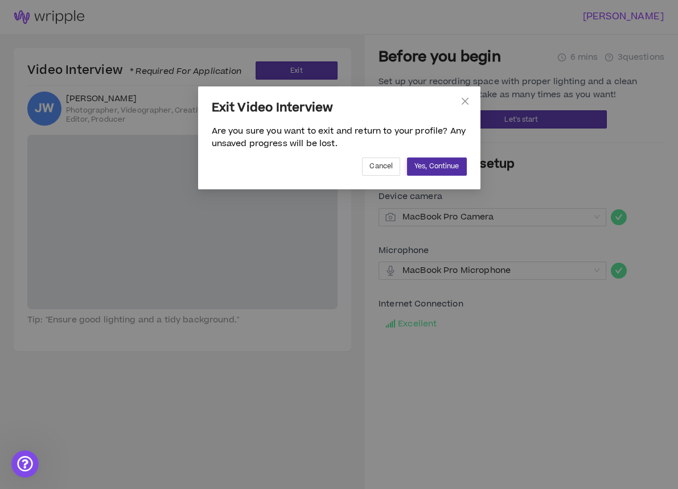
click at [444, 165] on span "Yes, Continue" at bounding box center [436, 166] width 44 height 11
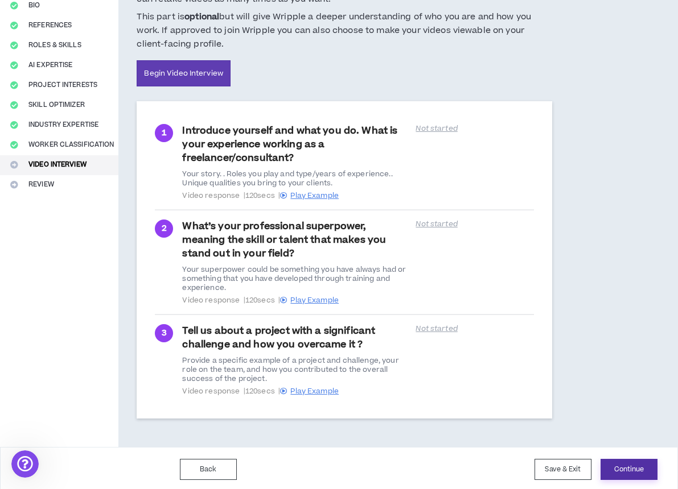
click at [629, 469] on button "Continue" at bounding box center [628, 469] width 57 height 21
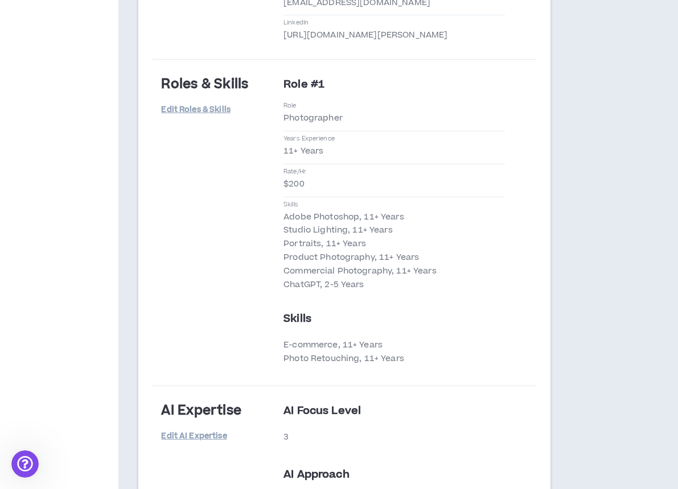
scroll to position [1367, 0]
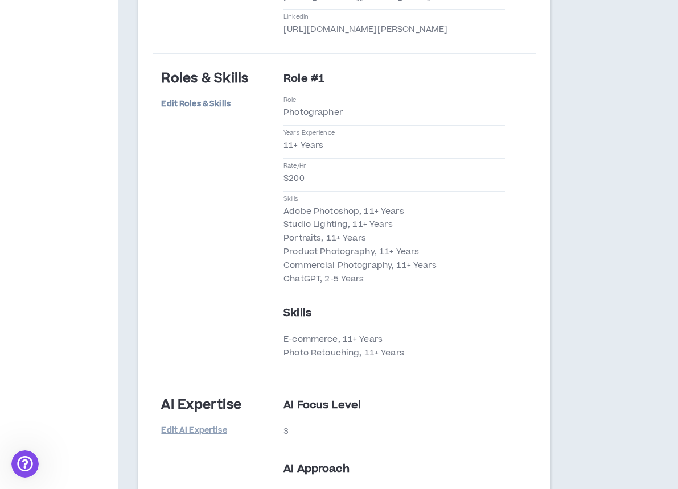
click at [216, 104] on link "Edit Roles & Skills" at bounding box center [195, 104] width 69 height 20
select select "***"
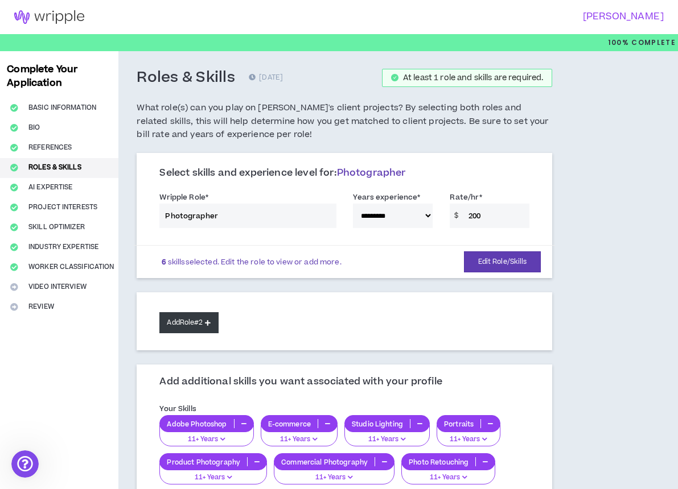
click at [197, 316] on button "Add Role #2" at bounding box center [188, 322] width 59 height 21
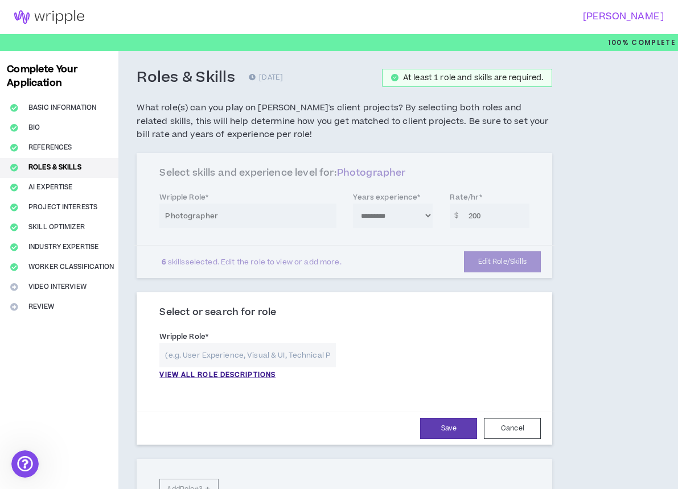
click at [199, 350] on input "text" at bounding box center [247, 355] width 176 height 24
type input "P"
click at [196, 372] on p "VIEW ALL ROLE DESCRIPTIONS" at bounding box center [217, 375] width 116 height 10
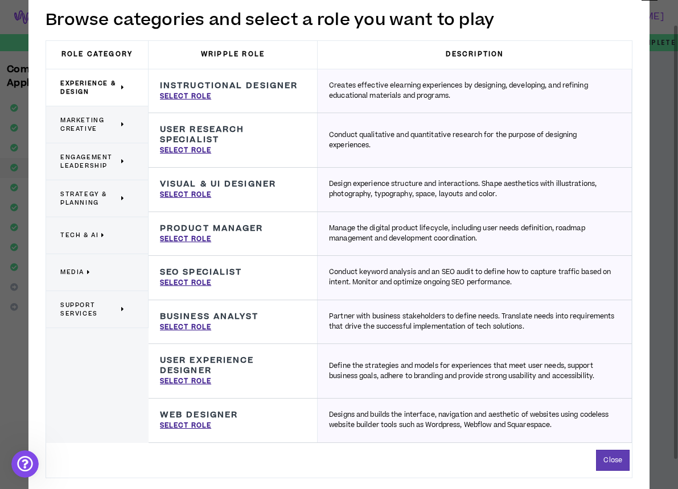
click at [91, 128] on span "Marketing Creative" at bounding box center [89, 124] width 58 height 17
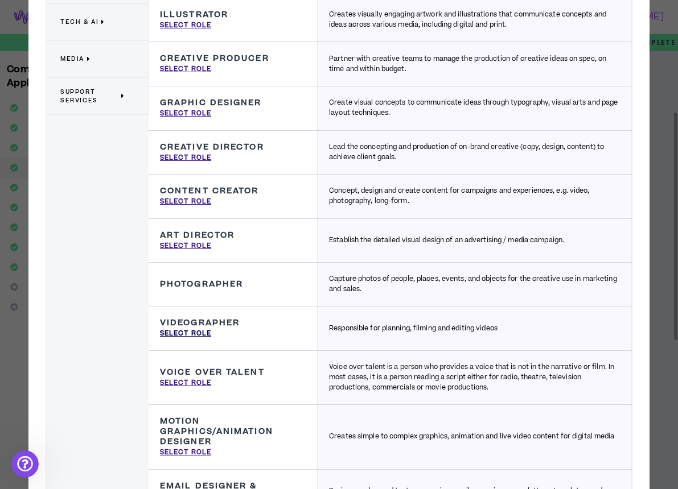
click at [178, 330] on p "Select Role" at bounding box center [185, 334] width 51 height 10
type input "Videographer"
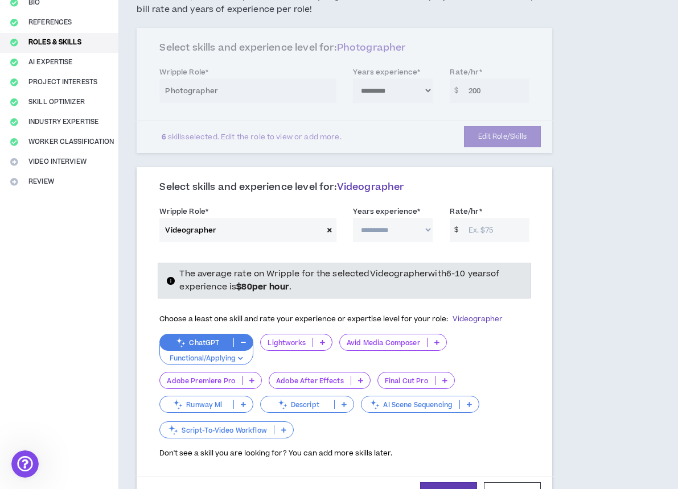
scroll to position [126, 0]
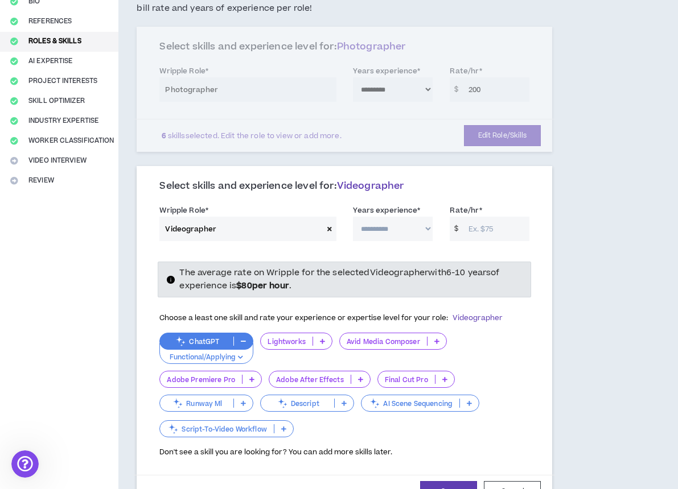
select select "**"
click at [473, 228] on input "Rate/hr *" at bounding box center [496, 229] width 67 height 24
type input "150"
click at [326, 225] on span at bounding box center [330, 229] width 14 height 24
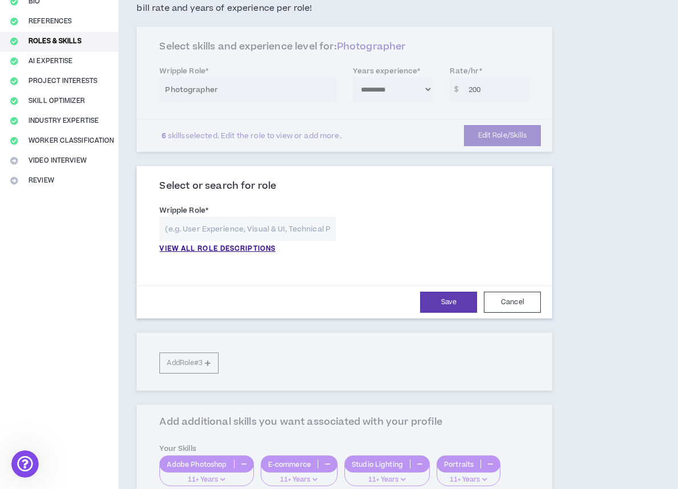
click at [296, 225] on input "text" at bounding box center [247, 229] width 176 height 24
click at [273, 244] on p "VIEW ALL ROLE DESCRIPTIONS" at bounding box center [217, 249] width 116 height 10
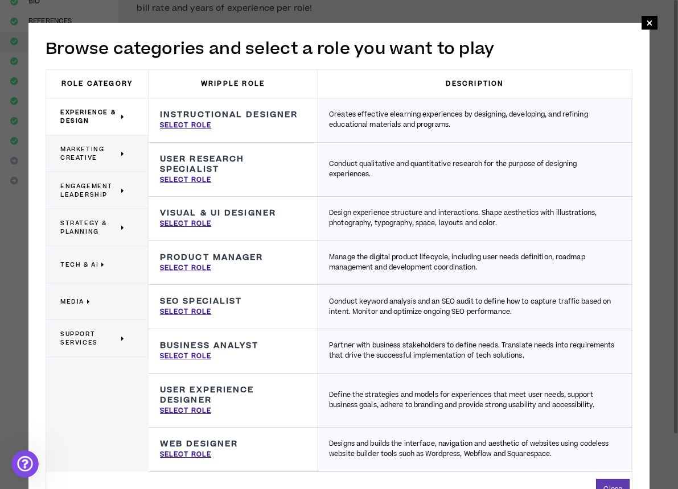
click at [101, 150] on span "Marketing Creative" at bounding box center [89, 153] width 58 height 17
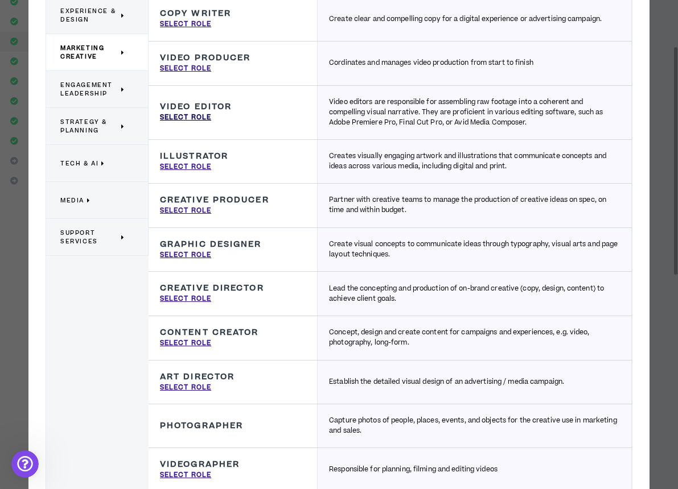
click at [197, 118] on p "Select Role" at bounding box center [185, 118] width 51 height 10
type input "Video Editor"
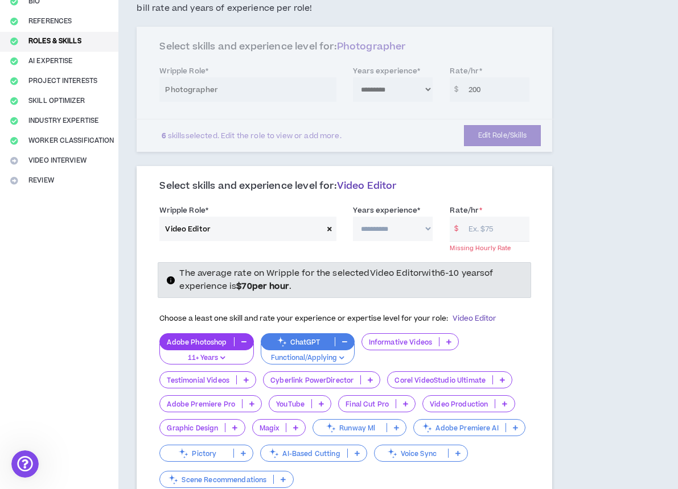
click at [324, 224] on span at bounding box center [330, 229] width 14 height 24
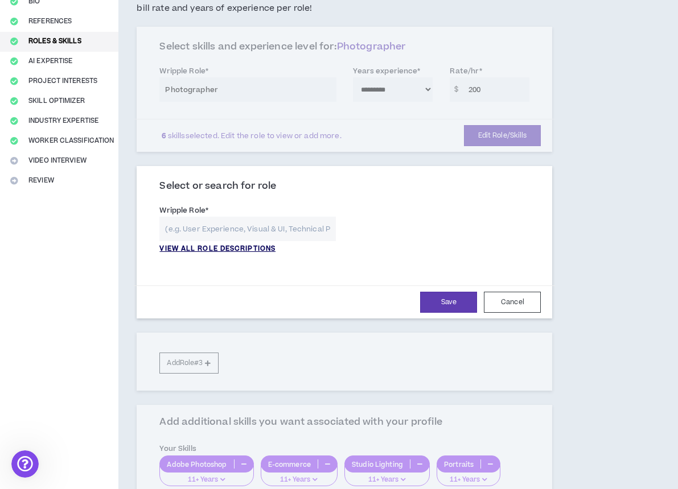
click at [232, 247] on p "VIEW ALL ROLE DESCRIPTIONS" at bounding box center [217, 249] width 116 height 10
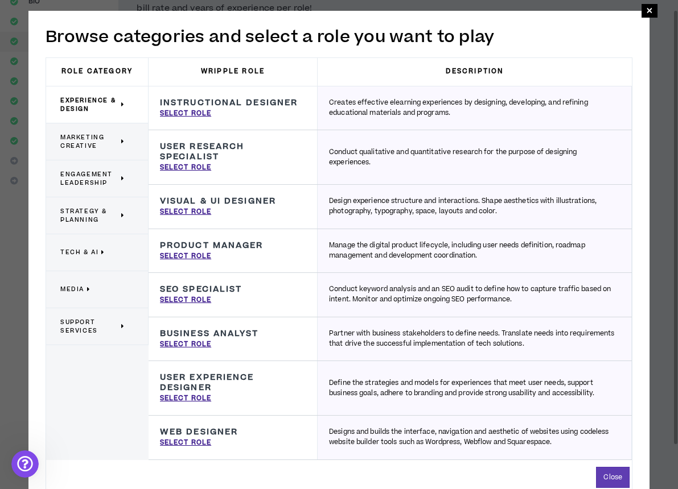
click at [71, 126] on div "Marketing Creative" at bounding box center [97, 141] width 102 height 37
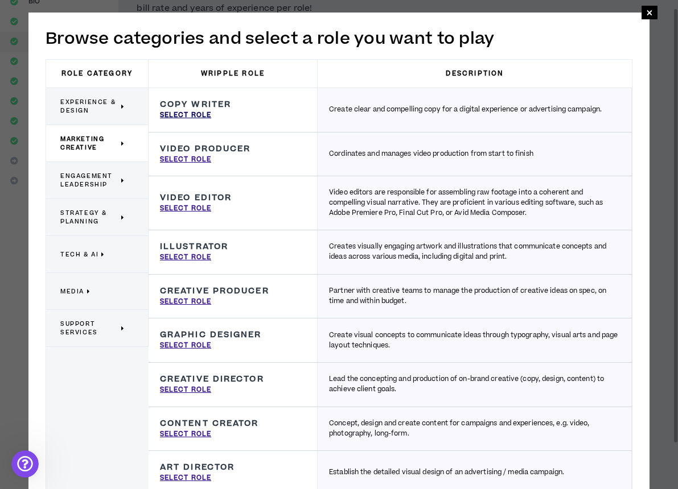
click at [200, 113] on p "Select Role" at bounding box center [185, 115] width 51 height 10
type input "Copy Writer"
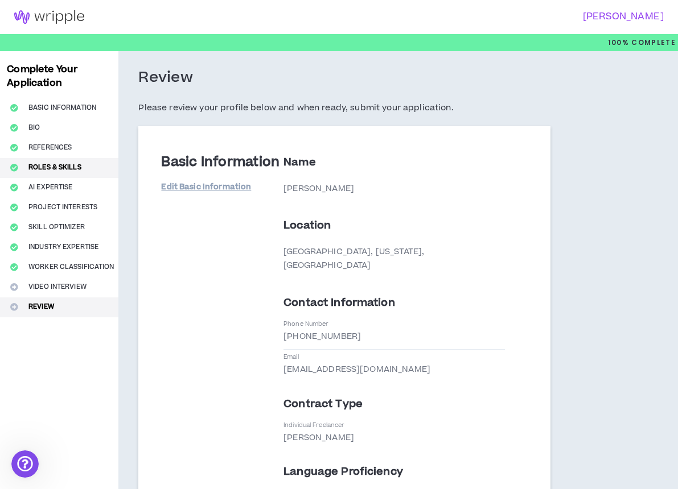
click at [55, 168] on button "Roles & Skills" at bounding box center [59, 168] width 118 height 20
select select "***"
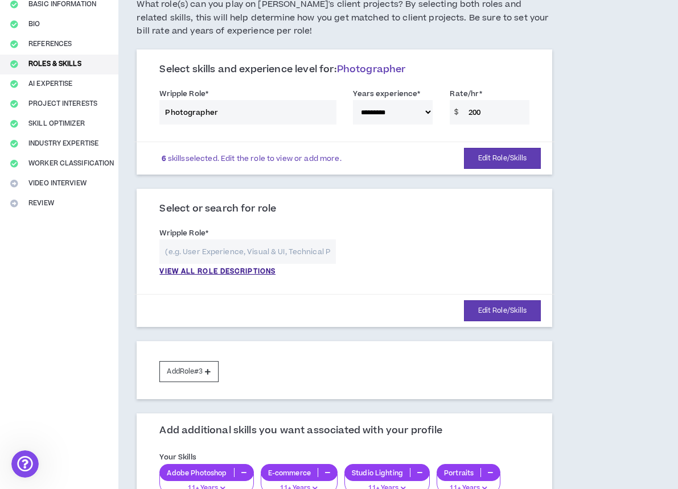
scroll to position [108, 0]
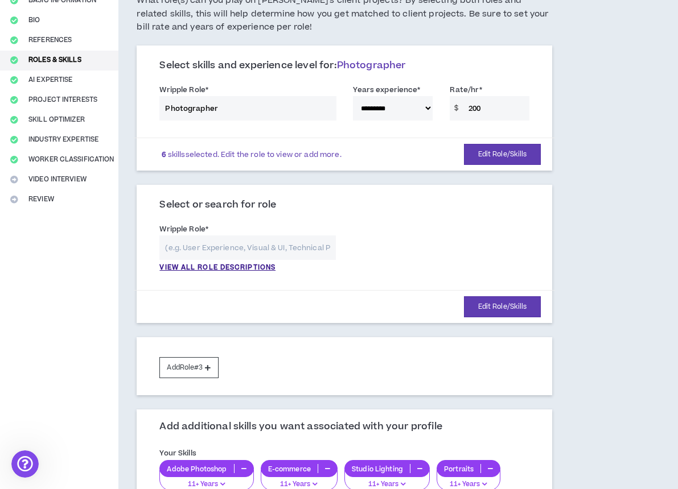
click at [191, 266] on div "**********" at bounding box center [344, 250] width 387 height 61
click at [202, 266] on div "**********" at bounding box center [344, 250] width 387 height 61
click at [217, 263] on div "**********" at bounding box center [344, 250] width 387 height 61
click at [217, 247] on div "**********" at bounding box center [344, 250] width 387 height 61
click at [218, 242] on div "**********" at bounding box center [344, 250] width 387 height 61
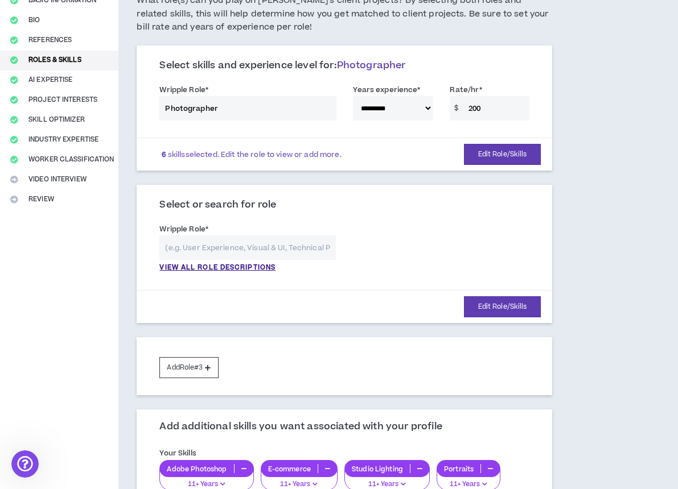
click at [218, 263] on div "**********" at bounding box center [344, 250] width 387 height 61
click at [494, 302] on button "Edit Role/Skills" at bounding box center [502, 306] width 77 height 21
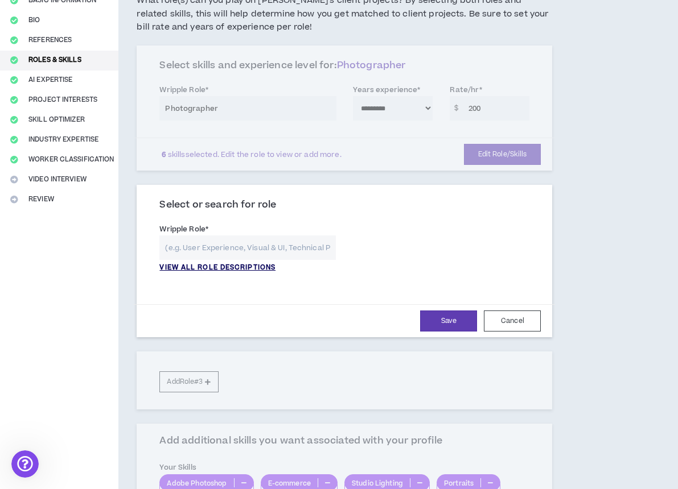
click at [240, 266] on p "VIEW ALL ROLE DESCRIPTIONS" at bounding box center [217, 268] width 116 height 10
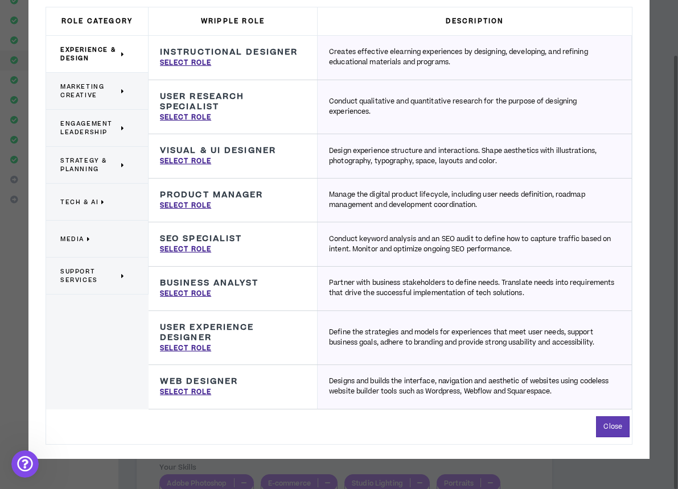
click at [79, 96] on span "Marketing Creative" at bounding box center [89, 90] width 58 height 17
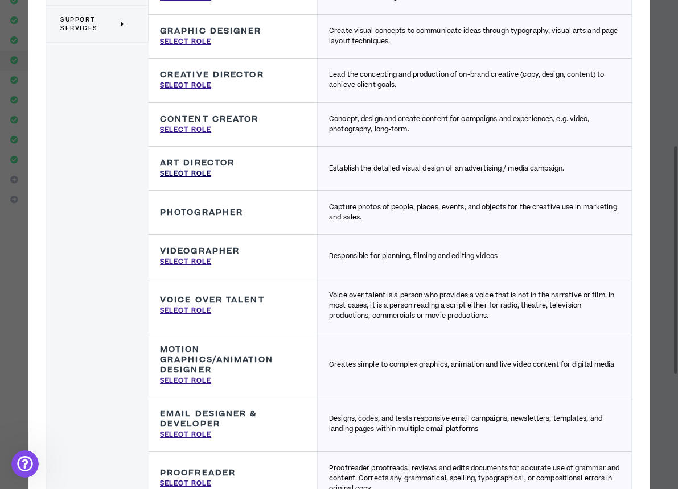
click at [195, 171] on p "Select Role" at bounding box center [185, 174] width 51 height 10
type input "Art Director"
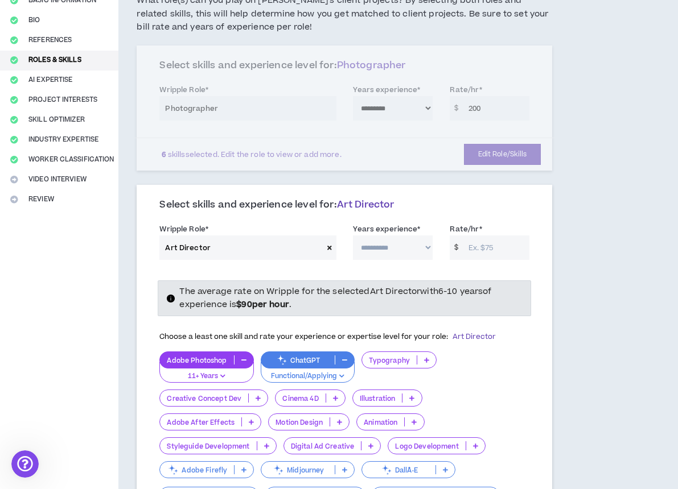
select select "**"
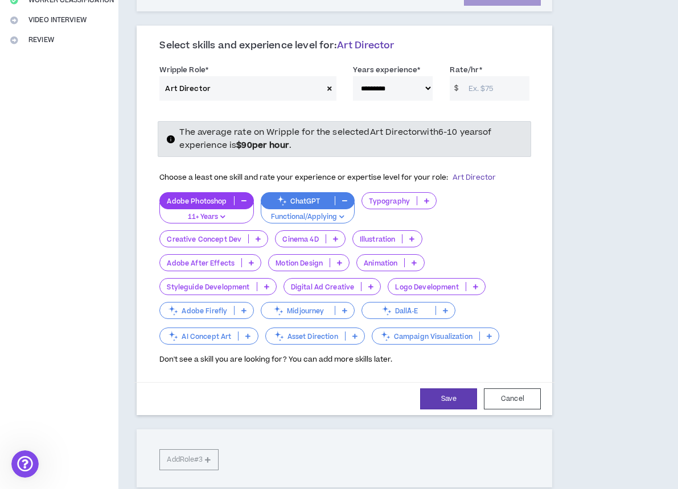
scroll to position [270, 0]
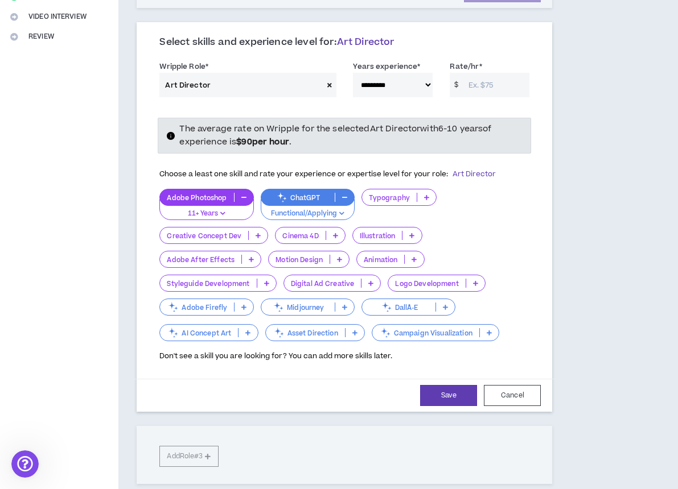
click at [266, 280] on icon at bounding box center [266, 283] width 5 height 6
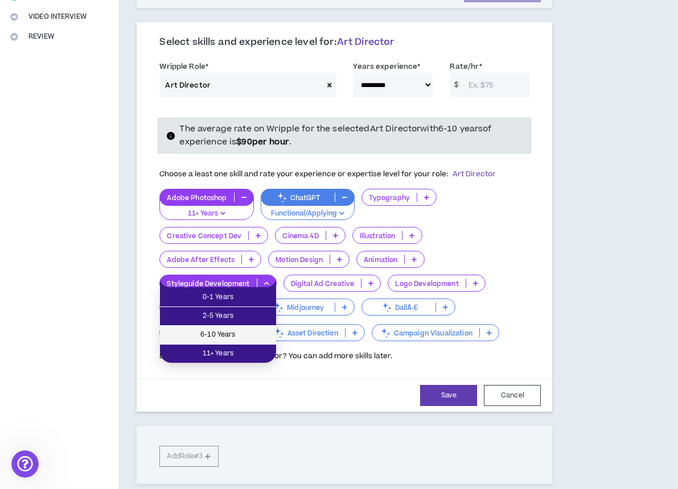
click at [234, 330] on span "6-10 Years" at bounding box center [218, 335] width 102 height 13
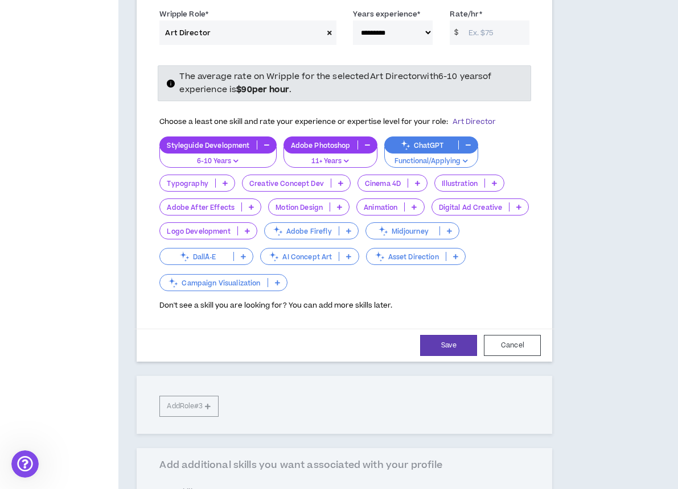
scroll to position [324, 0]
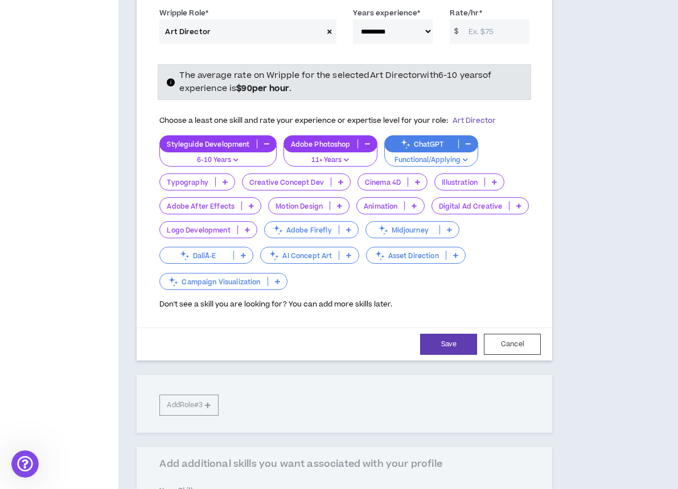
click at [338, 180] on icon at bounding box center [340, 182] width 5 height 6
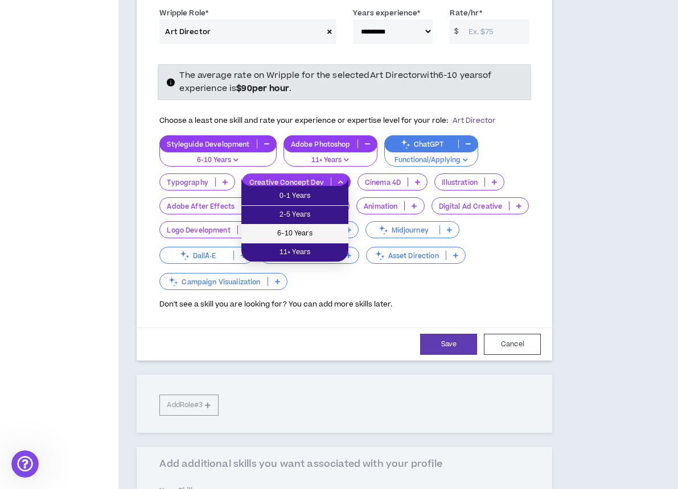
click at [308, 232] on span "6-10 Years" at bounding box center [294, 234] width 93 height 13
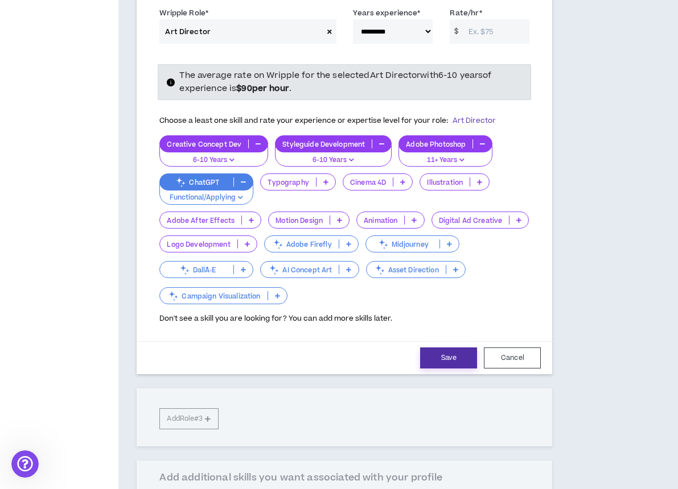
click at [446, 348] on button "Save" at bounding box center [448, 358] width 57 height 21
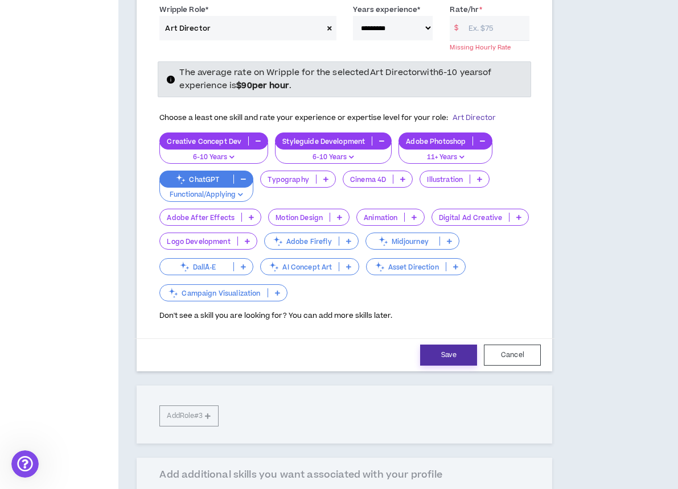
scroll to position [328, 0]
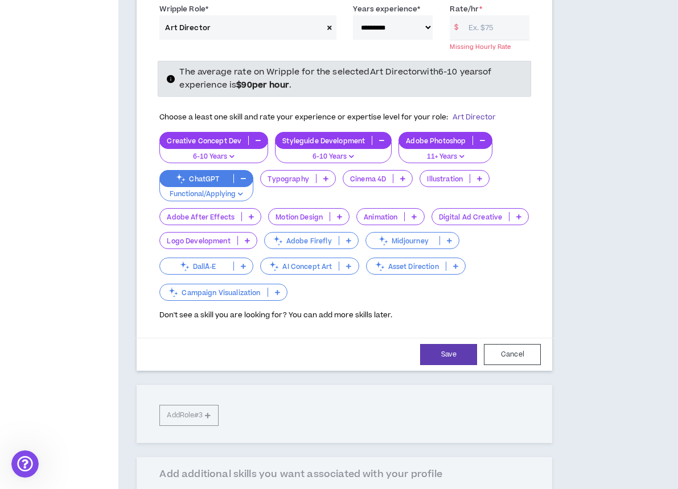
click at [482, 26] on input "Rate/hr *" at bounding box center [496, 27] width 67 height 24
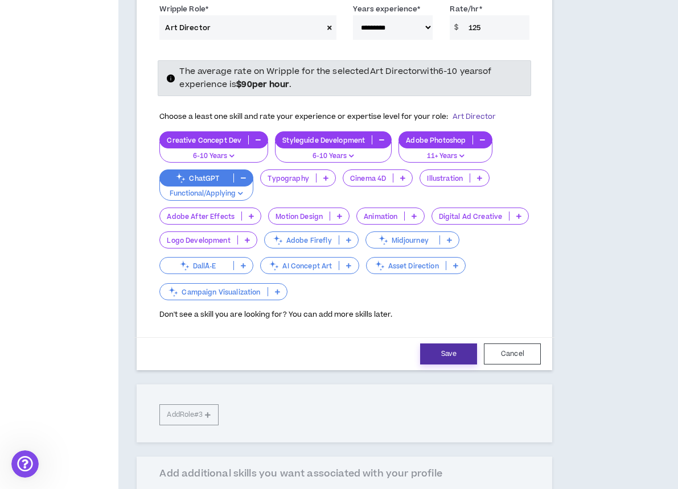
type input "125"
click at [444, 352] on button "Save" at bounding box center [448, 354] width 57 height 21
select select "**"
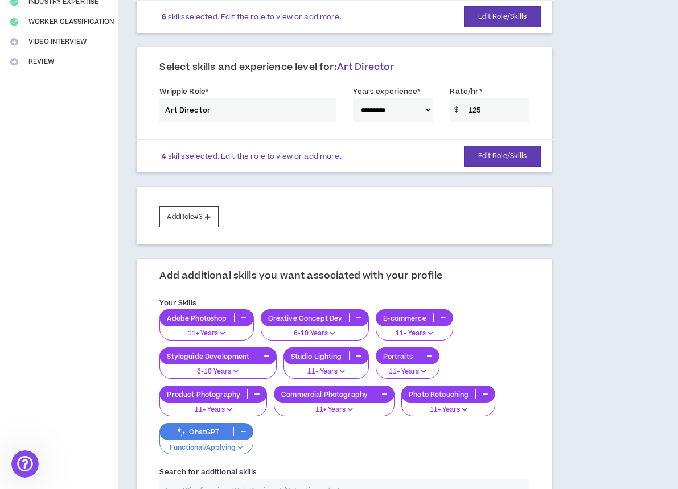
scroll to position [246, 0]
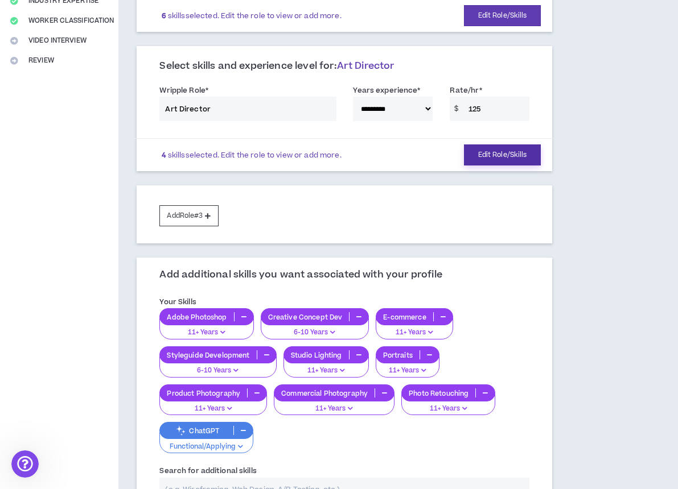
click at [485, 149] on button "Edit Role/Skills" at bounding box center [502, 155] width 77 height 21
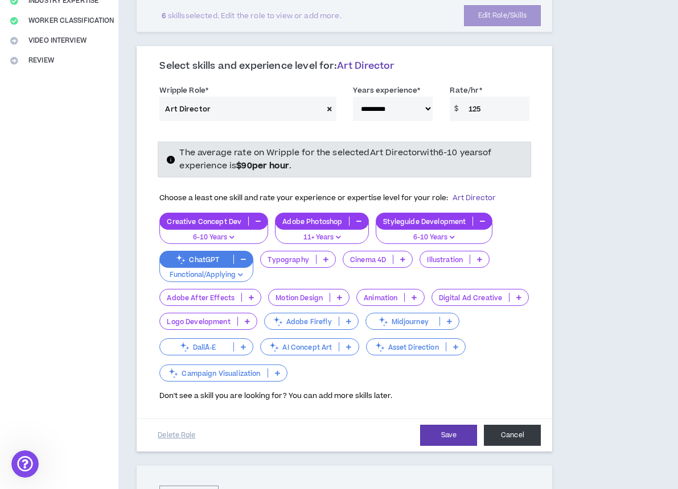
click at [500, 428] on button "Cancel" at bounding box center [512, 435] width 57 height 21
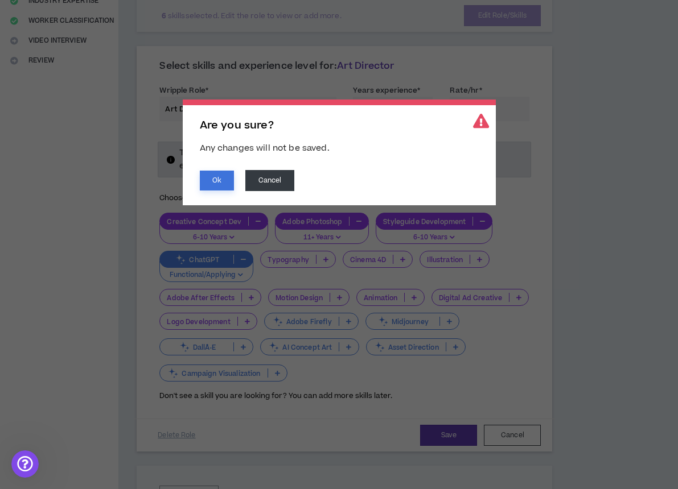
click at [222, 179] on button "Ok" at bounding box center [217, 181] width 34 height 20
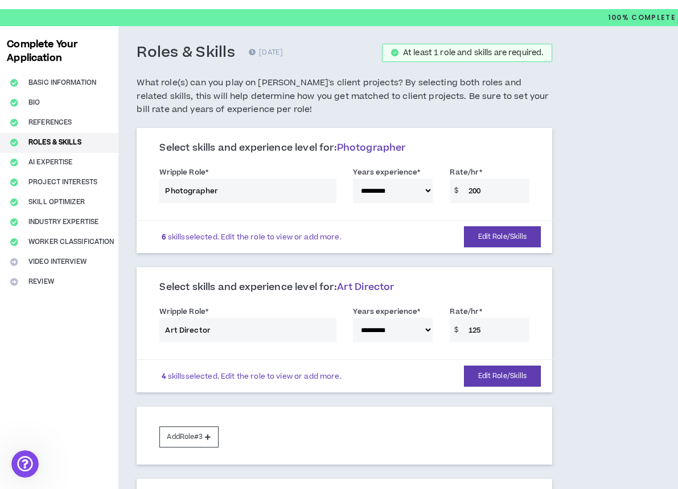
scroll to position [20, 0]
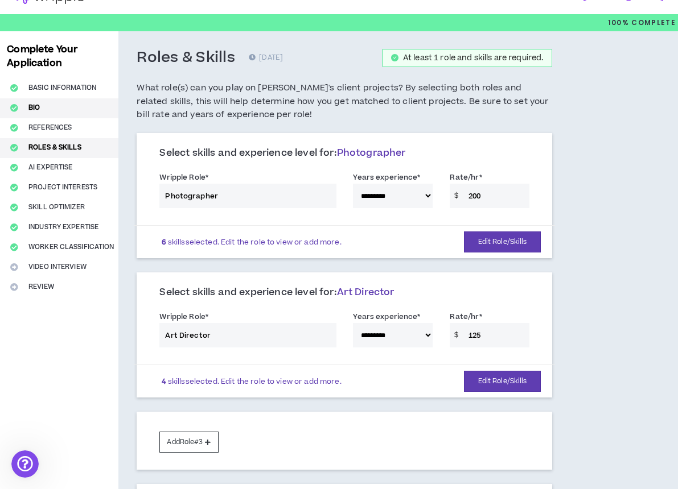
click at [47, 108] on button "Bio" at bounding box center [59, 108] width 118 height 20
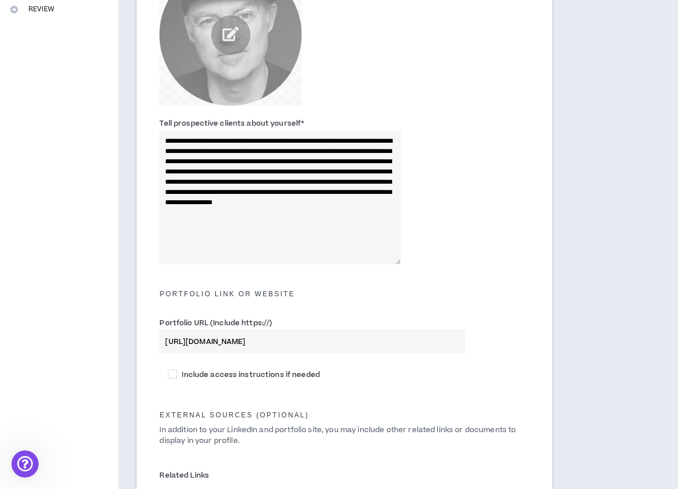
scroll to position [210, 0]
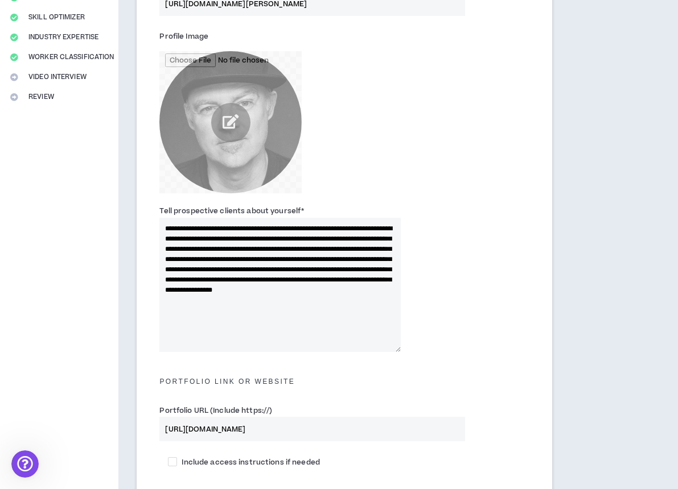
click at [331, 292] on textarea "**********" at bounding box center [279, 285] width 241 height 134
click at [240, 325] on textarea "**********" at bounding box center [279, 285] width 241 height 134
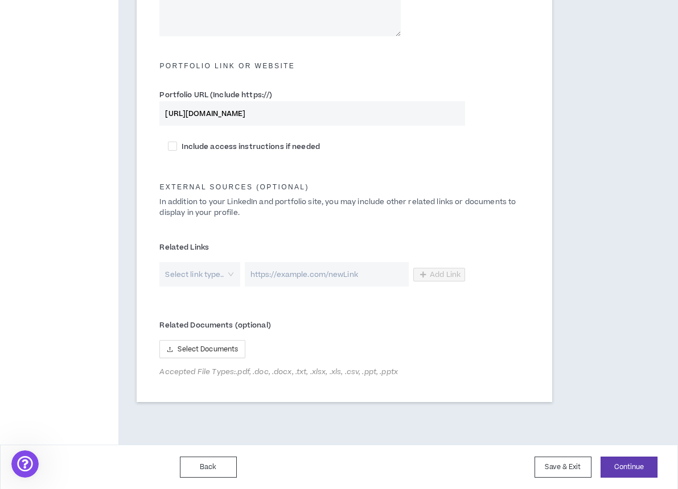
scroll to position [525, 0]
type textarea "**********"
click at [629, 462] on button "Continue" at bounding box center [628, 468] width 57 height 21
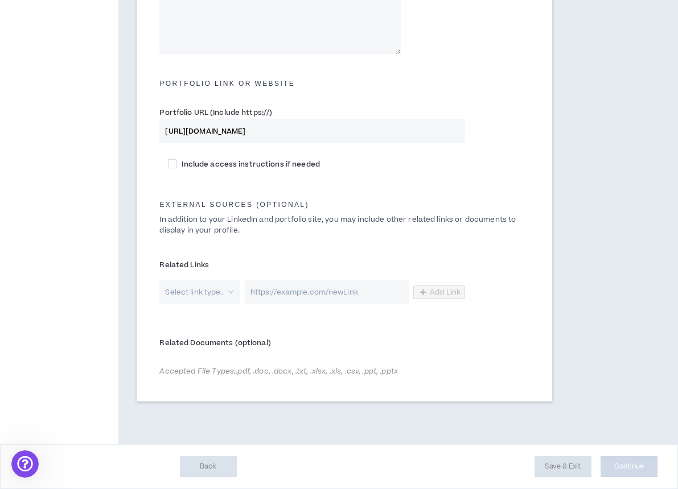
scroll to position [506, 0]
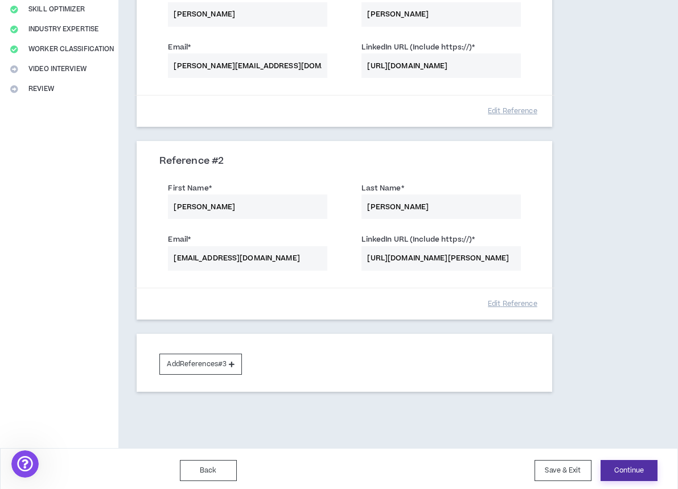
click at [629, 476] on button "Continue" at bounding box center [628, 470] width 57 height 21
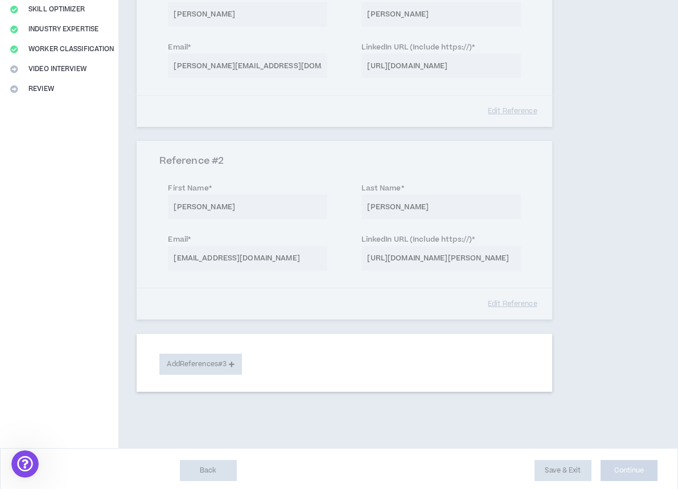
select select "***"
select select "**"
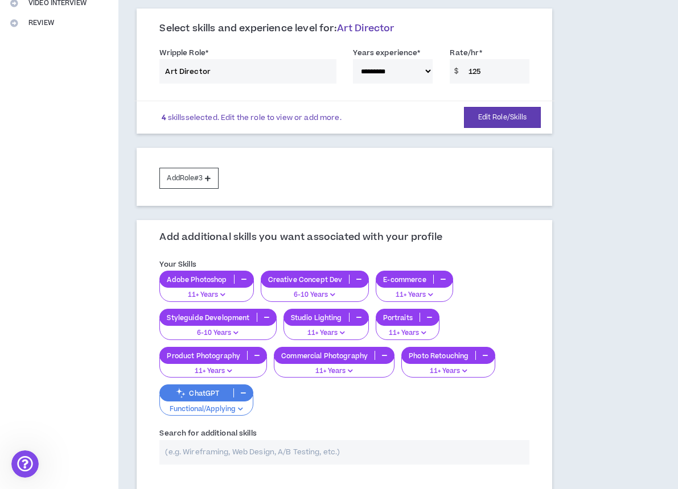
scroll to position [333, 0]
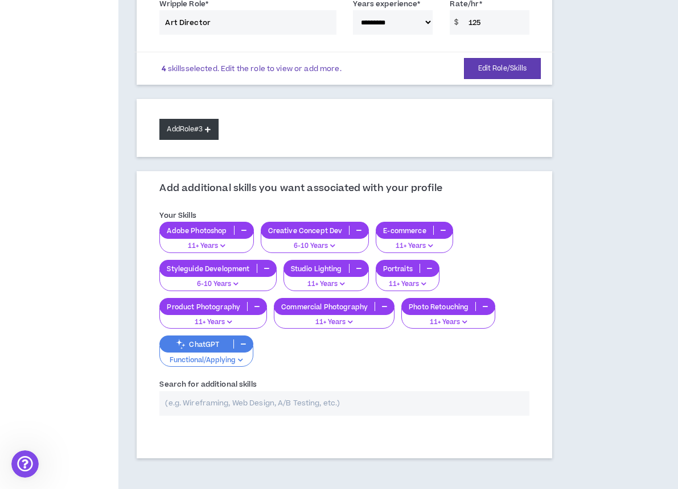
click at [191, 122] on button "Add Role #3" at bounding box center [188, 129] width 59 height 21
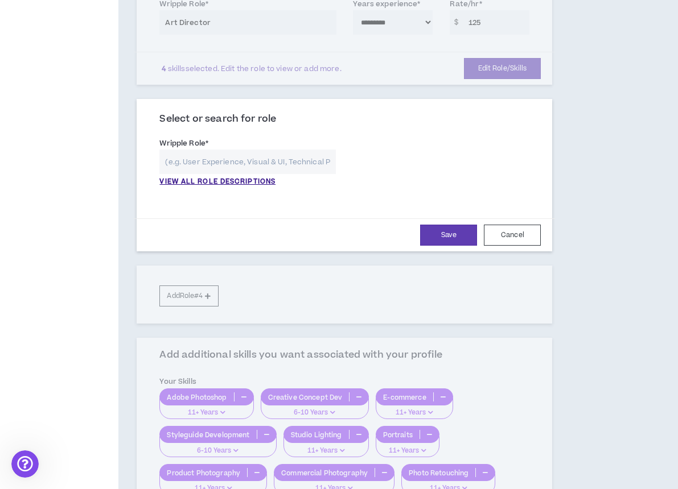
click at [201, 158] on input "text" at bounding box center [247, 162] width 176 height 24
type input "P"
type input "e"
type input "p"
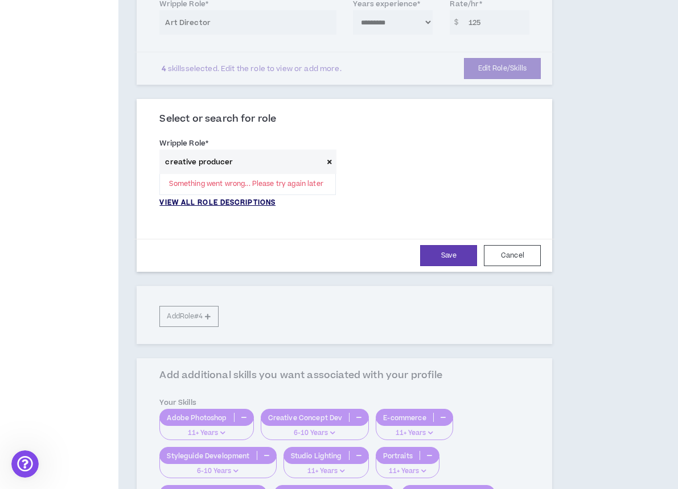
click at [195, 198] on p "VIEW ALL ROLE DESCRIPTIONS" at bounding box center [217, 203] width 116 height 10
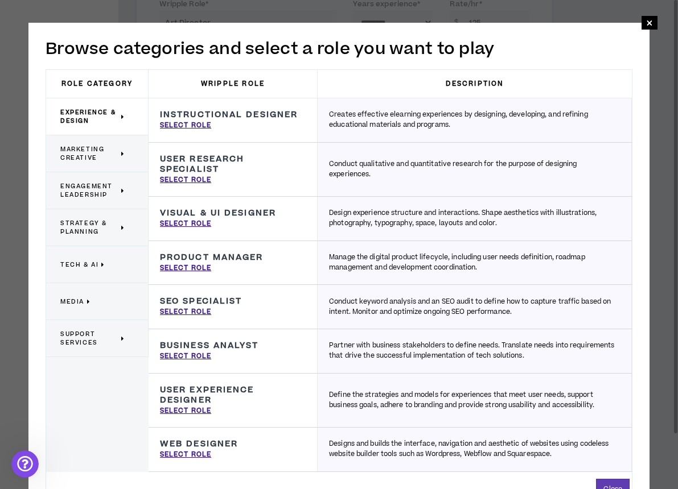
click at [103, 158] on span "Marketing Creative" at bounding box center [89, 153] width 58 height 17
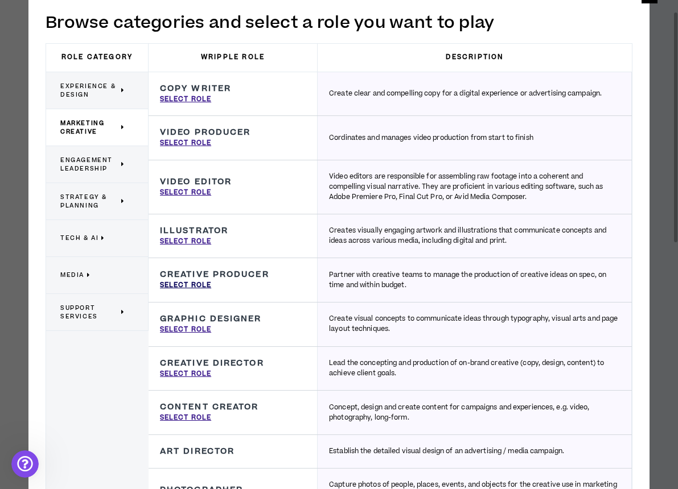
click at [204, 283] on p "Select Role" at bounding box center [185, 285] width 51 height 10
type input "Creative Producer"
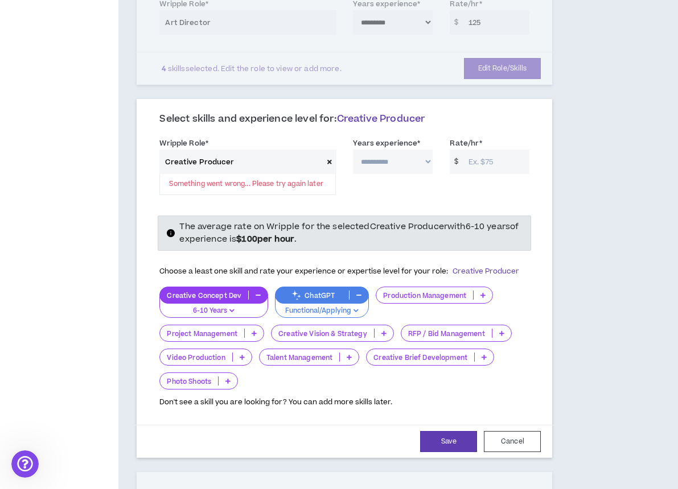
click at [212, 377] on p "Photo Shoots" at bounding box center [189, 381] width 58 height 9
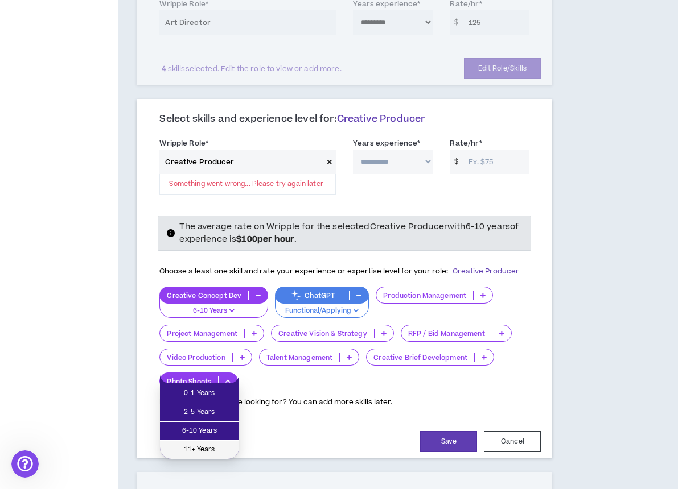
click at [200, 445] on span "11+ Years" at bounding box center [199, 450] width 65 height 13
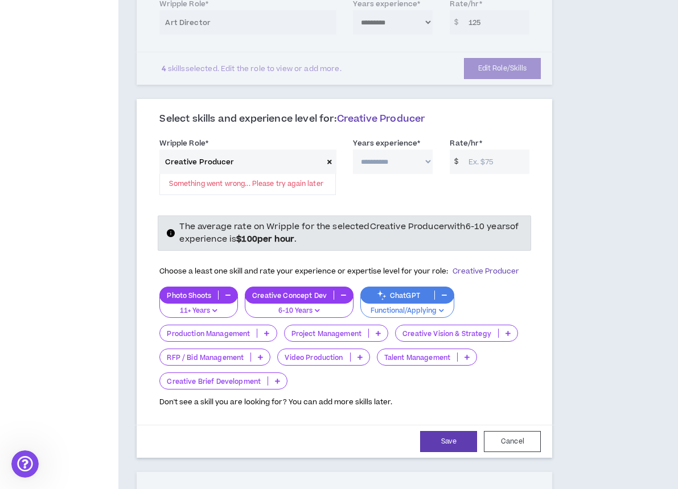
click at [509, 331] on icon at bounding box center [507, 334] width 5 height 6
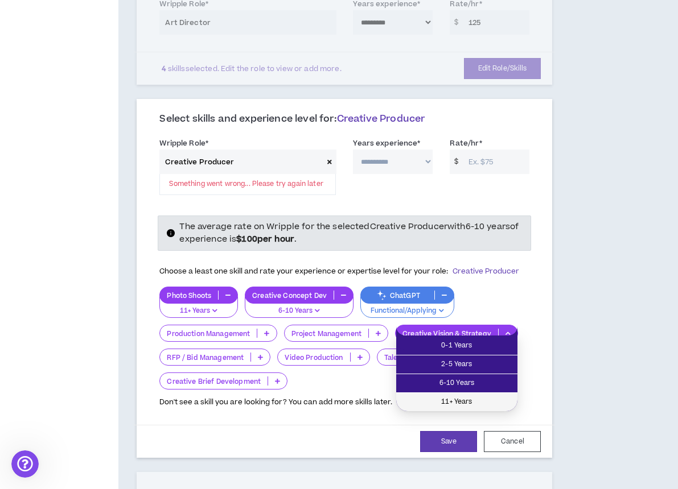
click at [460, 397] on span "11+ Years" at bounding box center [457, 402] width 108 height 13
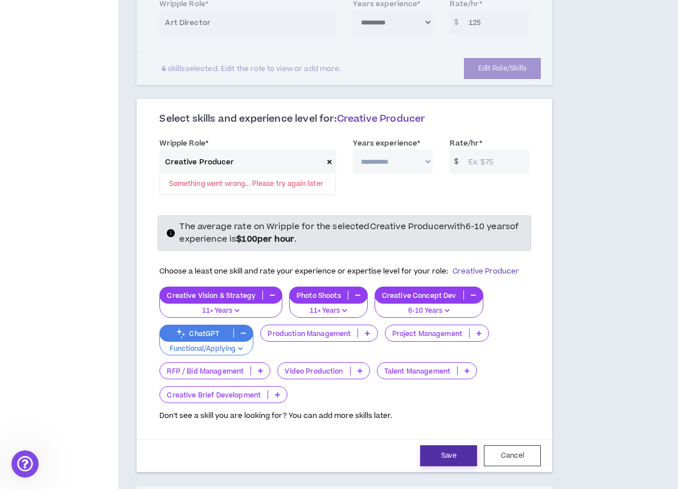
click at [460, 448] on button "Save" at bounding box center [448, 455] width 57 height 21
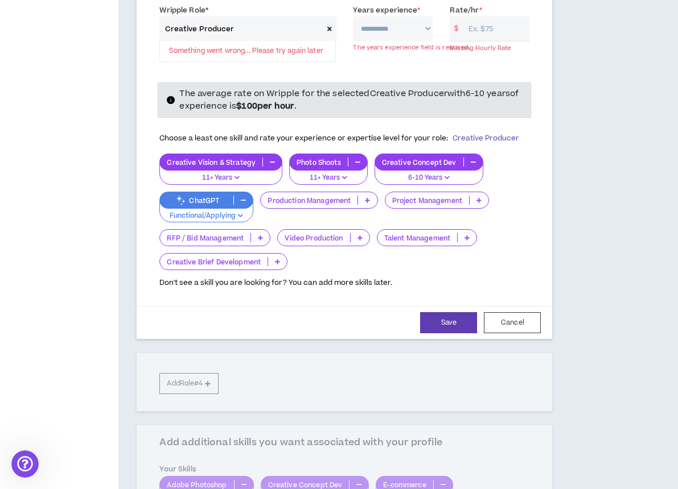
scroll to position [467, 0]
select select "***"
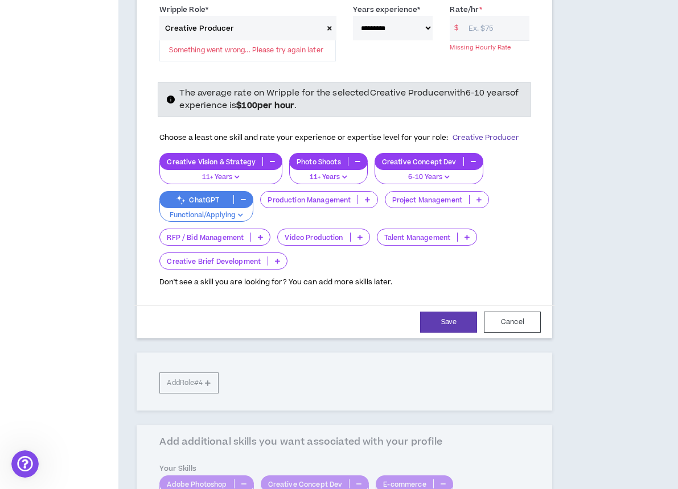
click at [489, 28] on input "Rate/hr *" at bounding box center [496, 28] width 67 height 24
type input "150"
click at [449, 312] on button "Save" at bounding box center [448, 322] width 57 height 21
select select "***"
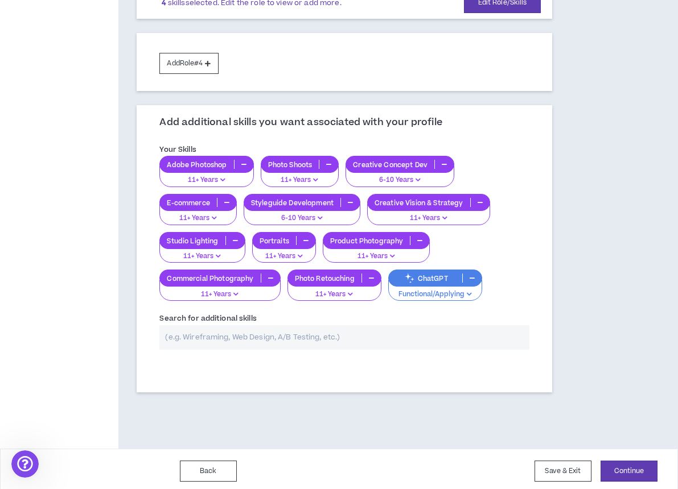
scroll to position [537, 0]
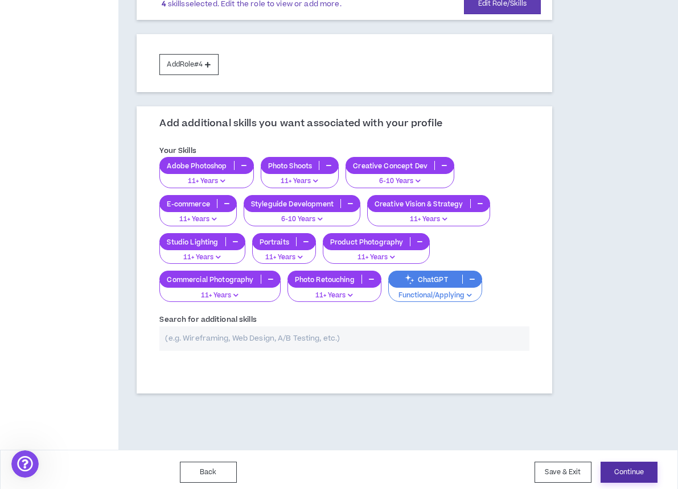
click at [625, 462] on button "Continue" at bounding box center [628, 472] width 57 height 21
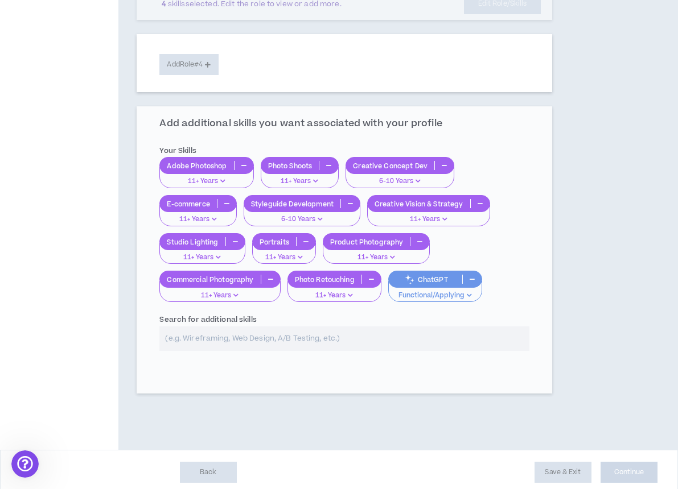
select select "*"
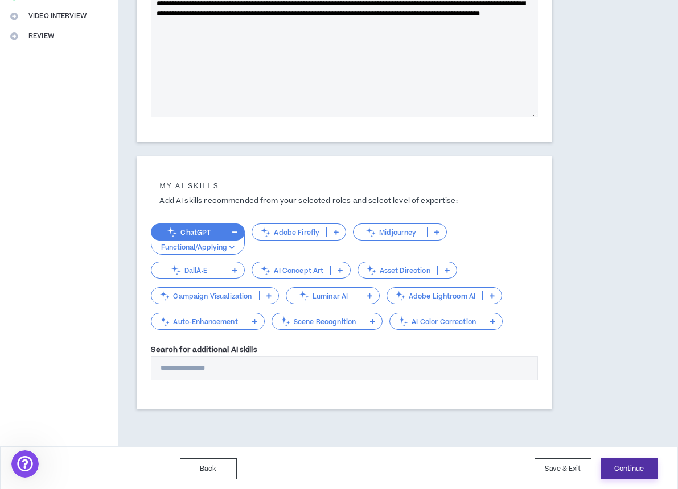
scroll to position [270, 0]
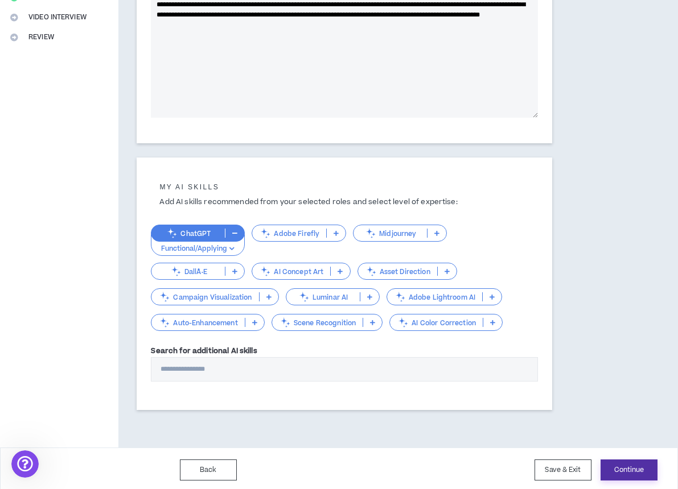
click at [628, 468] on button "Continue" at bounding box center [628, 470] width 57 height 21
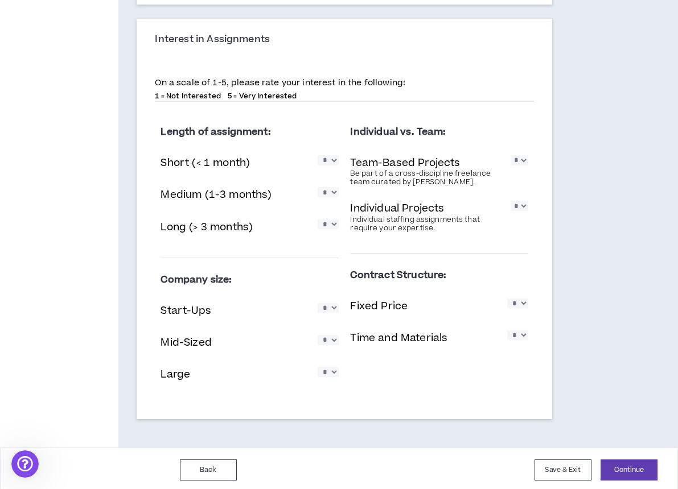
scroll to position [708, 0]
click at [639, 464] on button "Continue" at bounding box center [628, 470] width 57 height 21
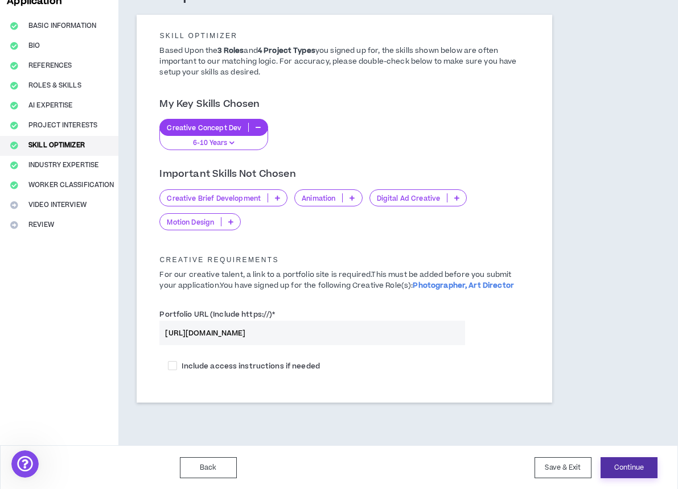
scroll to position [81, 0]
click at [632, 465] on button "Continue" at bounding box center [628, 468] width 57 height 21
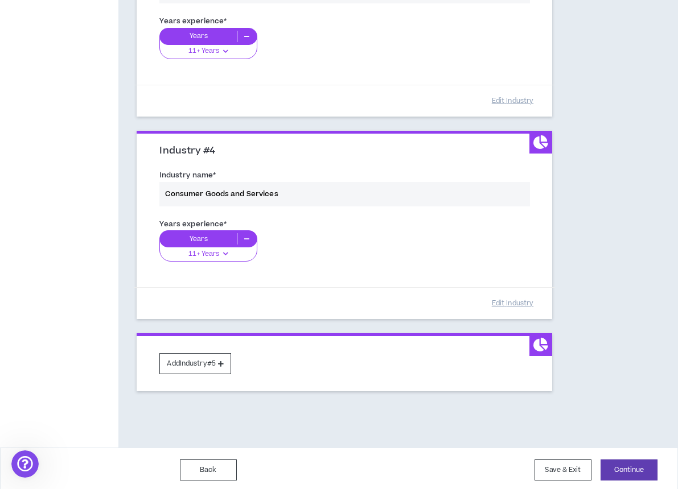
scroll to position [603, 0]
click at [627, 465] on button "Continue" at bounding box center [628, 470] width 57 height 21
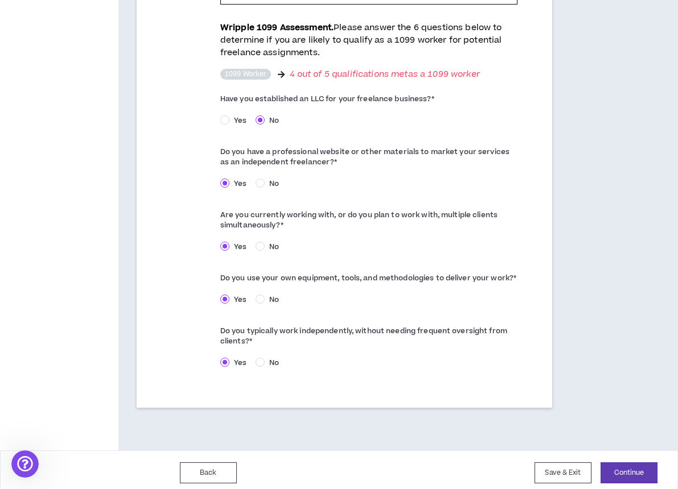
scroll to position [617, 0]
click at [627, 465] on button "Continue" at bounding box center [628, 473] width 57 height 21
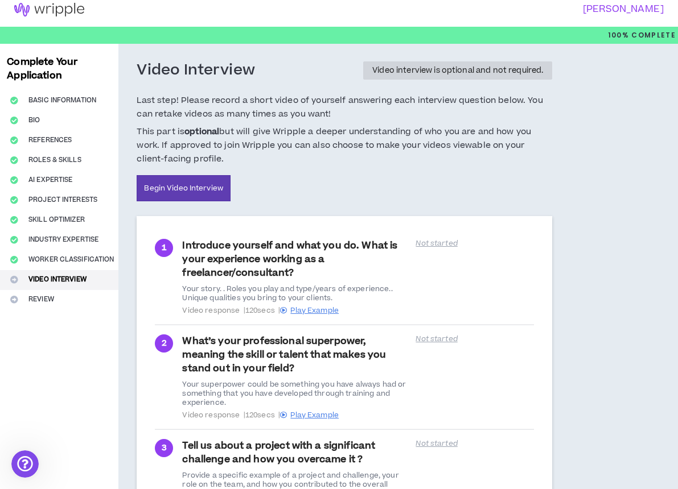
scroll to position [9, 0]
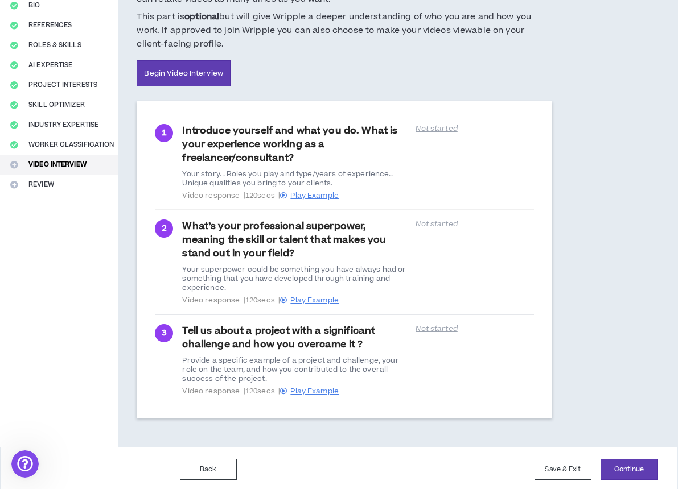
click at [627, 465] on button "Continue" at bounding box center [628, 469] width 57 height 21
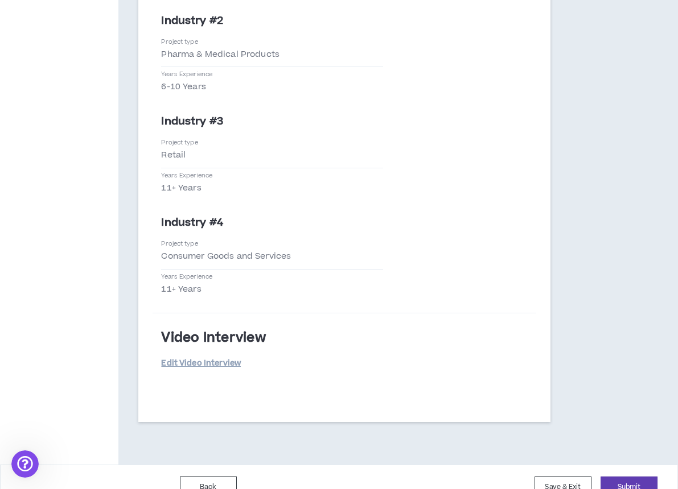
scroll to position [2802, 0]
click at [629, 477] on button "Submit" at bounding box center [628, 487] width 57 height 21
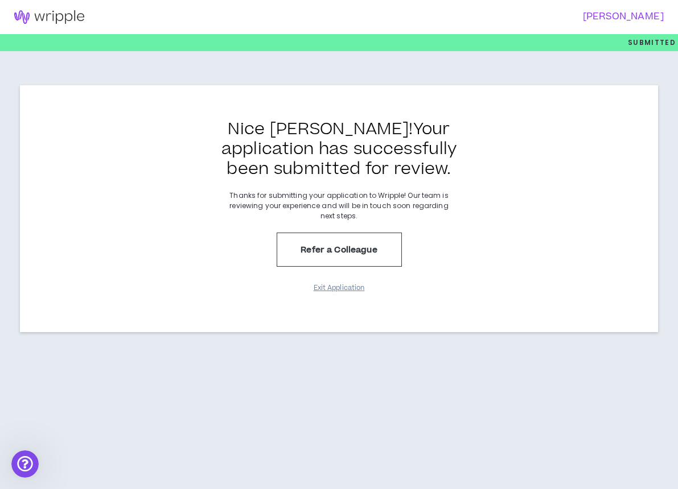
click at [339, 288] on button "Exit Application" at bounding box center [339, 288] width 57 height 20
